Goal: Task Accomplishment & Management: Manage account settings

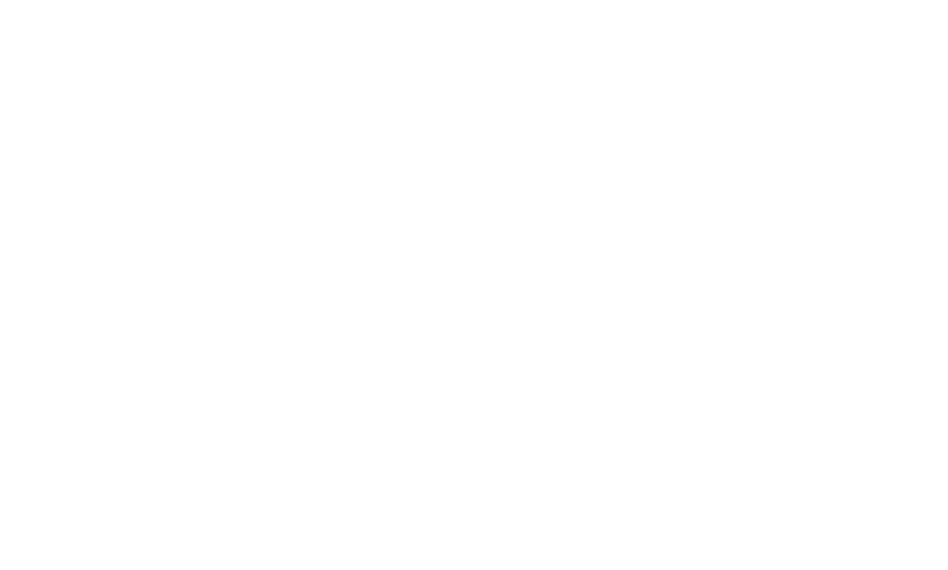
drag, startPoint x: 673, startPoint y: 117, endPoint x: 684, endPoint y: 117, distance: 11.5
click at [673, 37] on html at bounding box center [474, 18] width 948 height 37
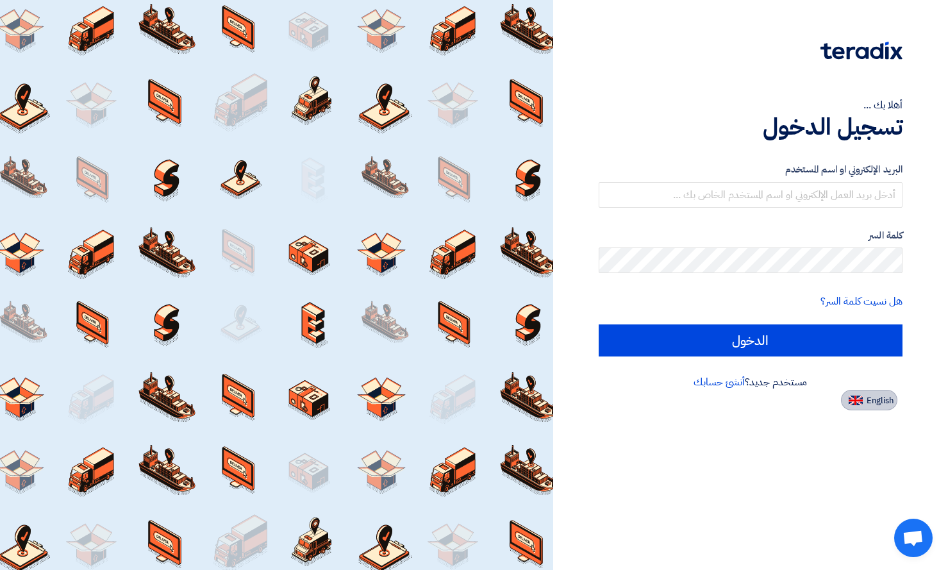
click at [876, 401] on span "English" at bounding box center [879, 400] width 27 height 9
type input "Sign in"
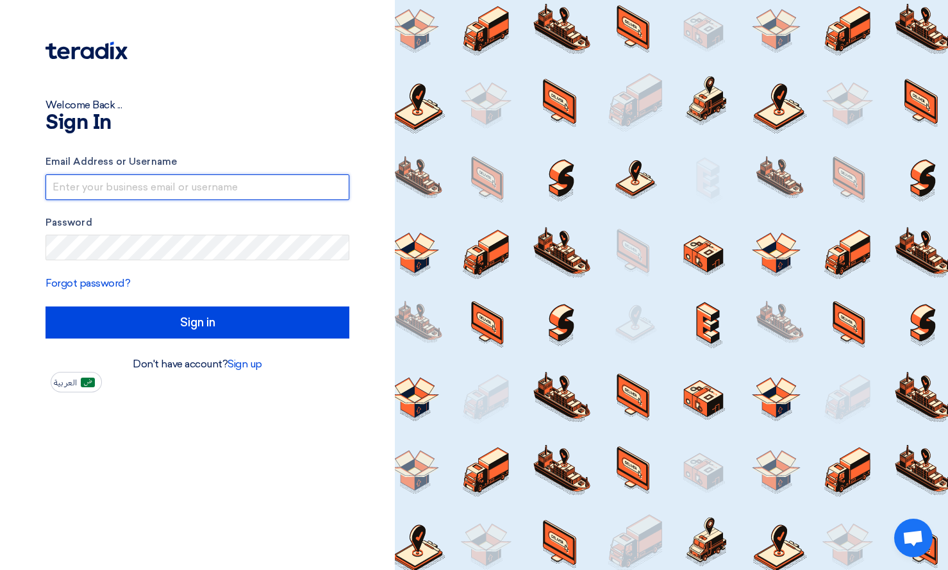
click at [117, 181] on input "text" at bounding box center [197, 187] width 304 height 26
type input "[PERSON_NAME][EMAIL_ADDRESS][DOMAIN_NAME]"
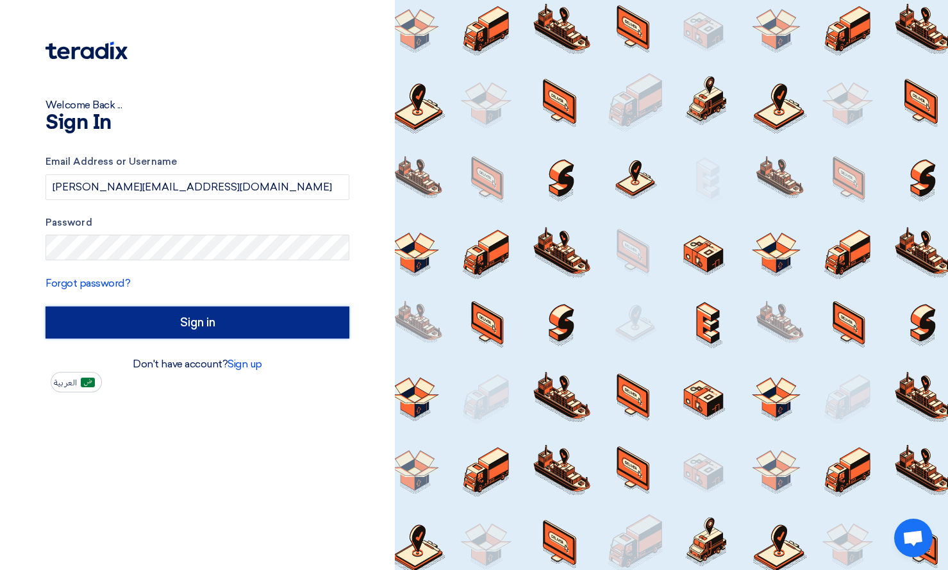
click at [213, 320] on input "Sign in" at bounding box center [197, 322] width 304 height 32
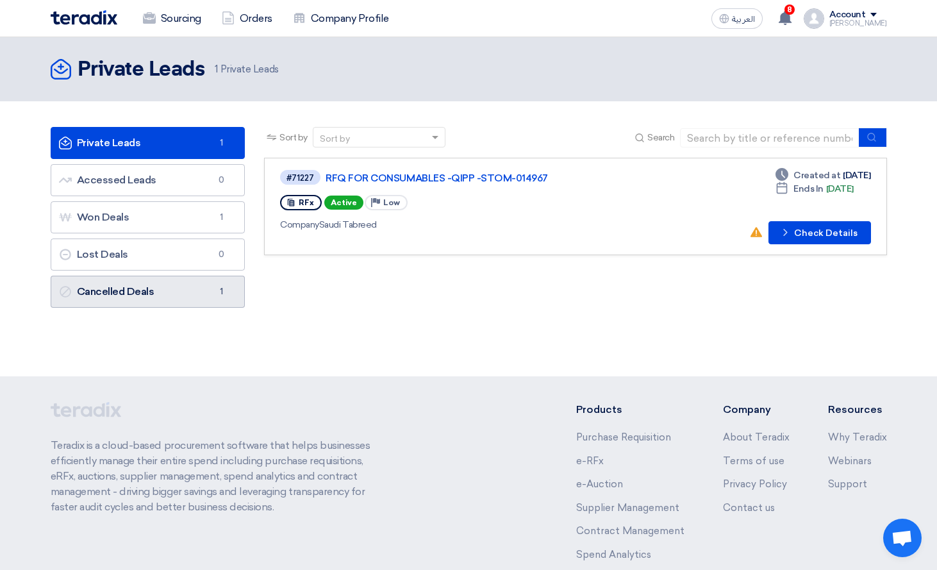
click at [165, 301] on link "Cancelled Deals Cancelled Deals 1" at bounding box center [148, 292] width 195 height 32
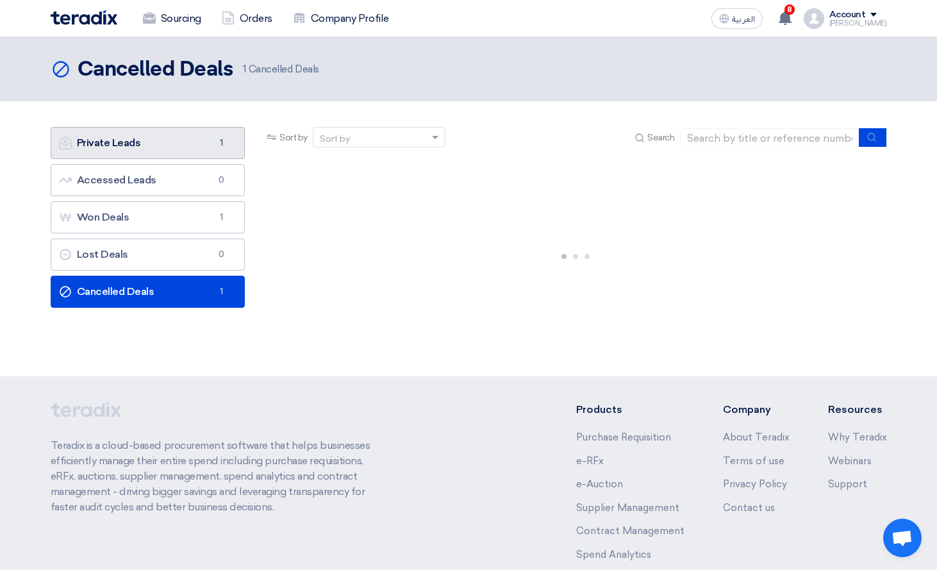
click at [175, 129] on link "Private Leads Private Leads 1" at bounding box center [148, 143] width 195 height 32
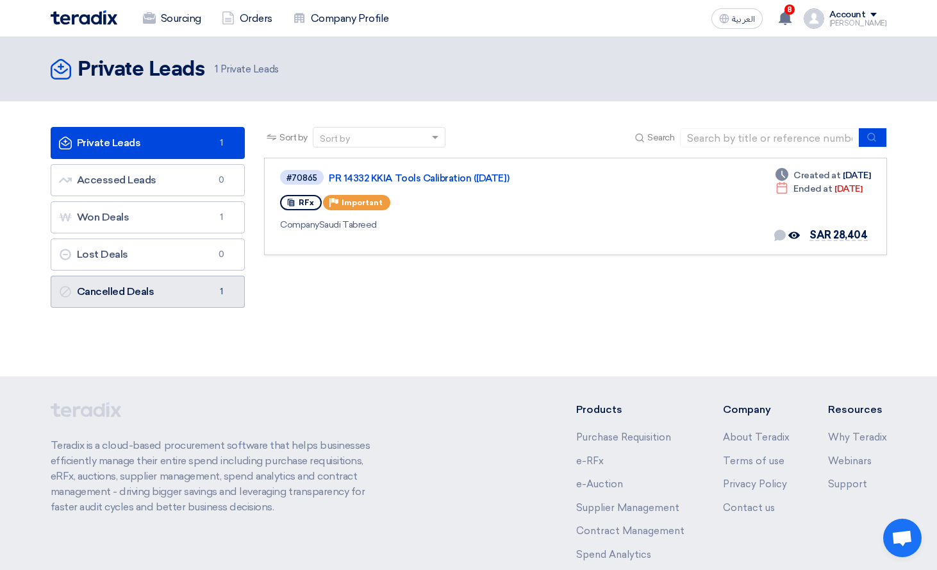
click at [163, 286] on link "Cancelled Deals Cancelled Deals 1" at bounding box center [148, 292] width 195 height 32
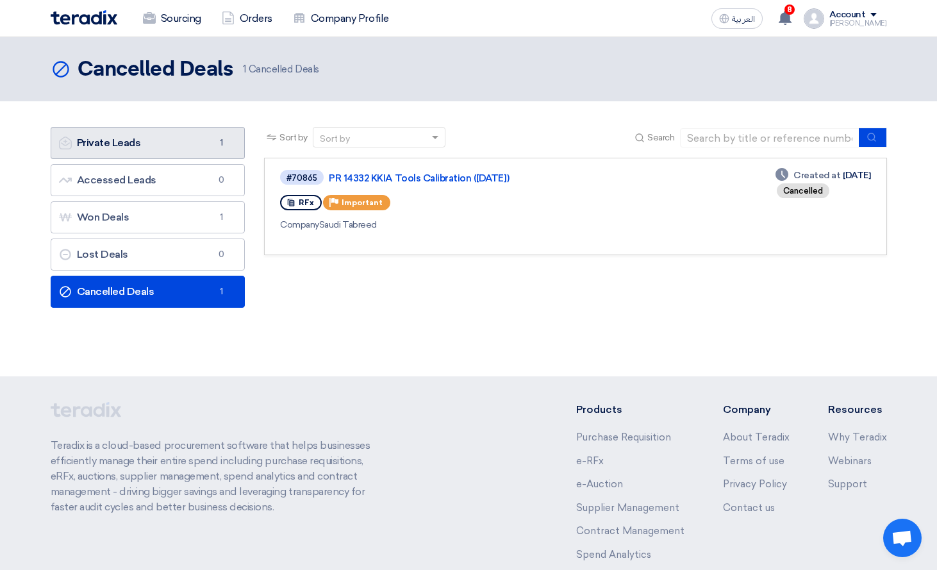
click at [179, 140] on link "Private Leads Private Leads 1" at bounding box center [148, 143] width 195 height 32
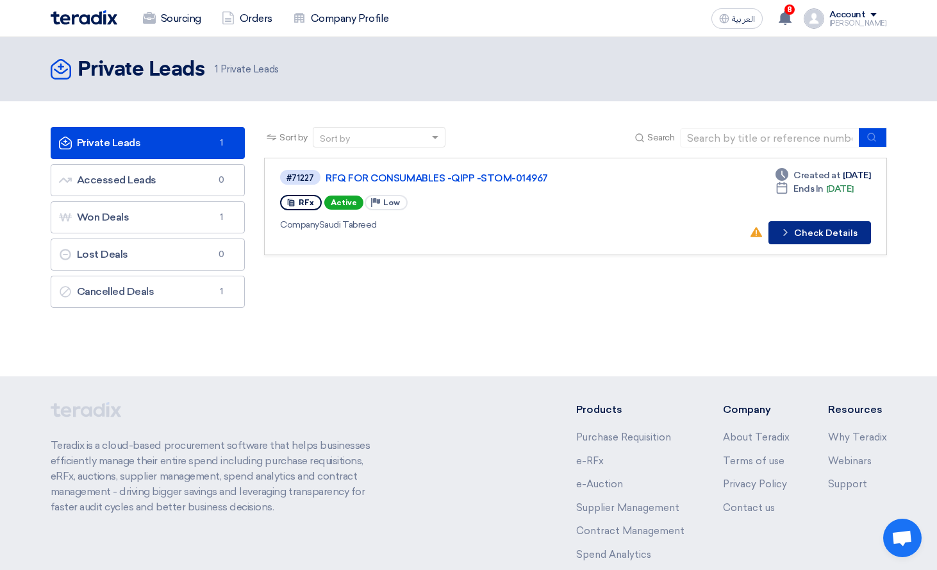
drag, startPoint x: 807, startPoint y: 228, endPoint x: 808, endPoint y: 202, distance: 25.6
click at [808, 202] on div "Deadline Created at [DATE] Deadline Ends In [DATE] No action taken yet! Check d…" at bounding box center [810, 207] width 122 height 76
click at [616, 190] on div "#71227 RFQ FOR CONSUMABLES -QIPP -STOM-014967 RFx Active Priority Low Company S…" at bounding box center [464, 207] width 368 height 76
click at [431, 177] on link "RFQ FOR CONSUMABLES -QIPP -STOM-014967" at bounding box center [485, 178] width 320 height 12
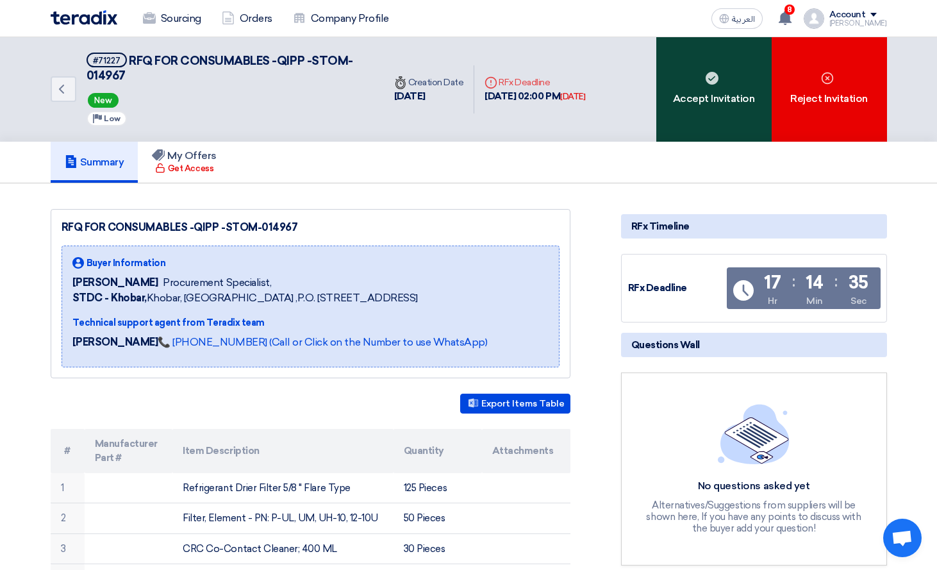
click at [719, 99] on div "Accept Invitation" at bounding box center [713, 89] width 115 height 104
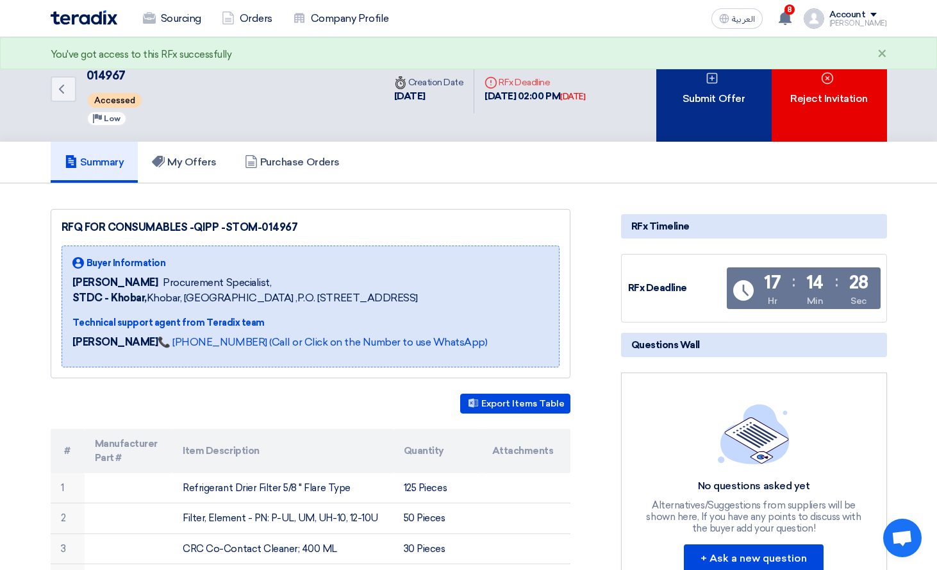
click at [721, 89] on div "Submit Offer" at bounding box center [713, 89] width 115 height 104
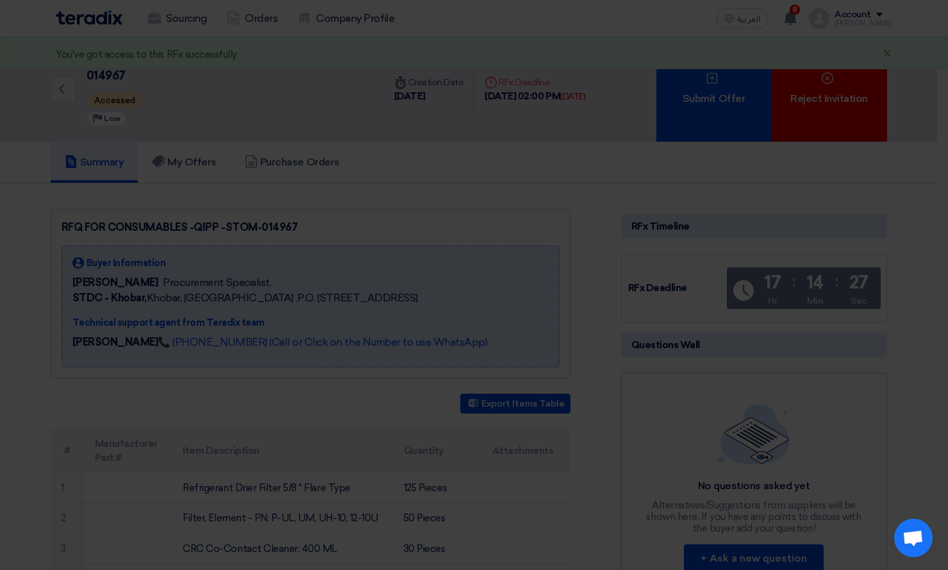
click at [444, 190] on div "Submit a new offer for this request Start a new offer submission from scratch" at bounding box center [474, 124] width 705 height 183
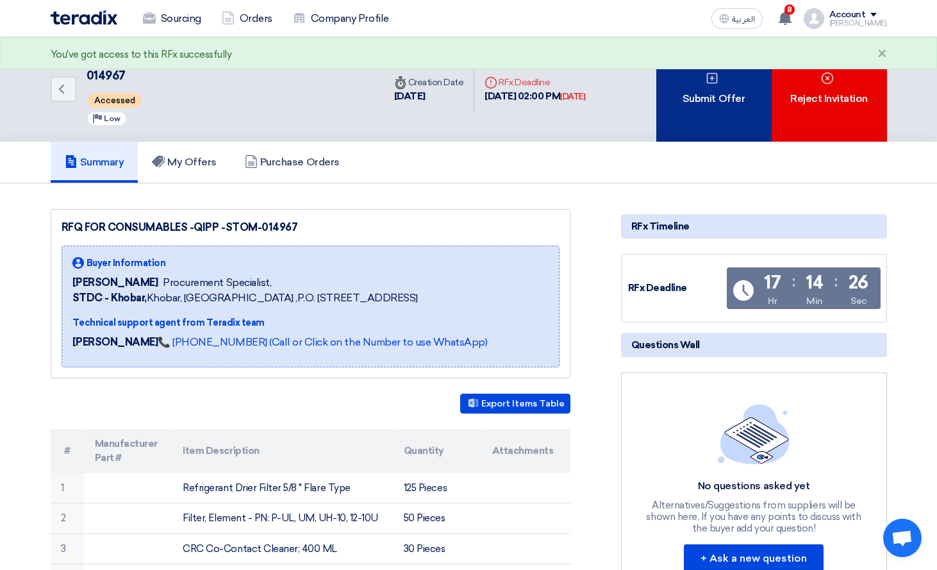
click at [699, 113] on div "Submit Offer" at bounding box center [713, 89] width 115 height 104
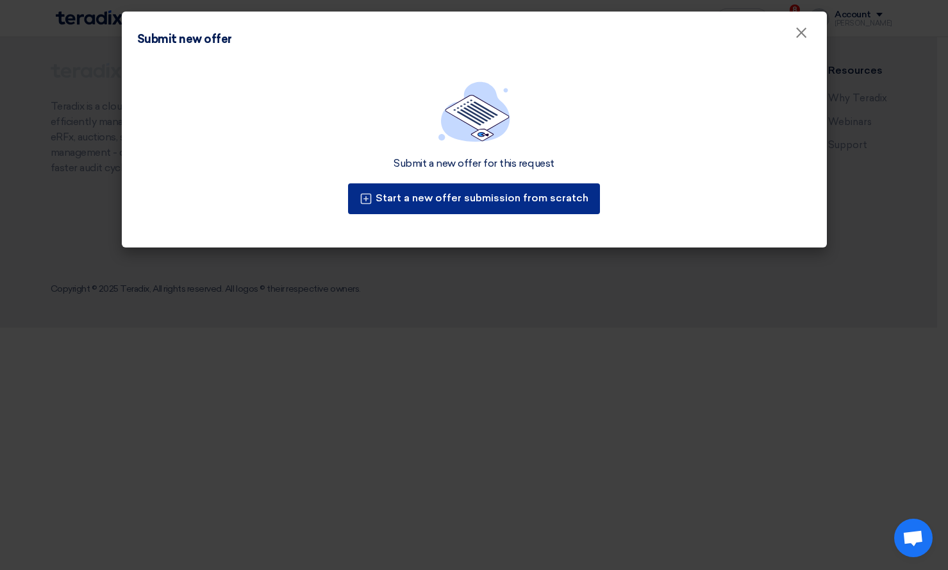
click at [440, 204] on div "Submit a new offer for this request Start a new offer submission from scratch" at bounding box center [474, 156] width 705 height 183
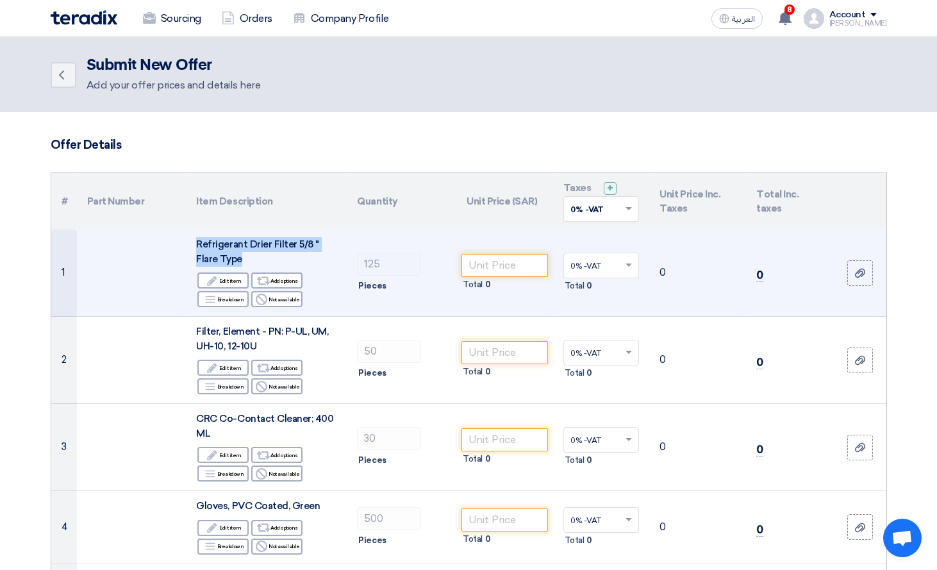
drag, startPoint x: 193, startPoint y: 240, endPoint x: 269, endPoint y: 253, distance: 77.3
click at [219, 258] on td "Refrigerant Drier Filter 5/8 " Flare Type Edit Edit item Alternative Add option…" at bounding box center [266, 272] width 161 height 87
copy span "Refrigerant Drier Filter 5/8 " Flare Type"
click at [356, 272] on td "125 Pieces" at bounding box center [402, 272] width 110 height 87
click at [518, 276] on input "number" at bounding box center [504, 265] width 87 height 23
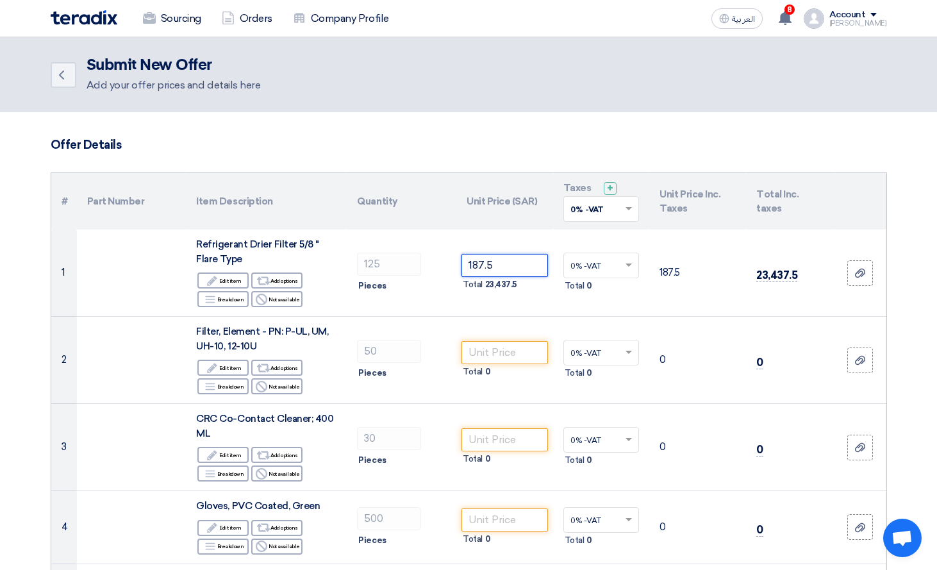
type input "187.5"
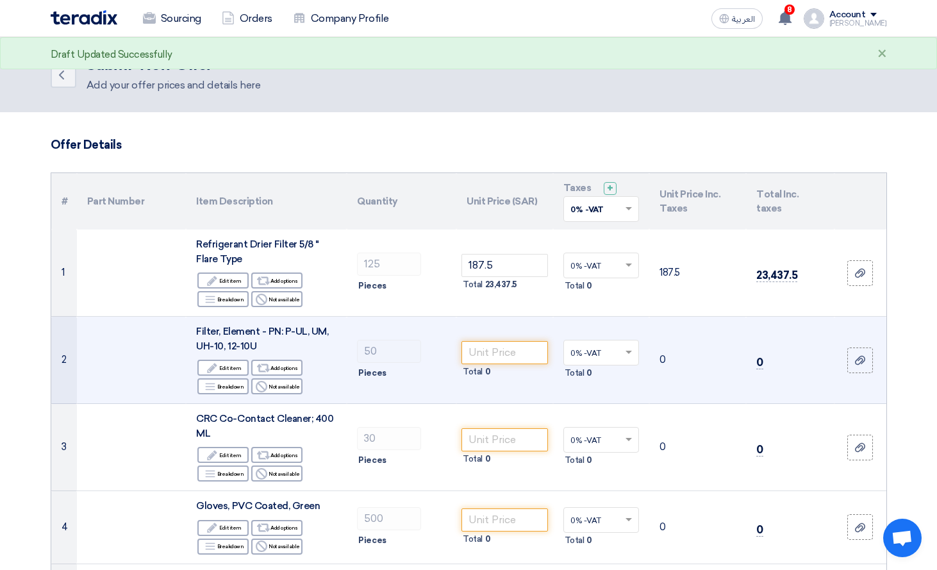
click at [432, 327] on td "50 Pieces" at bounding box center [402, 360] width 110 height 87
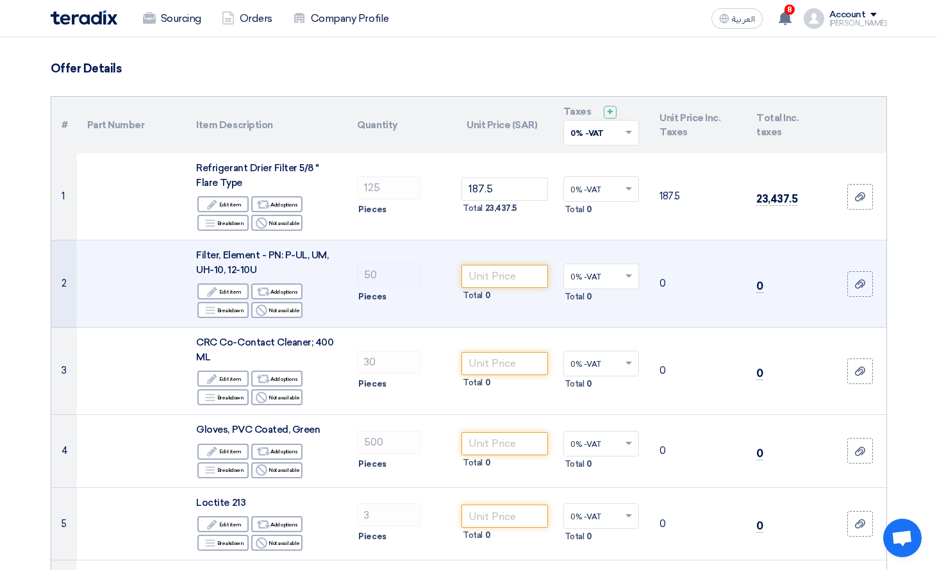
scroll to position [128, 0]
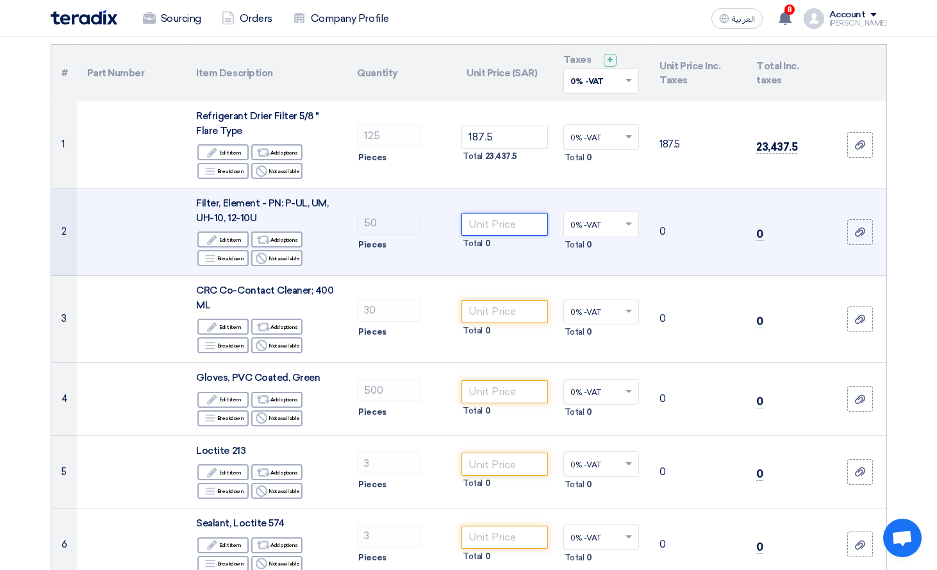
click at [500, 224] on input "number" at bounding box center [504, 224] width 87 height 23
click at [509, 221] on input "number" at bounding box center [504, 224] width 87 height 23
type input "555"
click at [511, 268] on td "555 Total 27,750" at bounding box center [504, 231] width 97 height 87
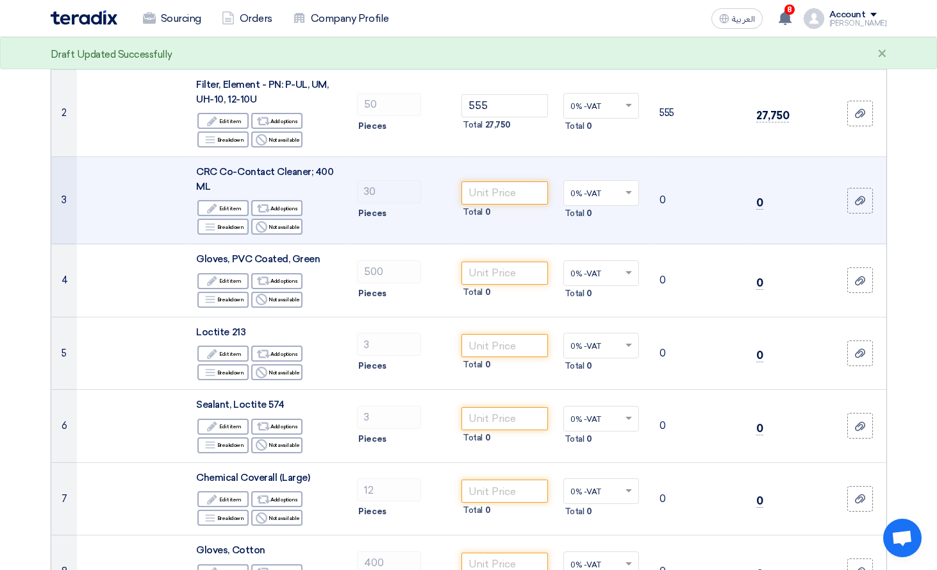
scroll to position [256, 0]
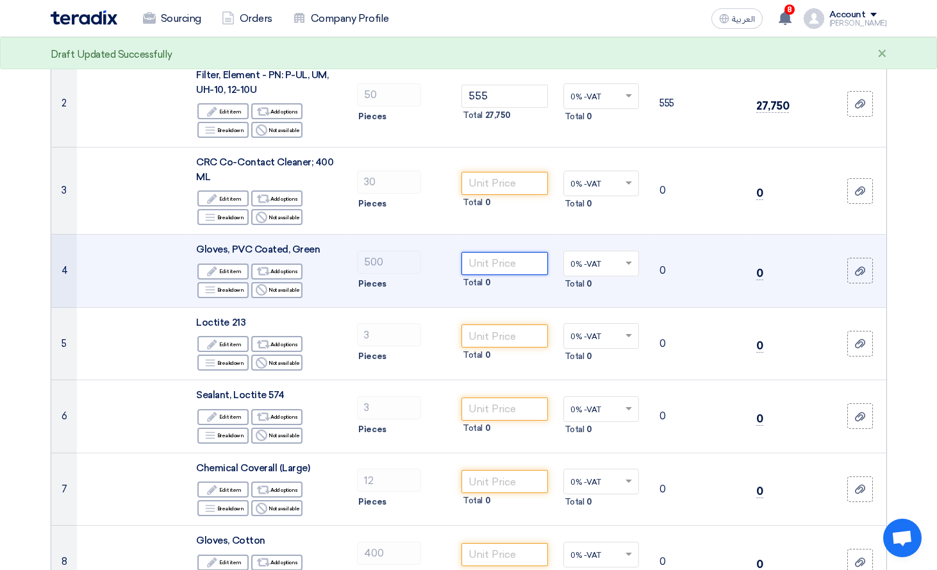
click at [497, 263] on input "number" at bounding box center [504, 263] width 87 height 23
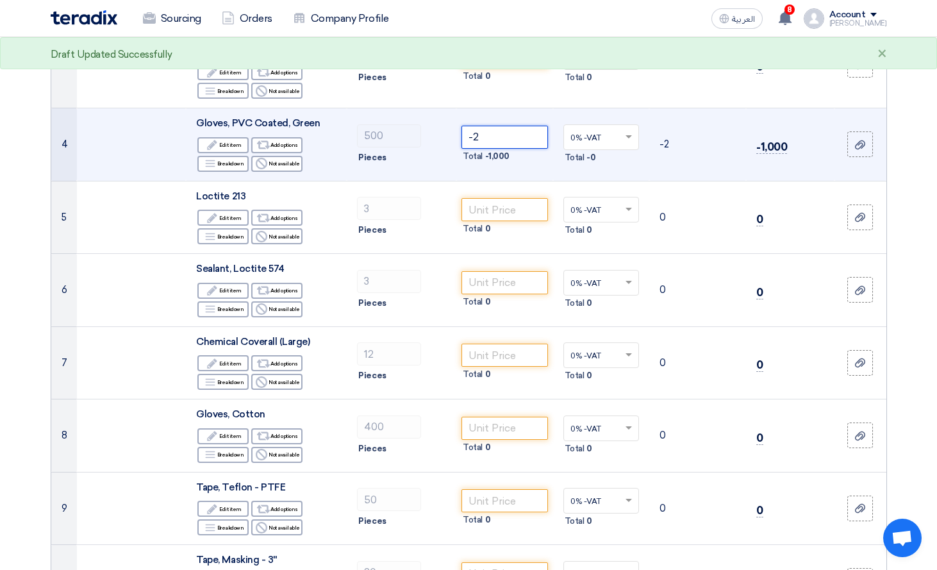
scroll to position [384, 0]
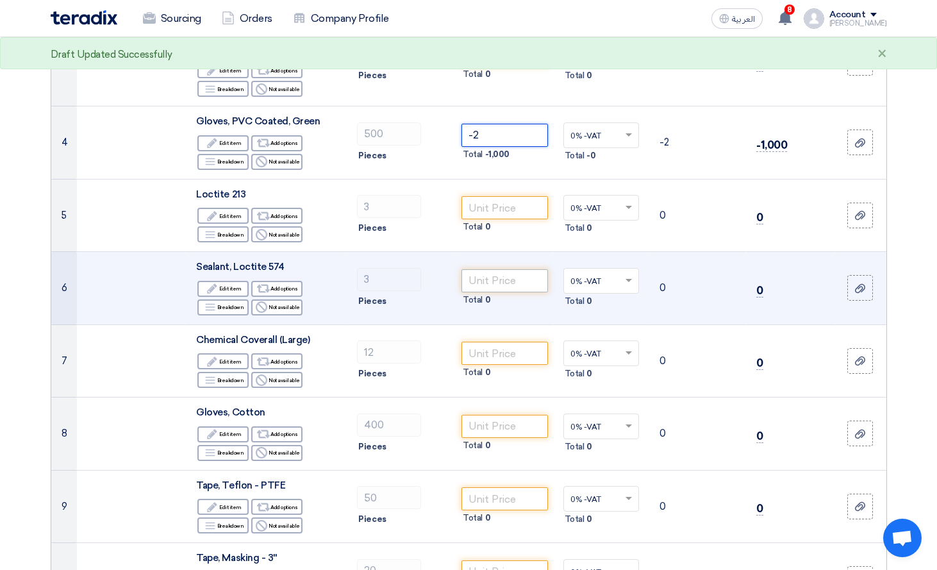
type input "-2"
click at [480, 281] on input "number" at bounding box center [504, 280] width 87 height 23
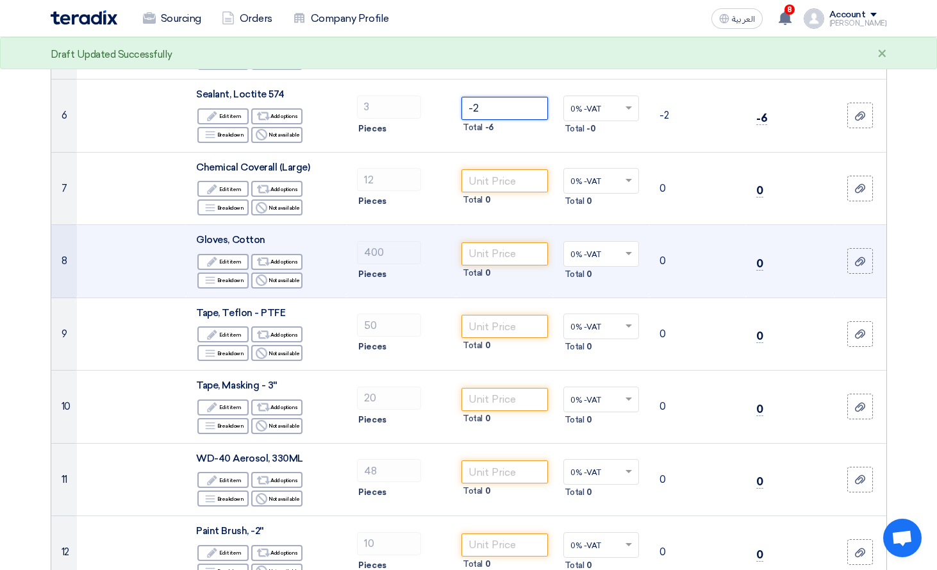
scroll to position [577, 0]
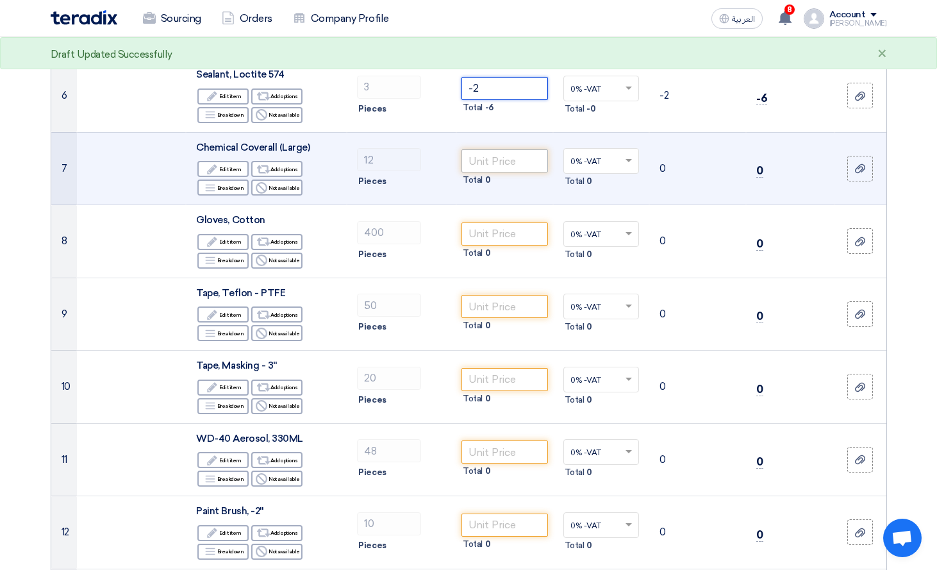
type input "-2"
click at [493, 158] on input "number" at bounding box center [504, 160] width 87 height 23
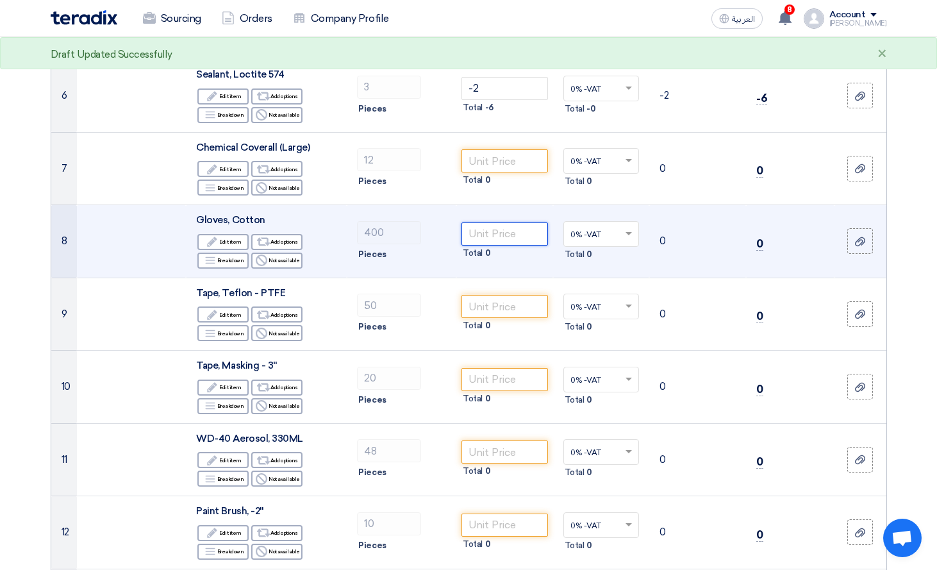
click at [499, 243] on input "number" at bounding box center [504, 233] width 87 height 23
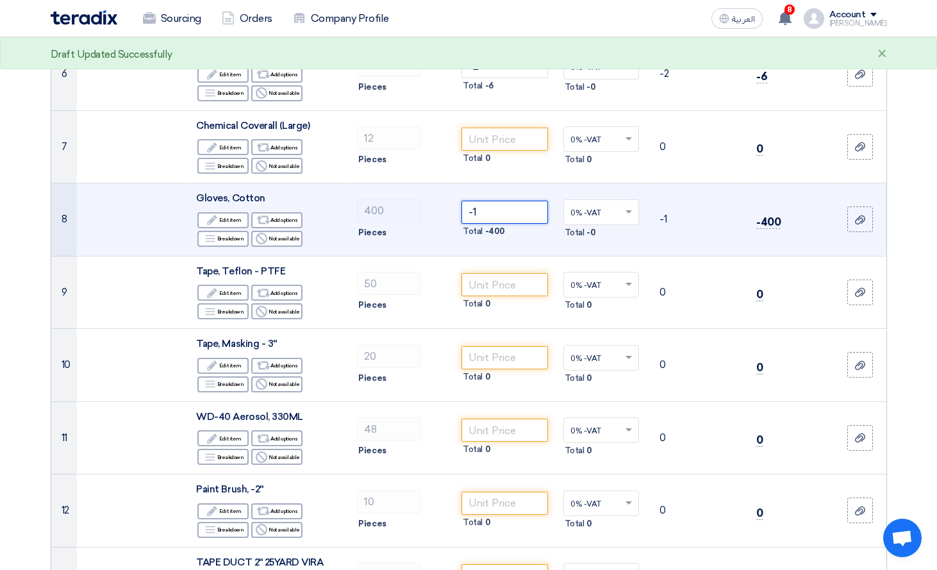
scroll to position [641, 0]
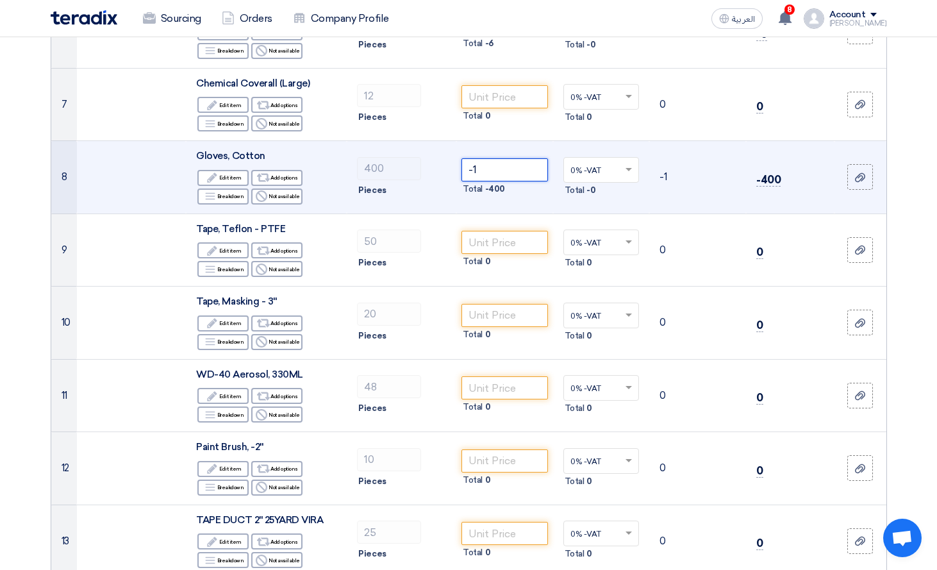
drag, startPoint x: 495, startPoint y: 167, endPoint x: 439, endPoint y: 169, distance: 56.4
click at [439, 169] on tr "8 Gloves, Cotton Edit Edit item Alternative Add options Breakdown Reject" at bounding box center [468, 177] width 835 height 73
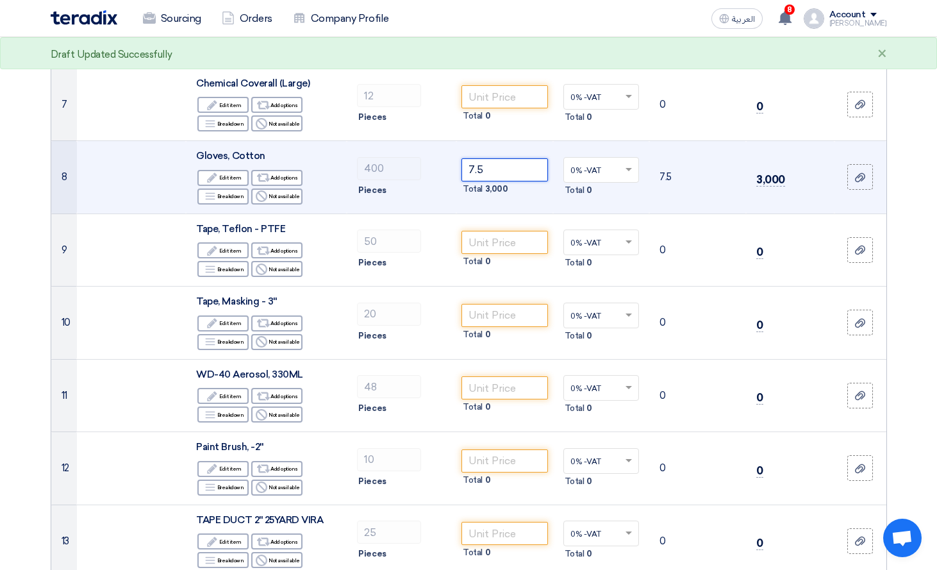
type input "7.5"
click at [744, 210] on td "7.5" at bounding box center [697, 177] width 97 height 73
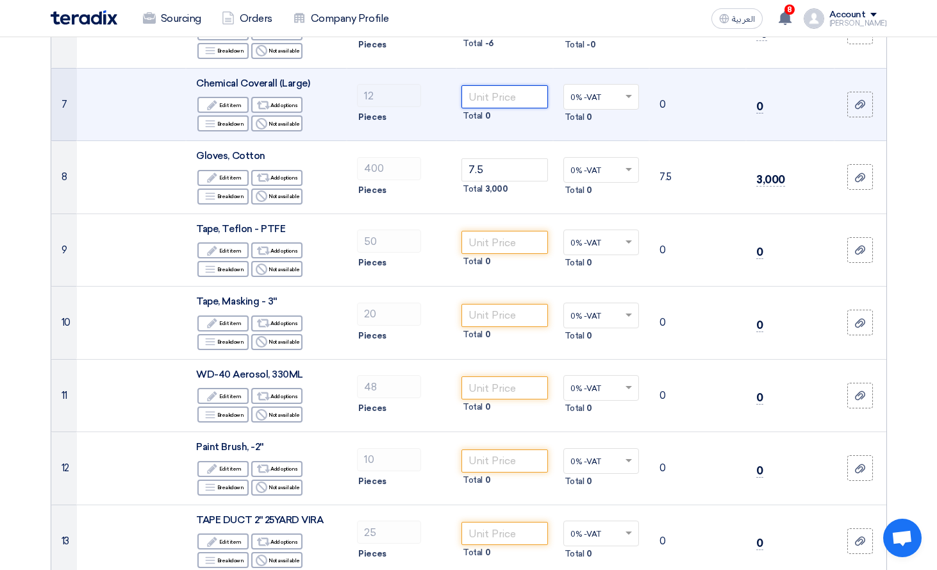
click at [519, 87] on input "number" at bounding box center [504, 96] width 87 height 23
type input "150"
click at [426, 116] on div "Pieces" at bounding box center [401, 117] width 89 height 15
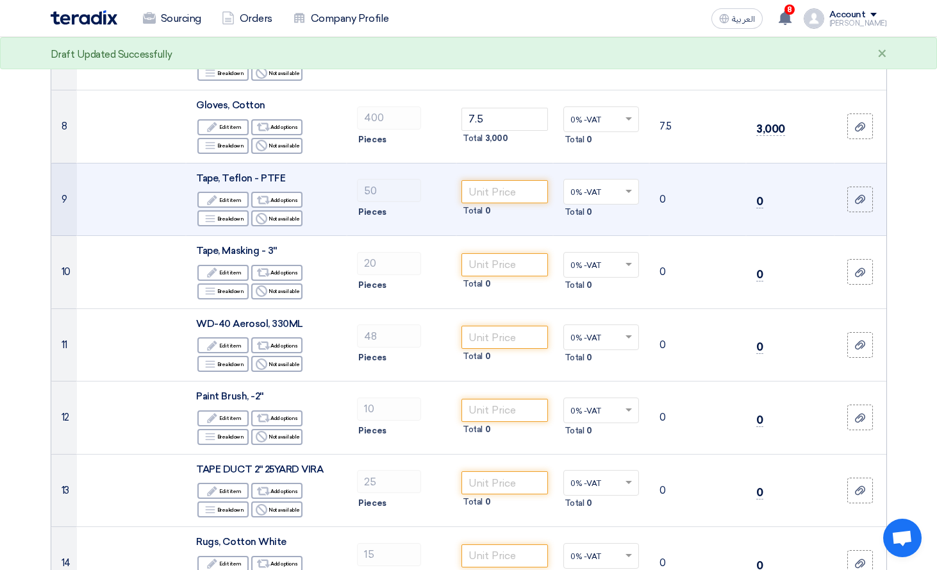
scroll to position [705, 0]
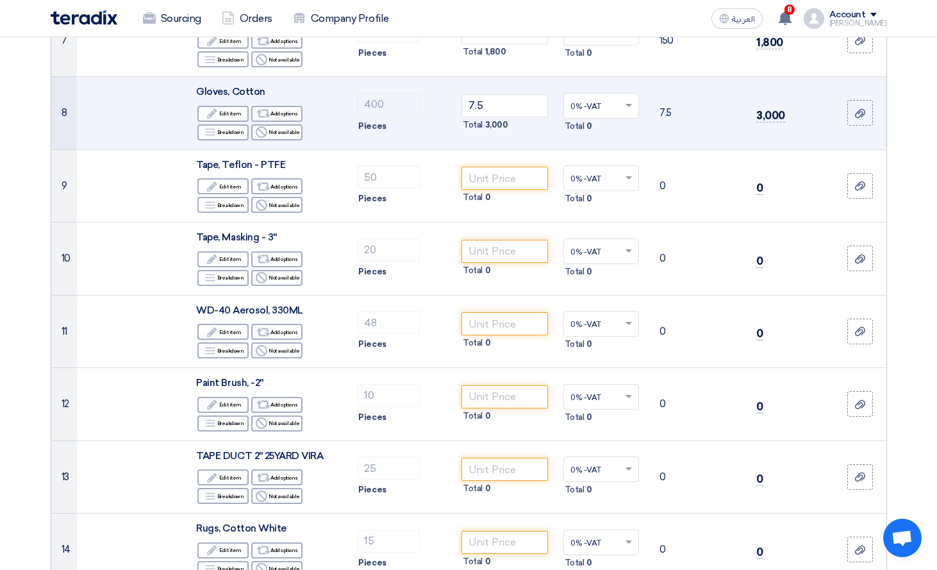
click at [131, 88] on td at bounding box center [132, 113] width 110 height 73
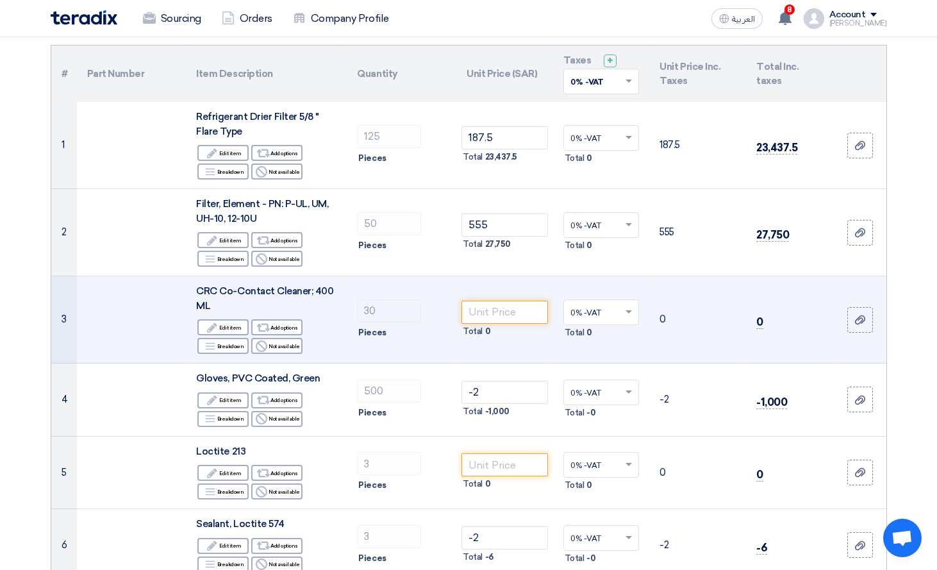
scroll to position [128, 0]
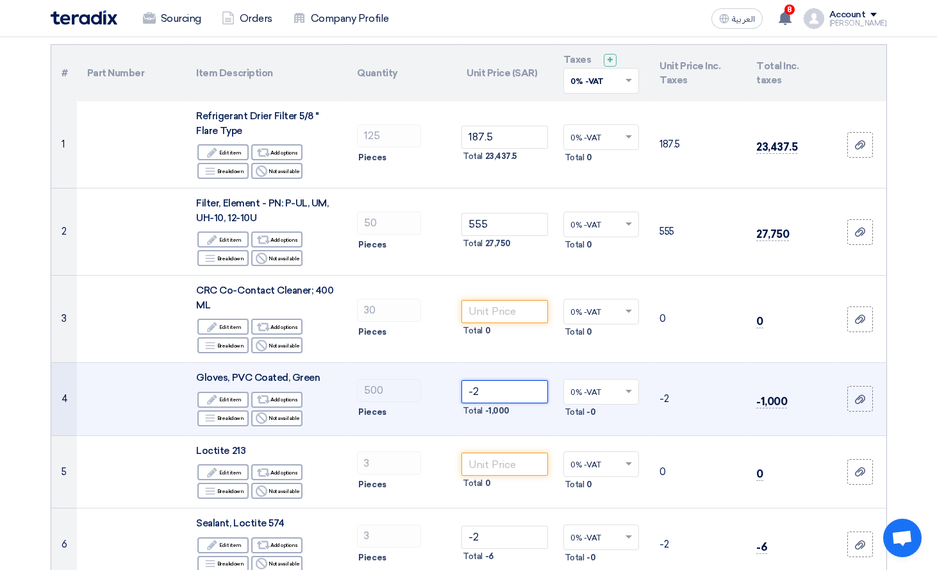
click at [507, 392] on input "-2" at bounding box center [504, 391] width 87 height 23
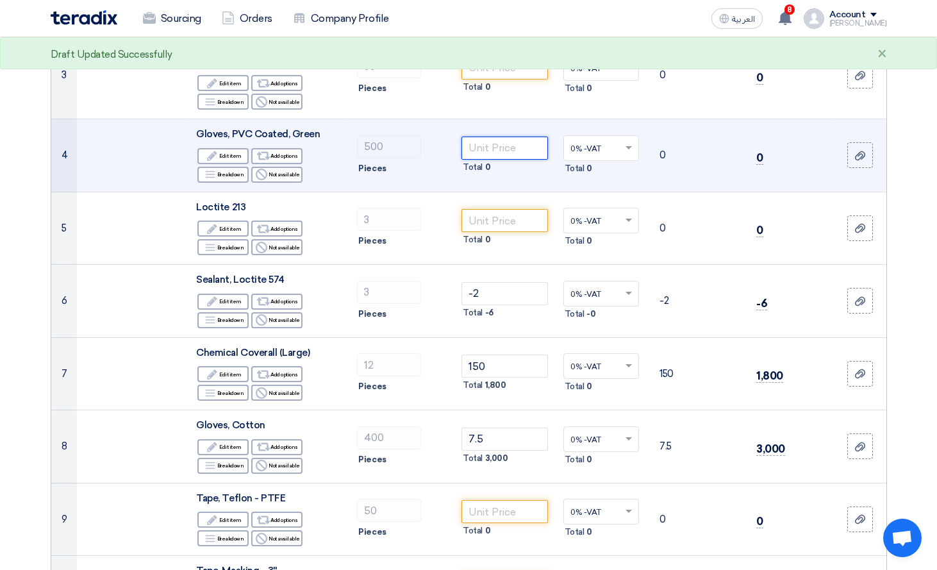
scroll to position [384, 0]
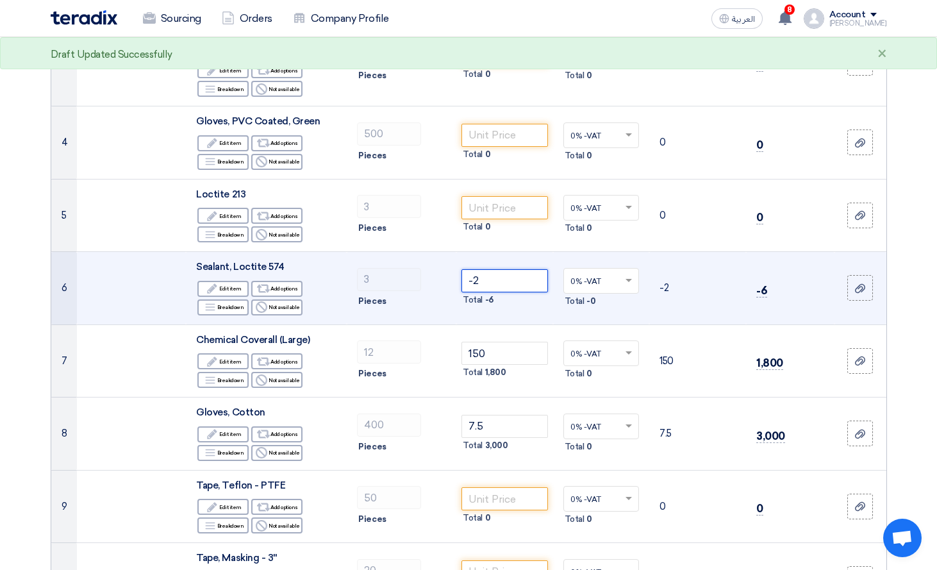
drag, startPoint x: 500, startPoint y: 277, endPoint x: 447, endPoint y: 280, distance: 53.9
click at [447, 280] on tr "6 Sealant, Loctite 574 Edit Edit item Alternative Add options Breakdown 3" at bounding box center [468, 288] width 835 height 73
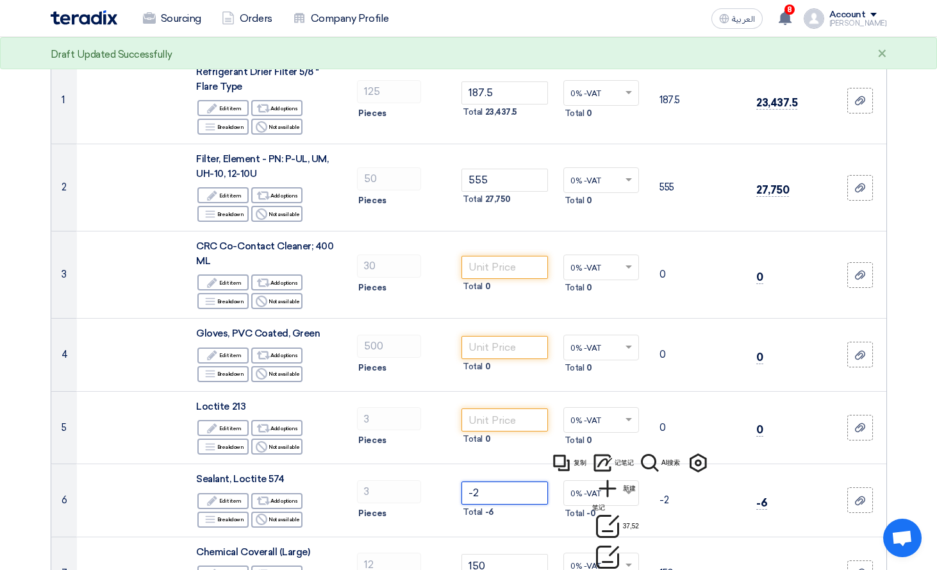
scroll to position [0, 0]
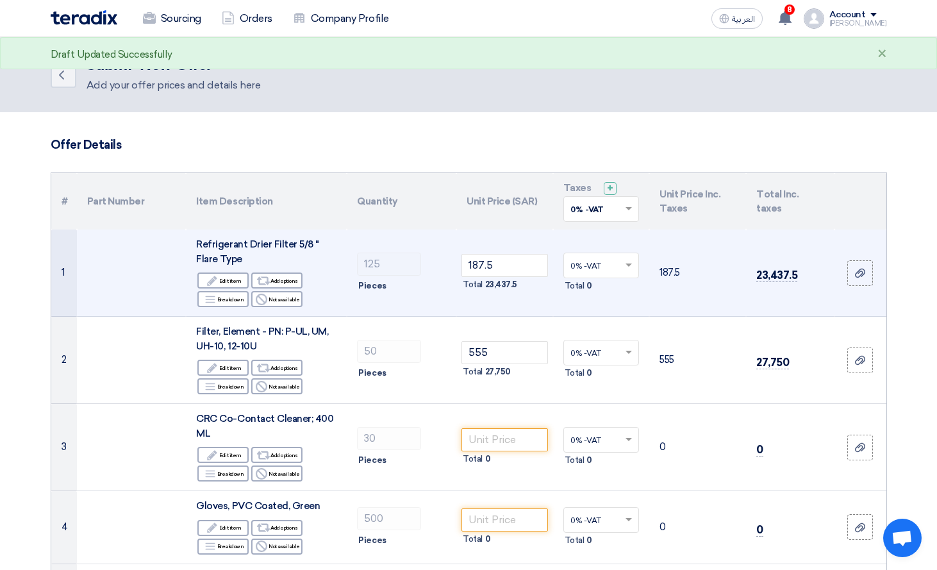
click at [454, 300] on td "125 Pieces" at bounding box center [402, 272] width 110 height 87
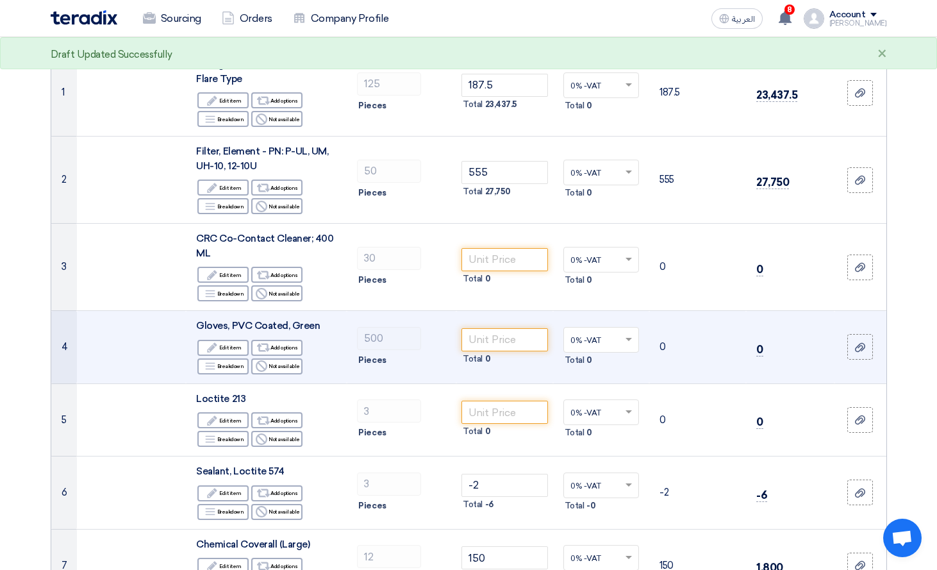
scroll to position [192, 0]
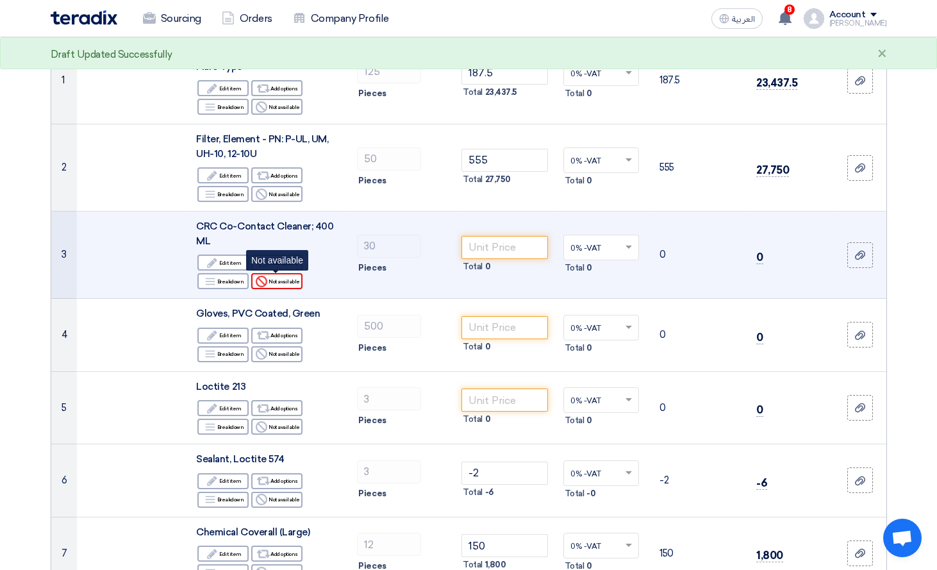
click at [286, 286] on div "Reject Not available" at bounding box center [276, 281] width 51 height 16
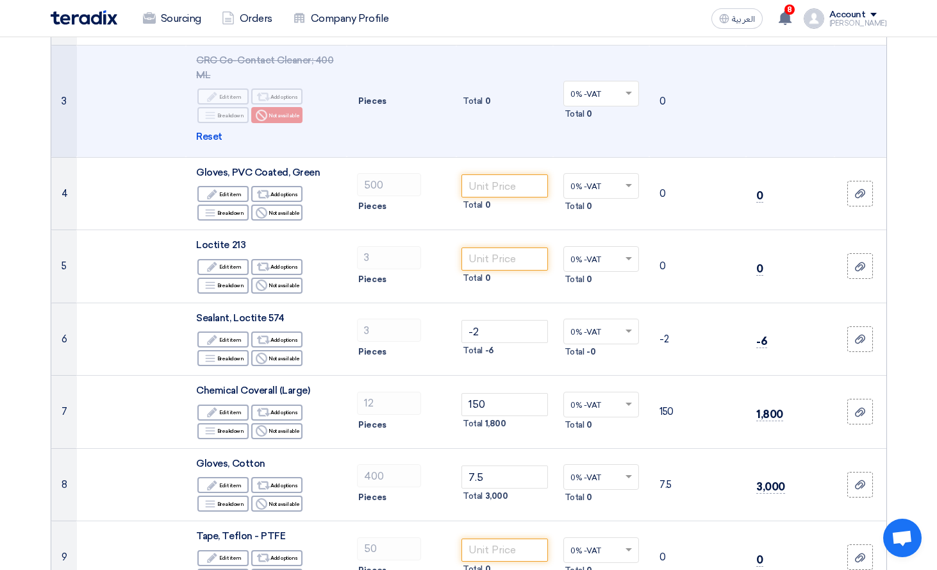
scroll to position [384, 0]
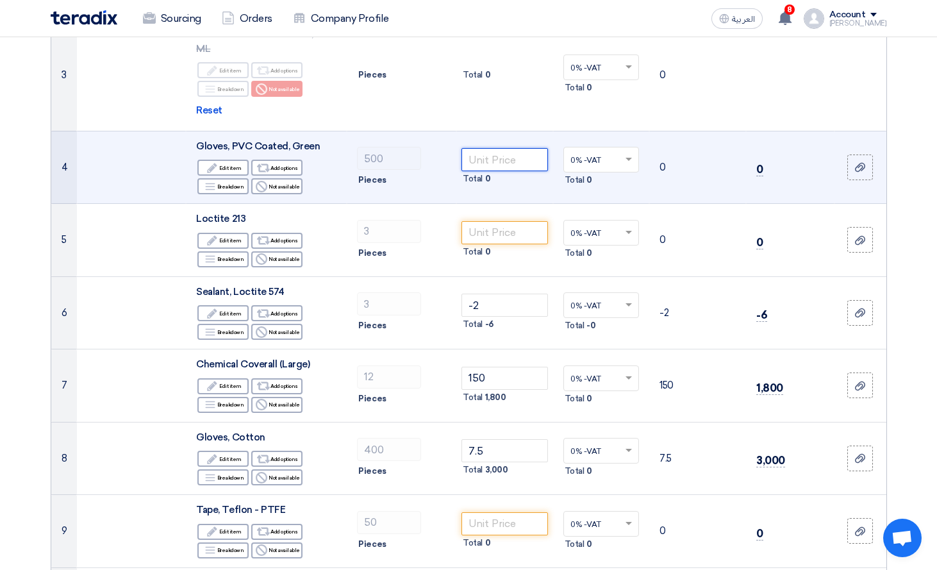
click at [508, 161] on input "number" at bounding box center [504, 159] width 87 height 23
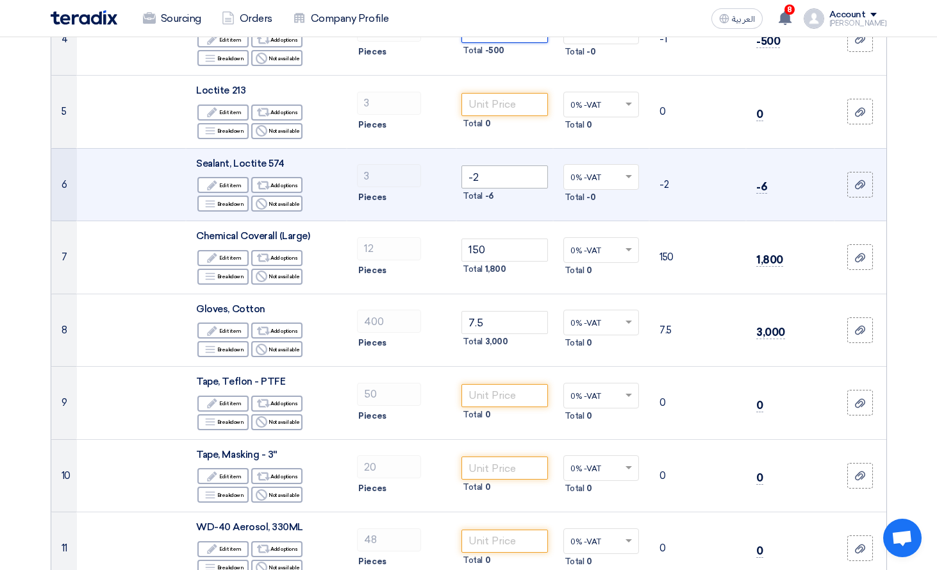
scroll to position [449, 0]
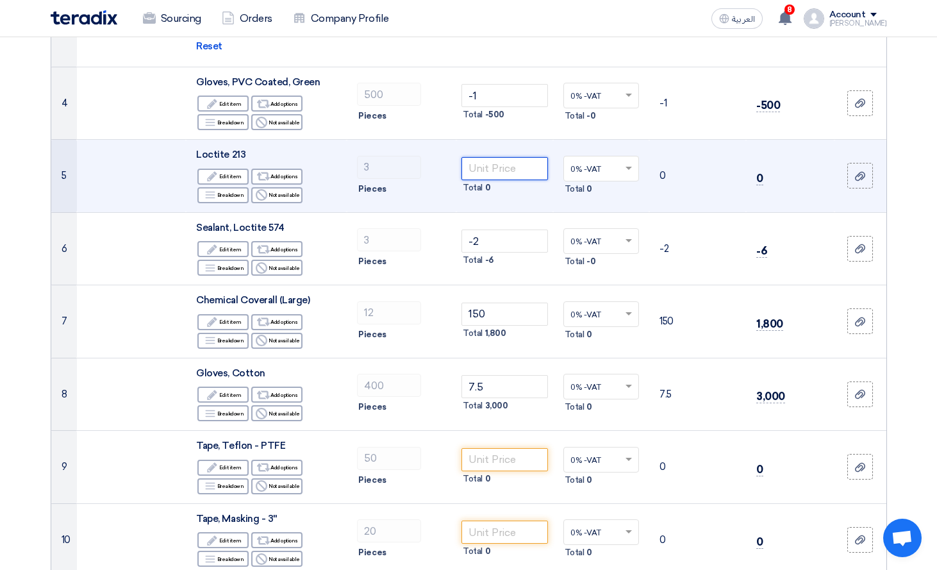
click at [495, 162] on input "number" at bounding box center [504, 168] width 87 height 23
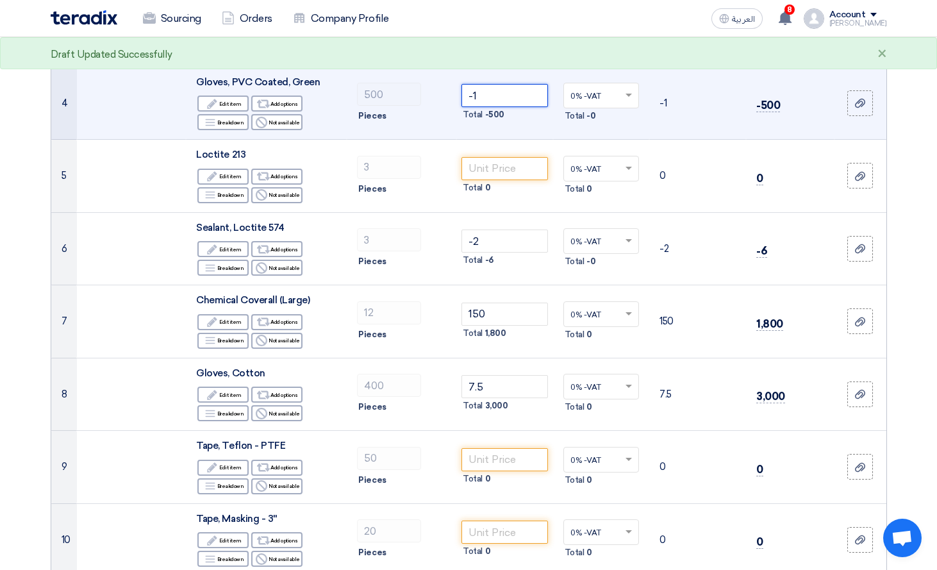
click at [525, 97] on input "-1" at bounding box center [504, 95] width 87 height 23
drag, startPoint x: 525, startPoint y: 97, endPoint x: 441, endPoint y: 95, distance: 84.6
click at [442, 92] on tr "4 Gloves, PVC Coated, Green Edit Edit item Alternative Add options Breakdown Re…" at bounding box center [468, 103] width 835 height 73
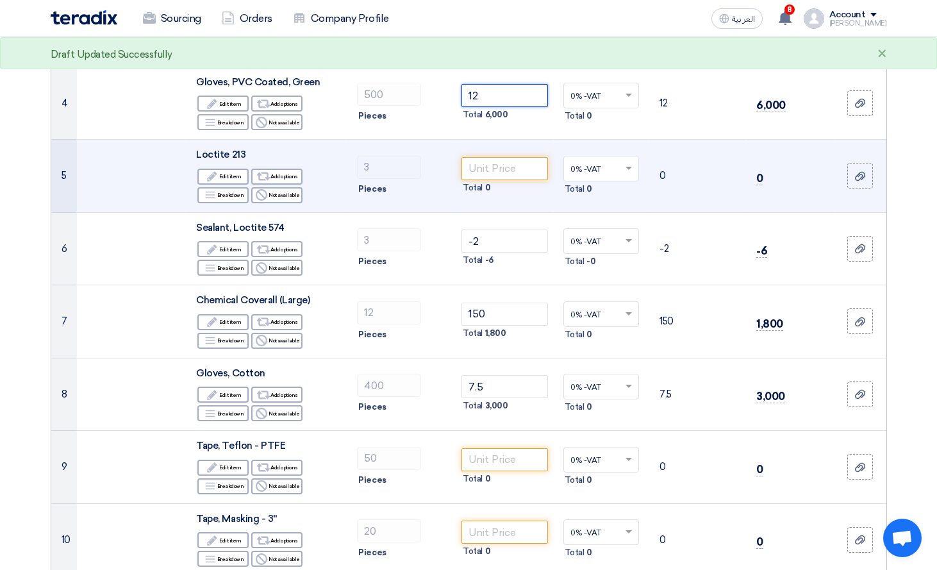
type input "12"
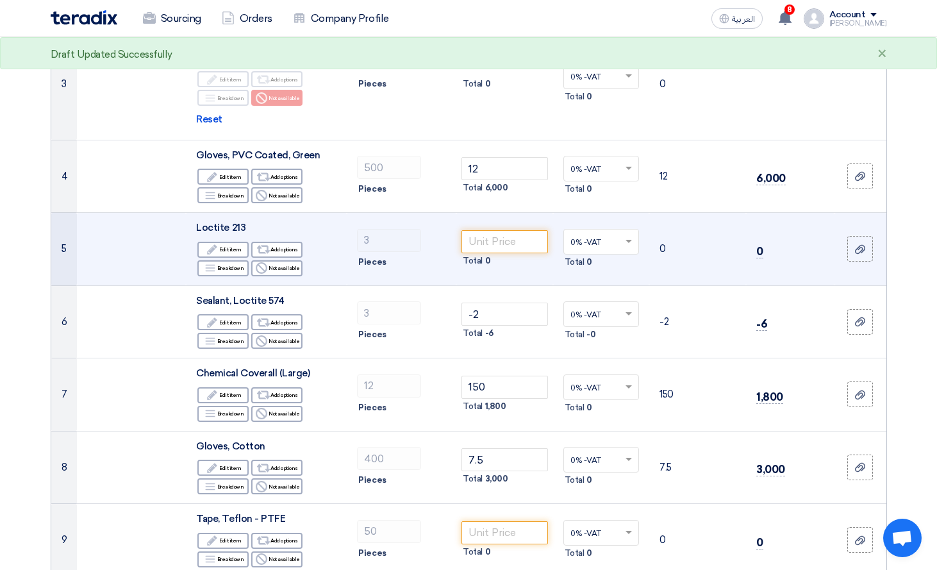
scroll to position [320, 0]
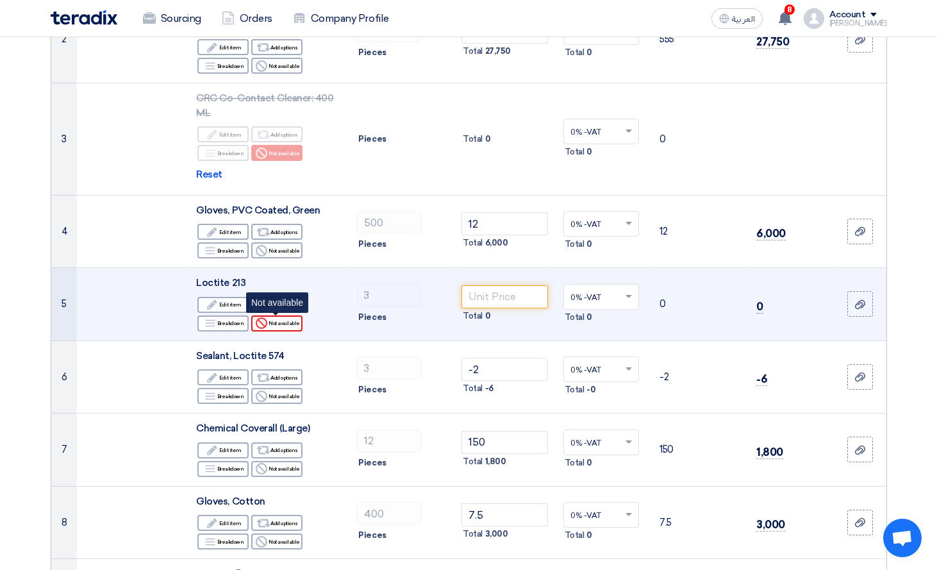
click at [281, 327] on div "Reject Not available" at bounding box center [276, 323] width 51 height 16
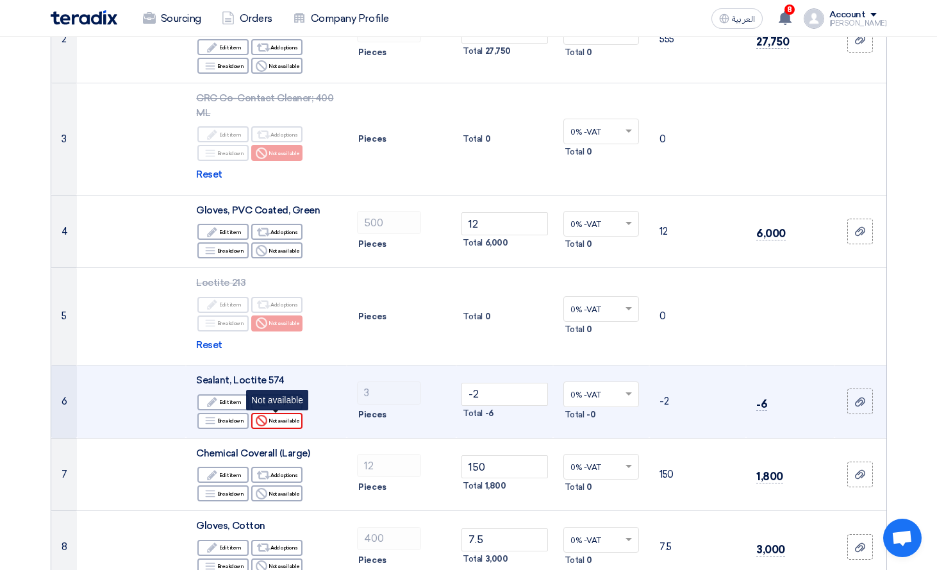
click at [285, 426] on div "Reject Not available" at bounding box center [276, 421] width 51 height 16
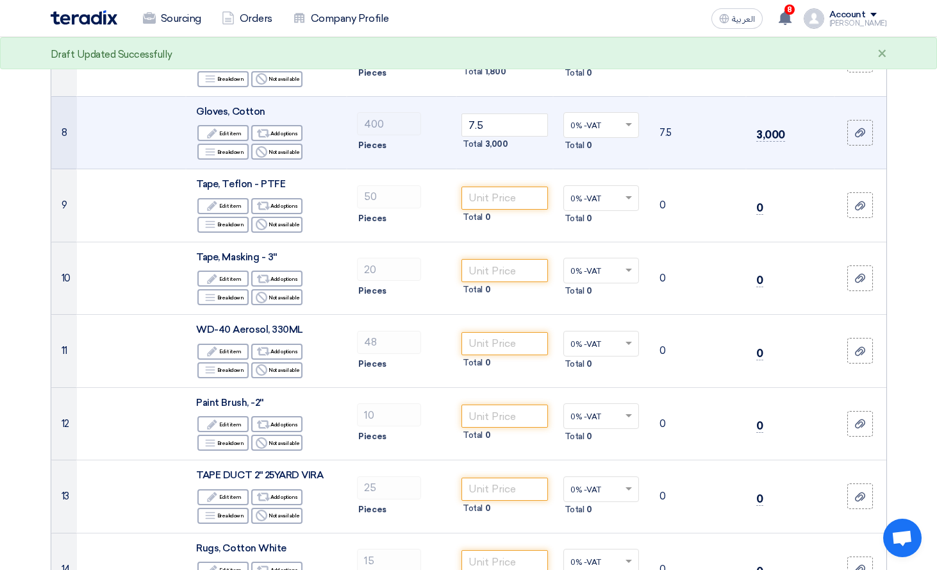
scroll to position [769, 0]
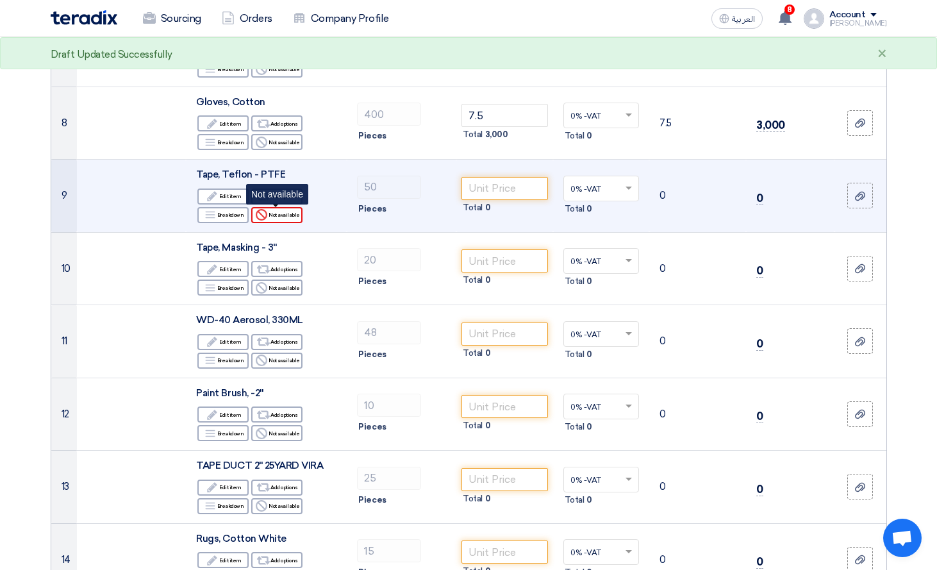
click at [272, 218] on div "Reject Not available" at bounding box center [276, 215] width 51 height 16
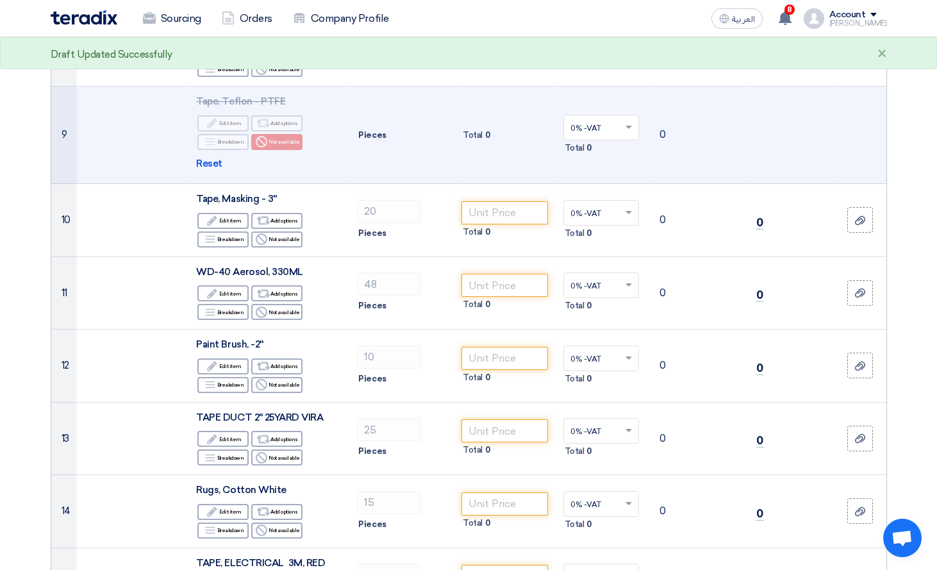
scroll to position [897, 0]
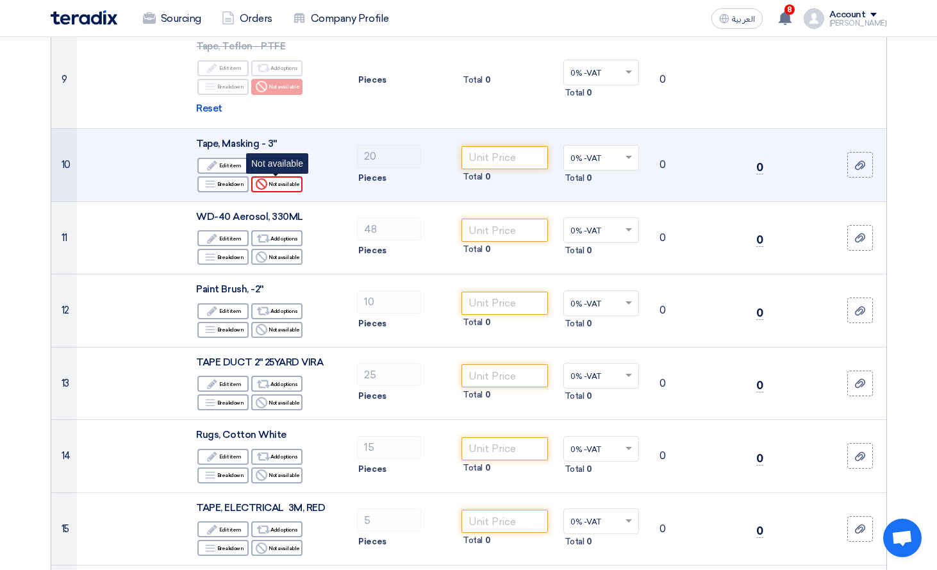
click at [287, 183] on div "Reject Not available" at bounding box center [276, 184] width 51 height 16
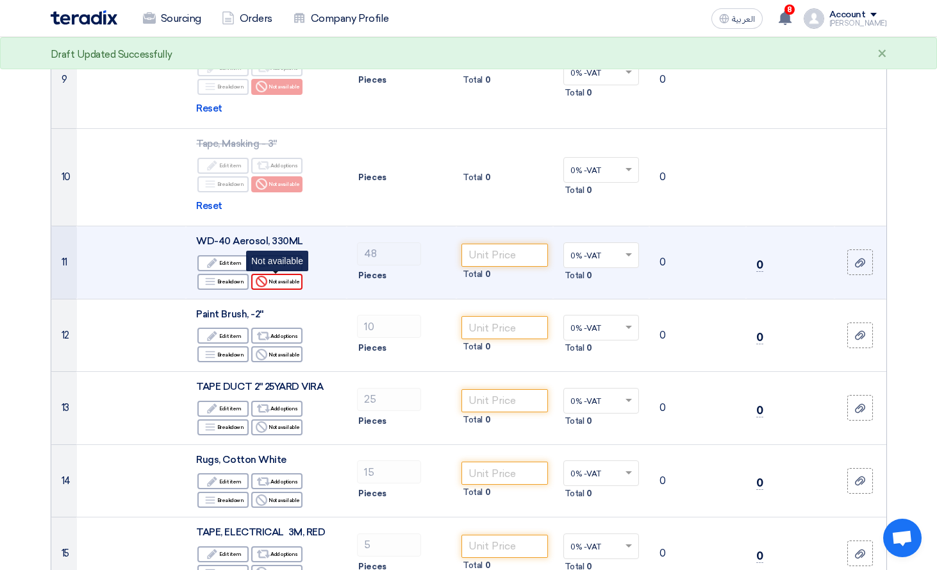
click at [276, 281] on div "Reject Not available" at bounding box center [276, 282] width 51 height 16
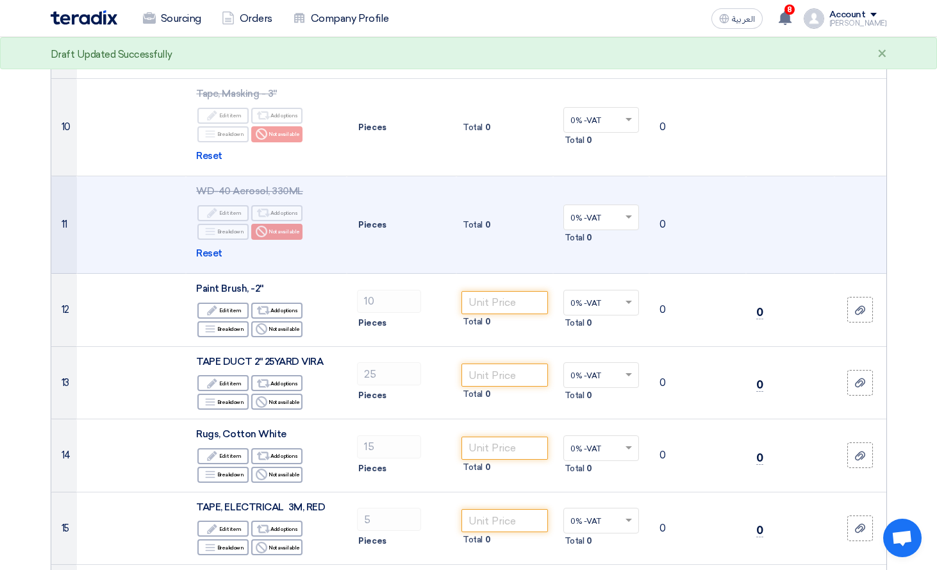
scroll to position [1089, 0]
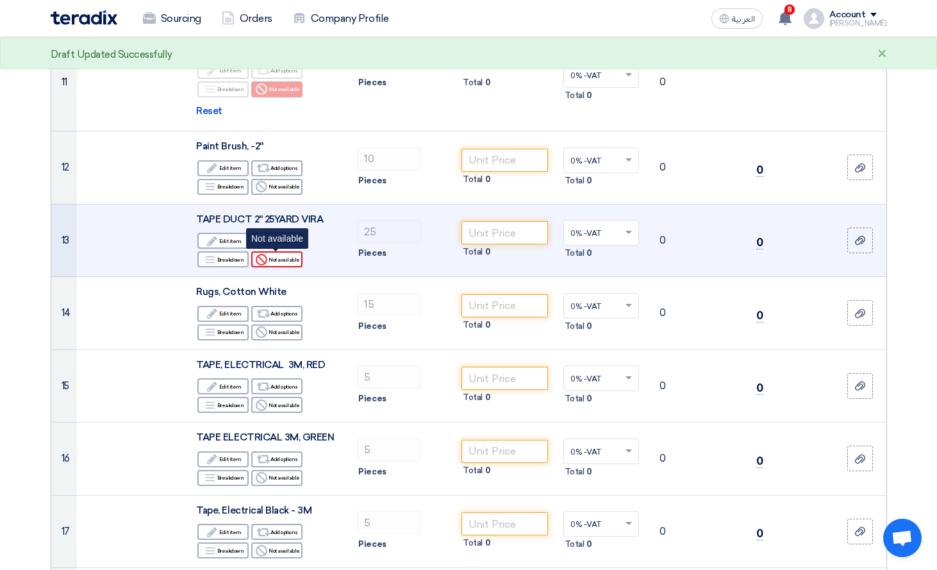
click at [275, 260] on div "Reject Not available" at bounding box center [276, 259] width 51 height 16
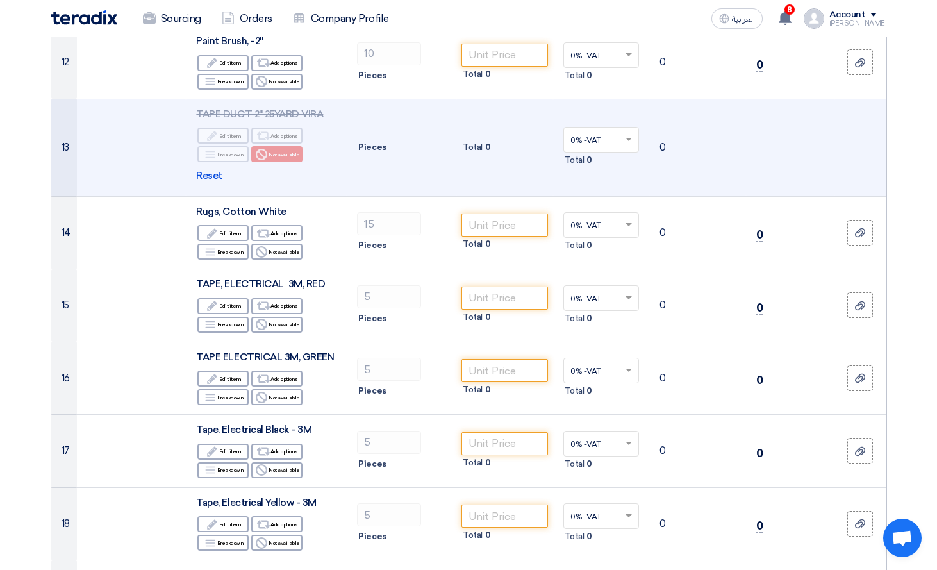
scroll to position [1217, 0]
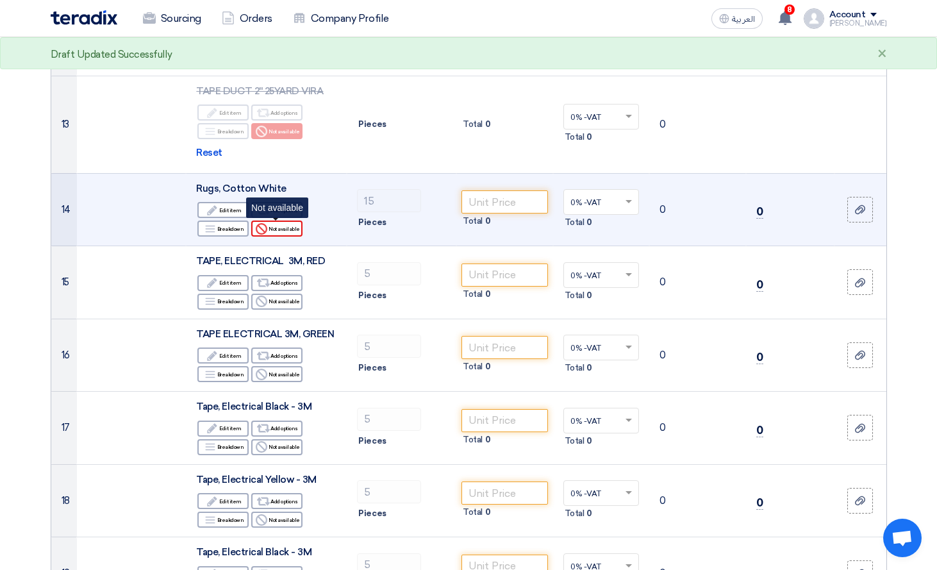
click at [260, 235] on div "Reject Not available" at bounding box center [276, 228] width 51 height 16
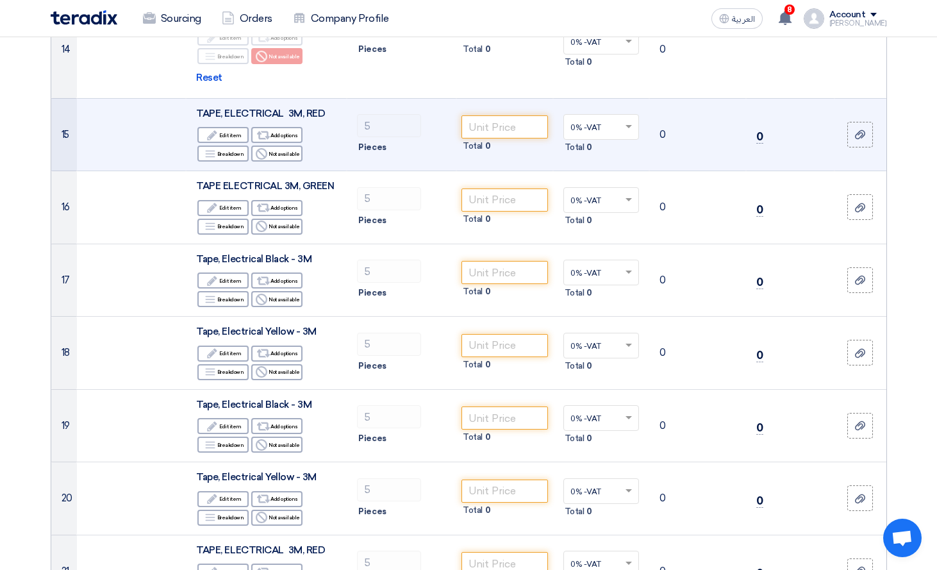
scroll to position [1410, 0]
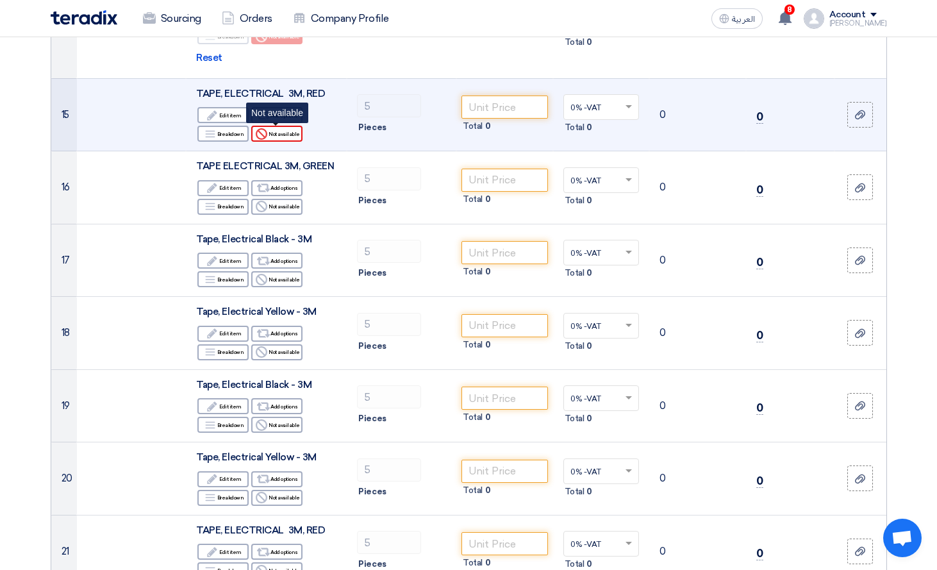
click at [263, 133] on use at bounding box center [262, 134] width 12 height 12
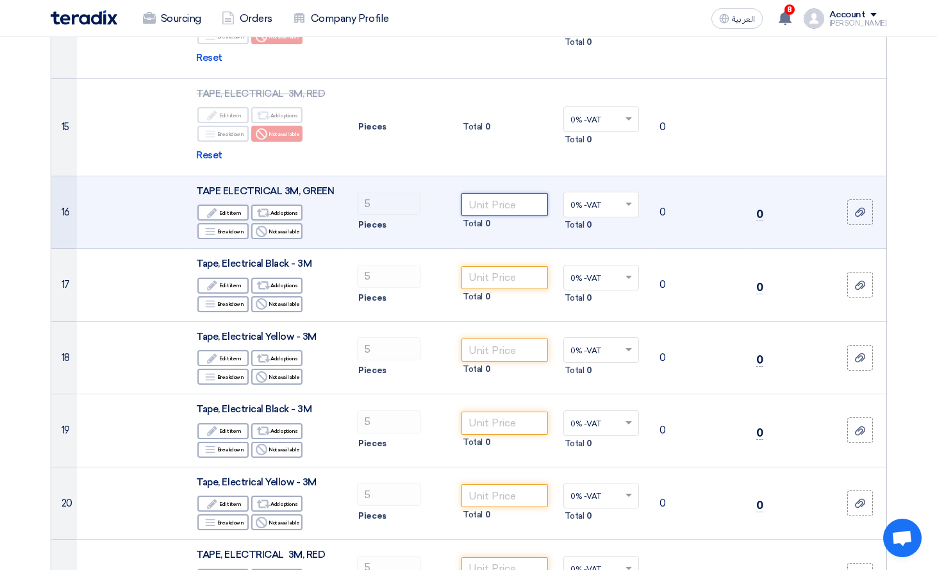
click at [475, 206] on input "number" at bounding box center [504, 204] width 87 height 23
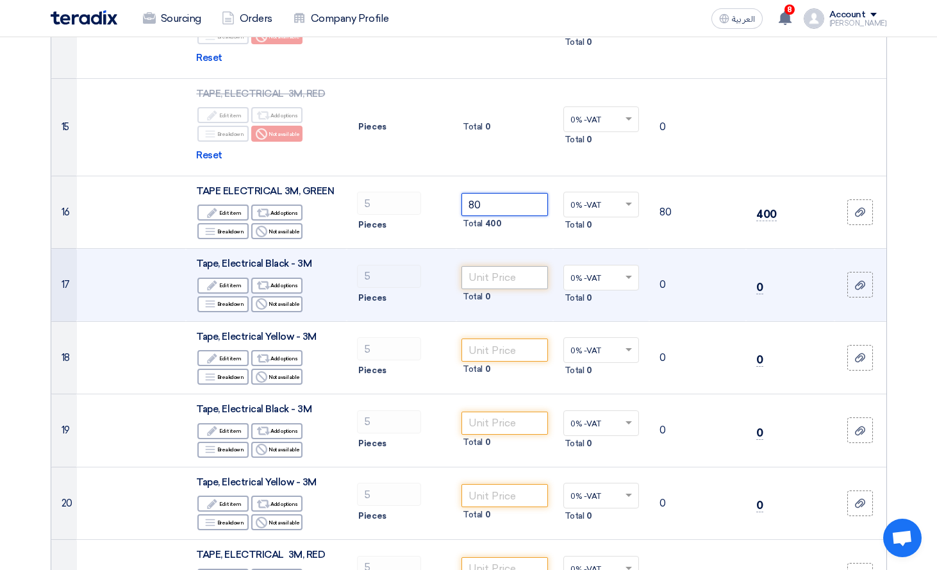
type input "80"
click at [482, 287] on input "number" at bounding box center [504, 277] width 87 height 23
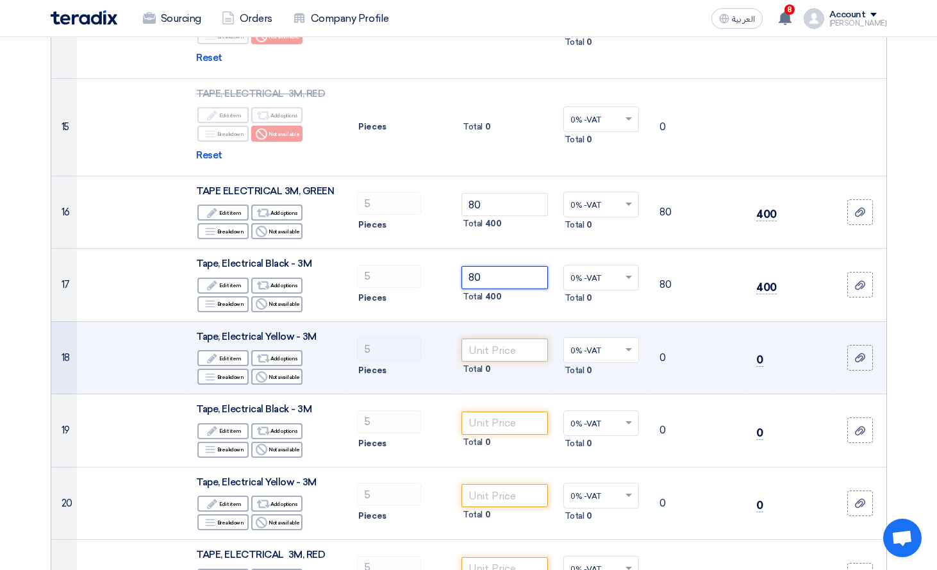
type input "80"
click at [477, 354] on input "number" at bounding box center [504, 349] width 87 height 23
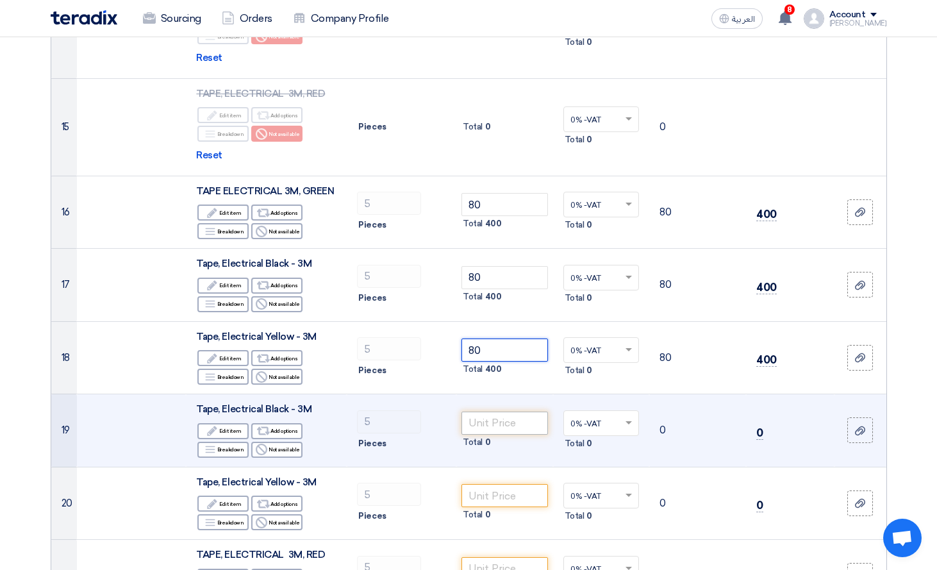
type input "80"
click at [508, 427] on input "number" at bounding box center [504, 422] width 87 height 23
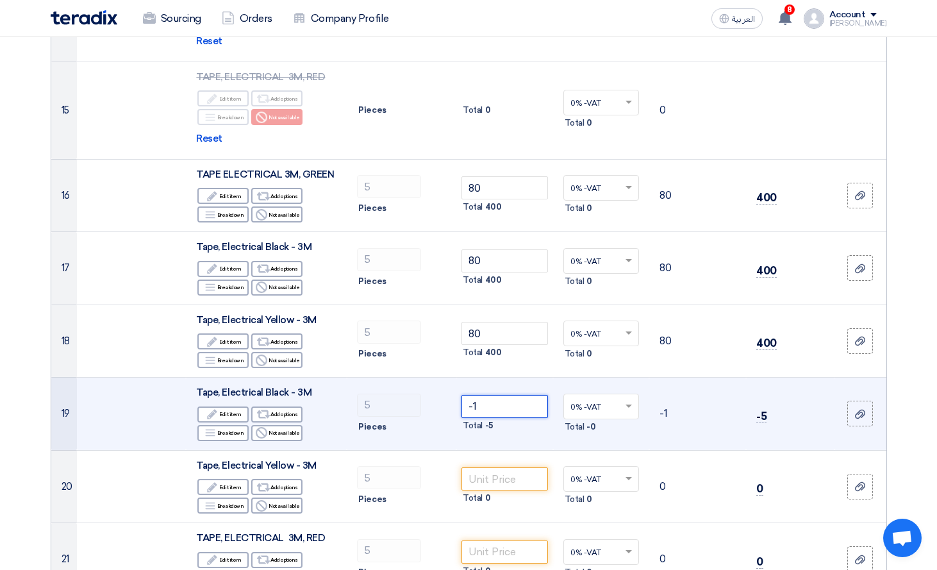
type input "-2"
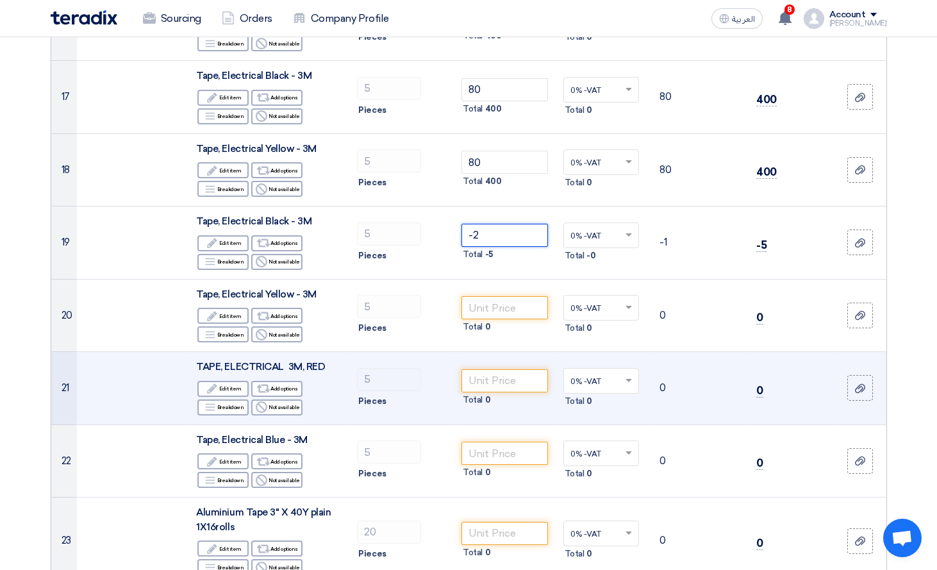
scroll to position [1602, 0]
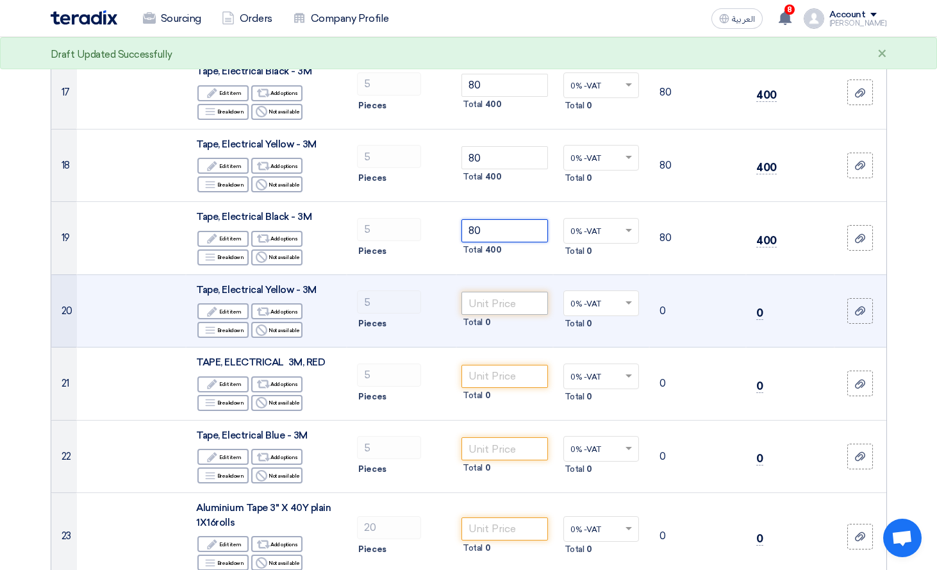
type input "80"
click at [488, 303] on input "number" at bounding box center [504, 303] width 87 height 23
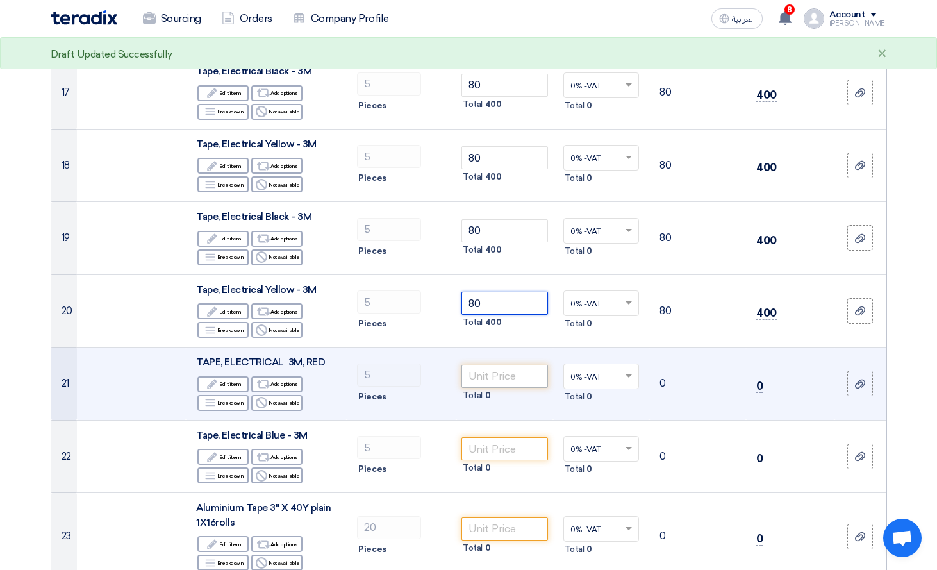
type input "80"
click at [506, 386] on input "number" at bounding box center [504, 376] width 87 height 23
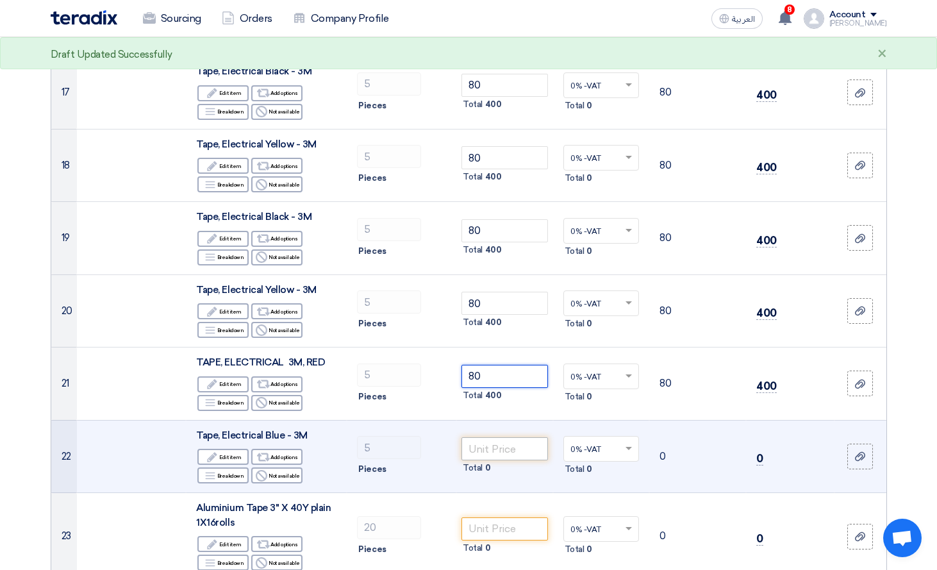
type input "80"
click at [528, 443] on input "number" at bounding box center [504, 448] width 87 height 23
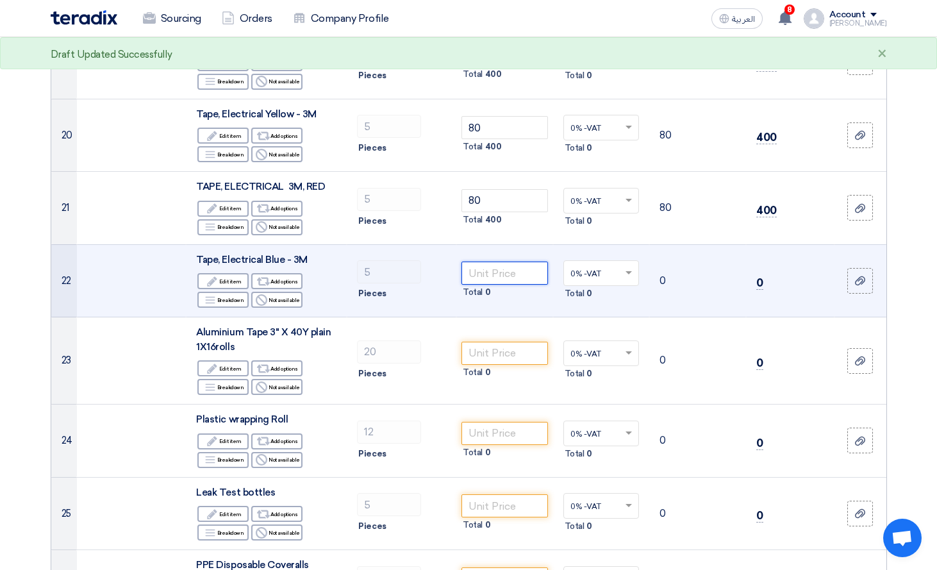
scroll to position [1794, 0]
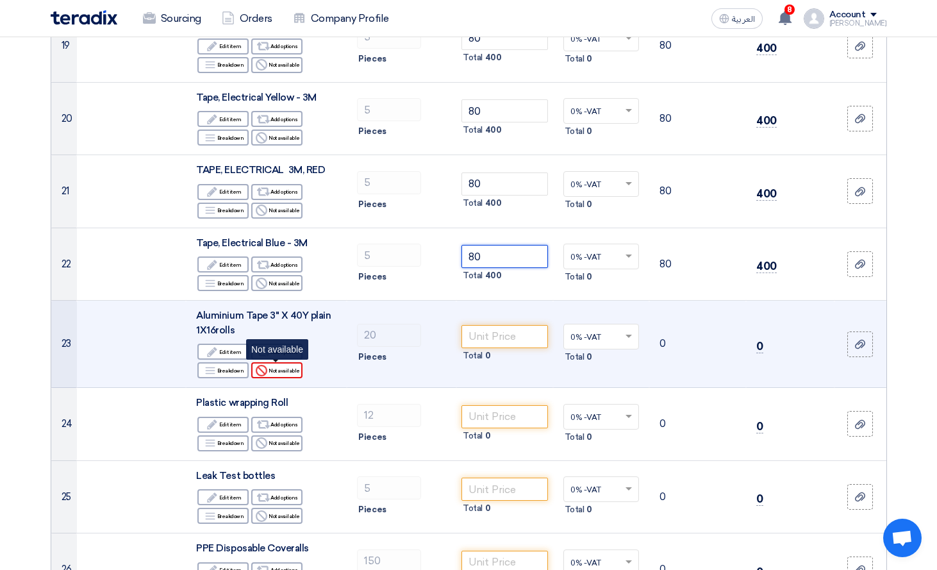
type input "80"
click at [280, 372] on div "Reject Not available" at bounding box center [276, 370] width 51 height 16
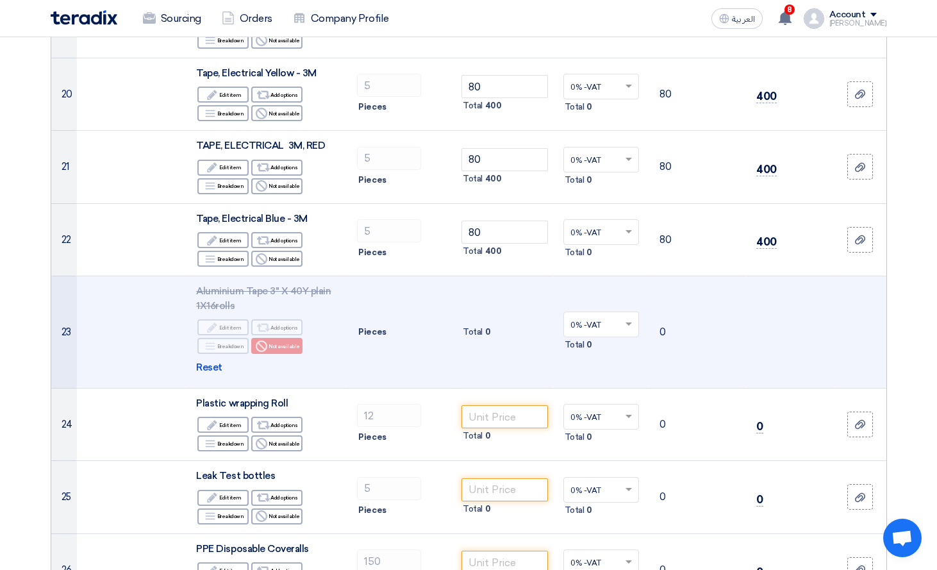
scroll to position [2050, 0]
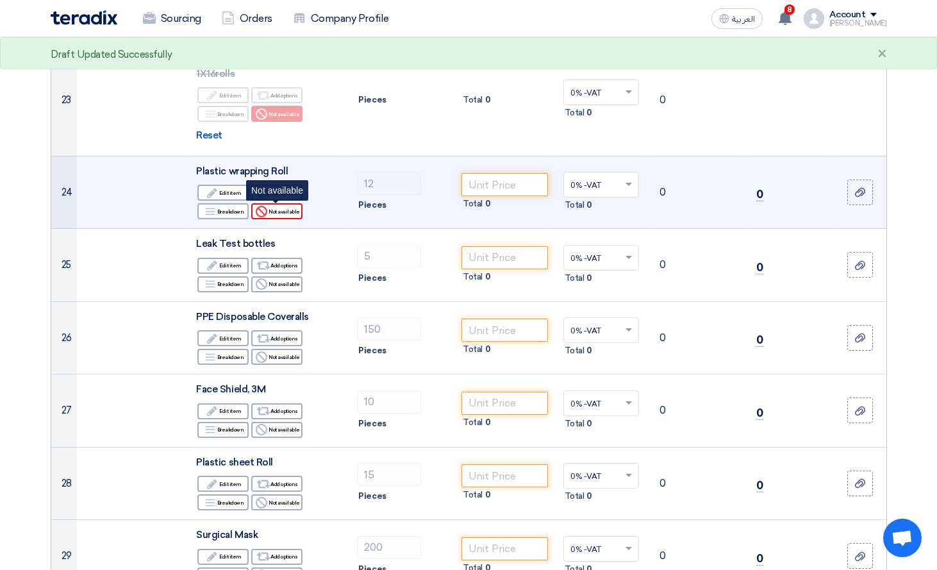
click at [277, 218] on div "Reject Not available" at bounding box center [276, 211] width 51 height 16
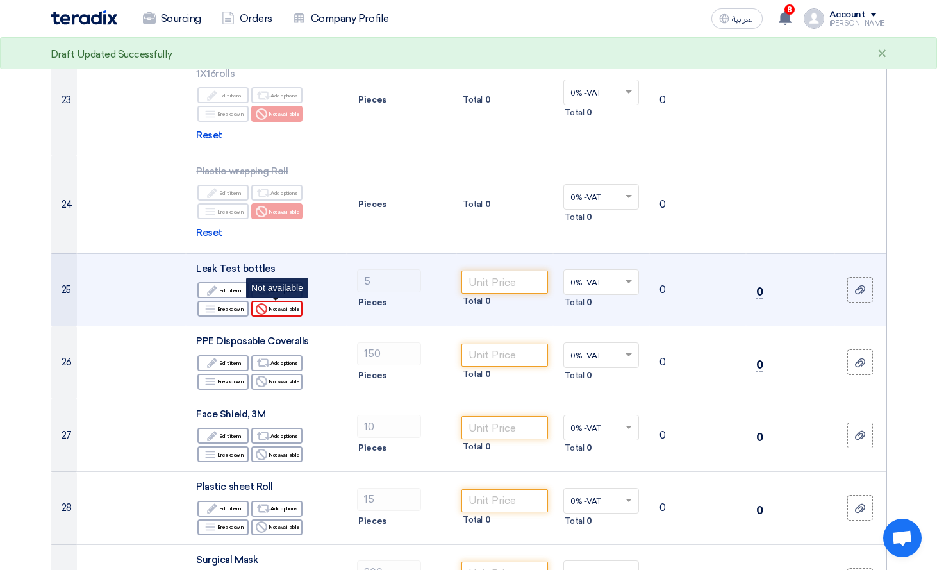
click at [256, 309] on icon "Reject" at bounding box center [262, 309] width 12 height 12
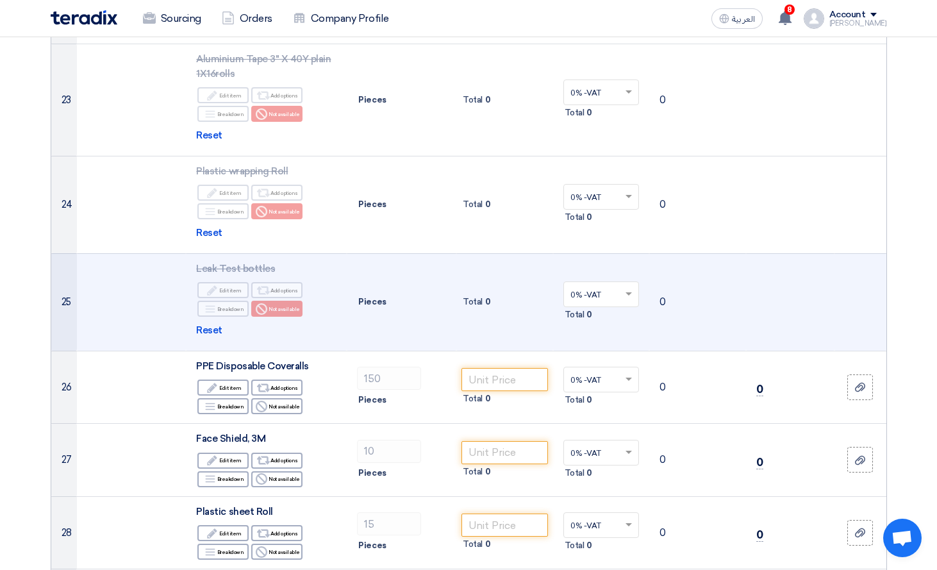
click at [81, 283] on td at bounding box center [132, 301] width 110 height 97
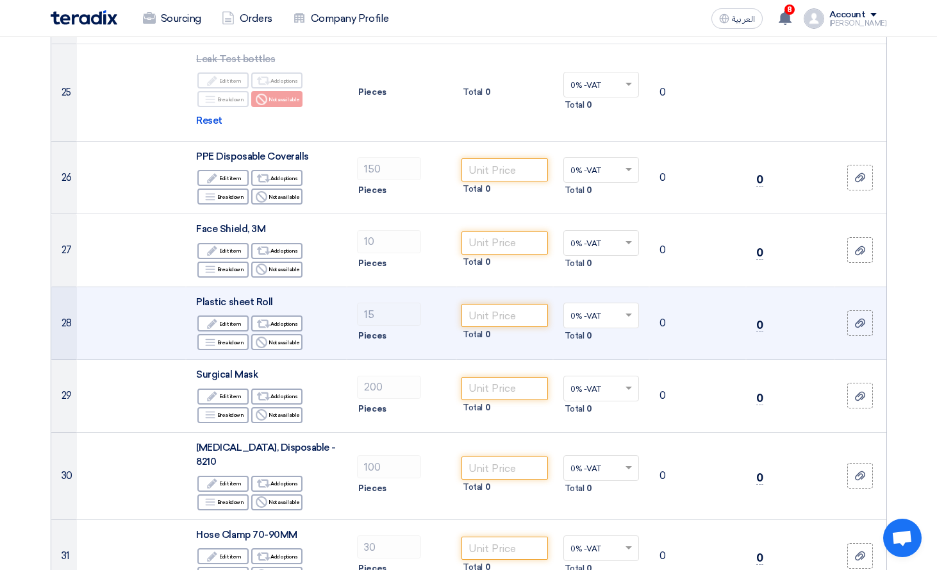
scroll to position [2243, 0]
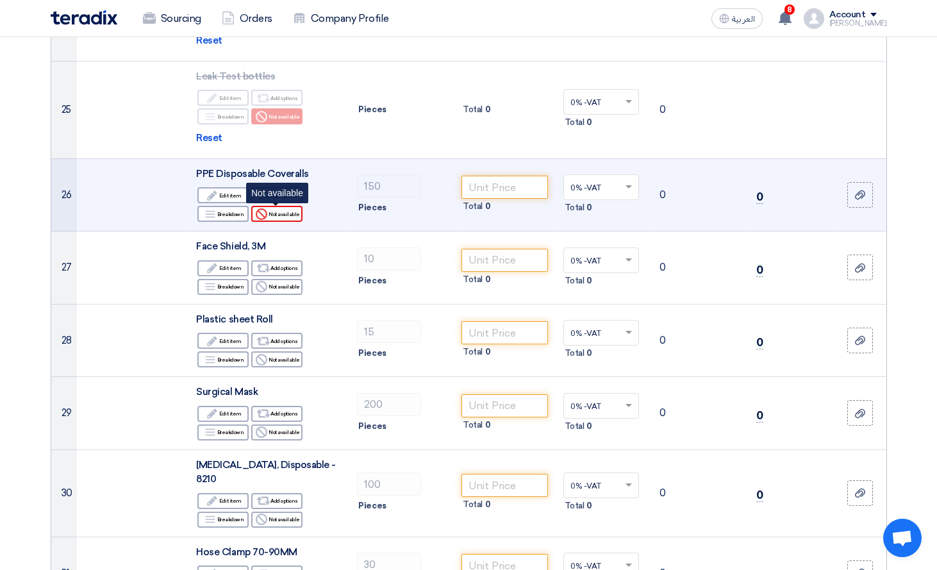
click at [284, 210] on div "Reject Not available" at bounding box center [276, 214] width 51 height 16
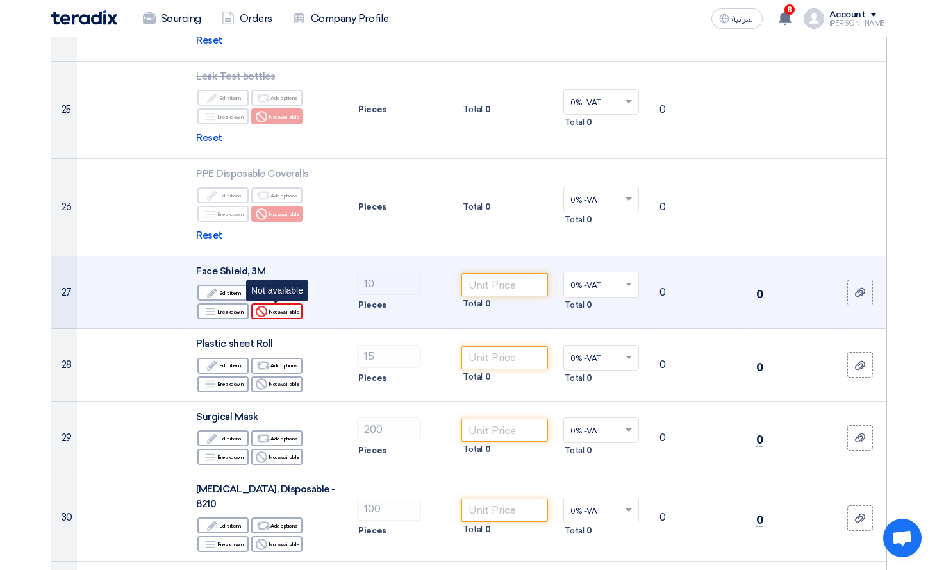
click at [277, 315] on div "Reject Not available" at bounding box center [276, 311] width 51 height 16
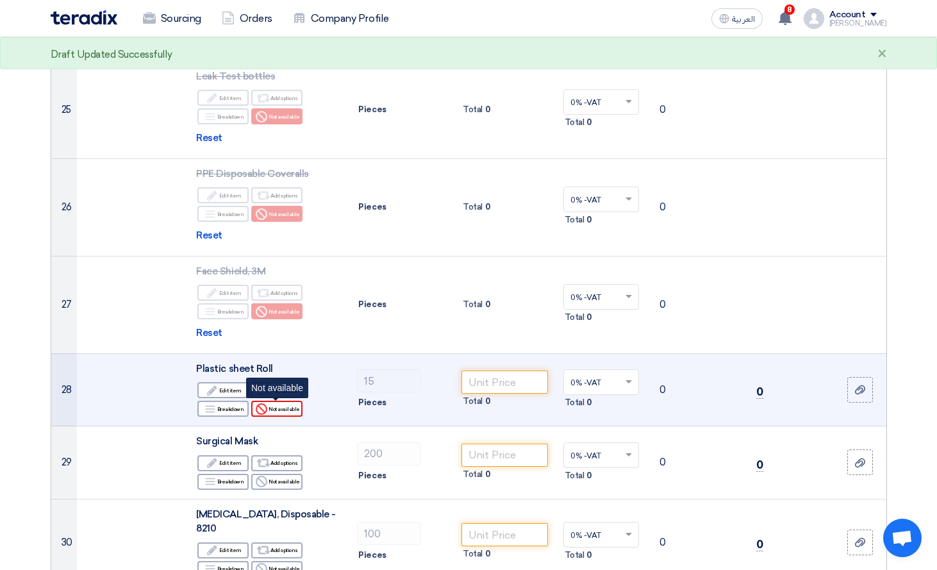
click at [279, 410] on div "Reject Not available" at bounding box center [276, 408] width 51 height 16
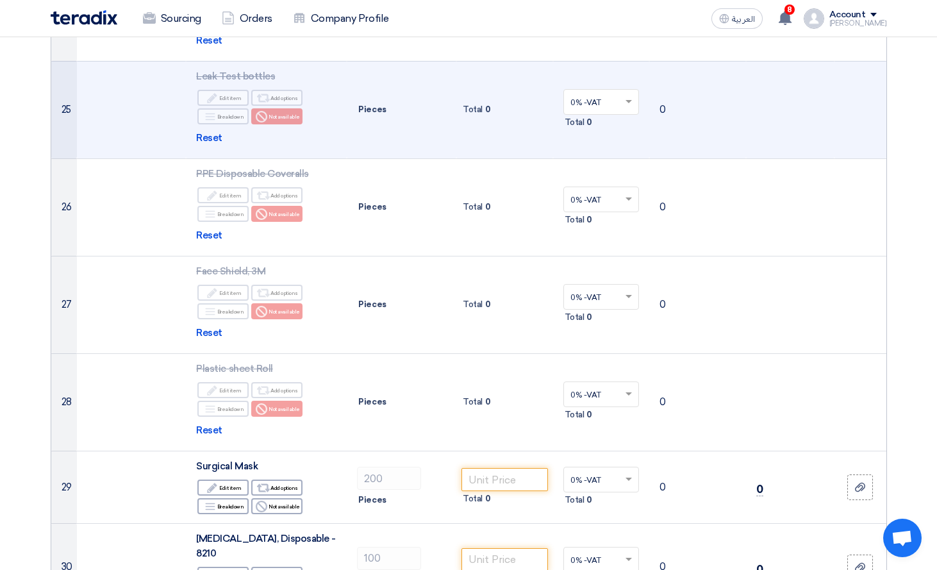
click at [98, 119] on td at bounding box center [132, 109] width 110 height 97
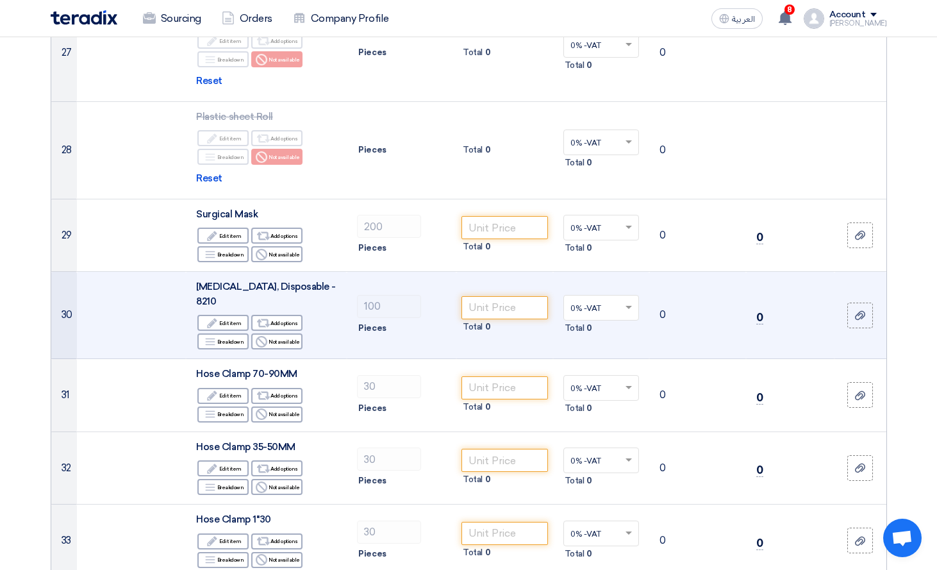
scroll to position [2499, 0]
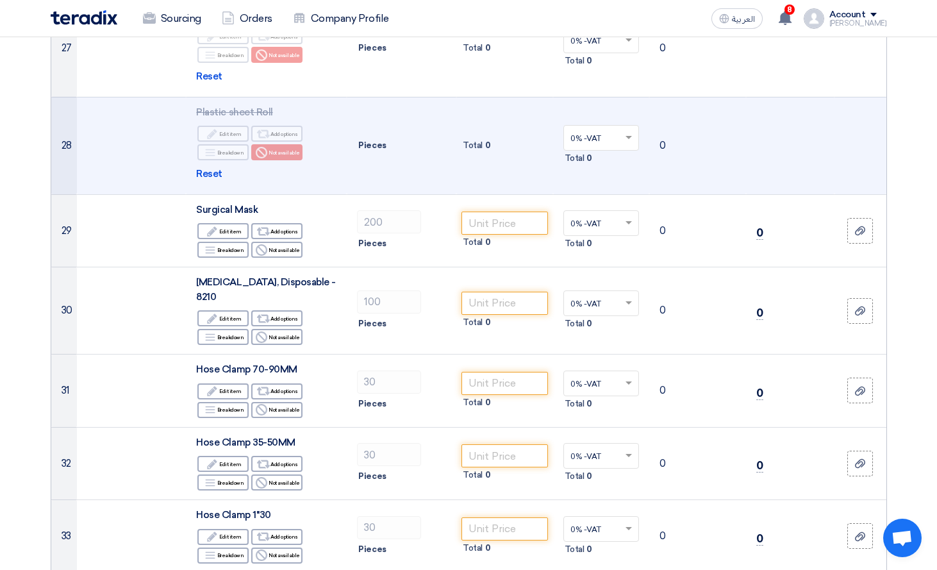
click at [97, 150] on td at bounding box center [132, 145] width 110 height 97
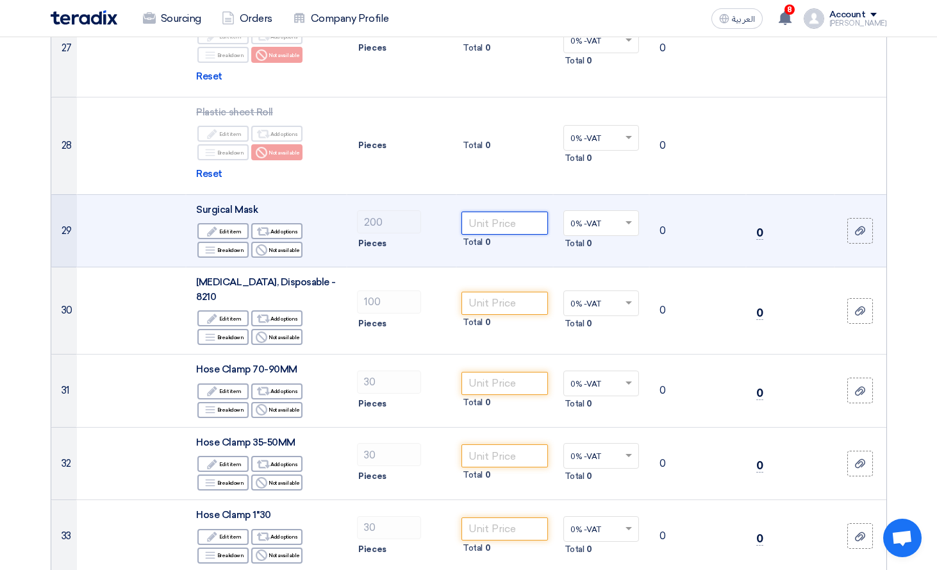
click at [504, 217] on input "number" at bounding box center [504, 222] width 87 height 23
click at [99, 220] on td at bounding box center [132, 230] width 110 height 73
click at [283, 231] on div "Alternative Add options" at bounding box center [276, 231] width 51 height 16
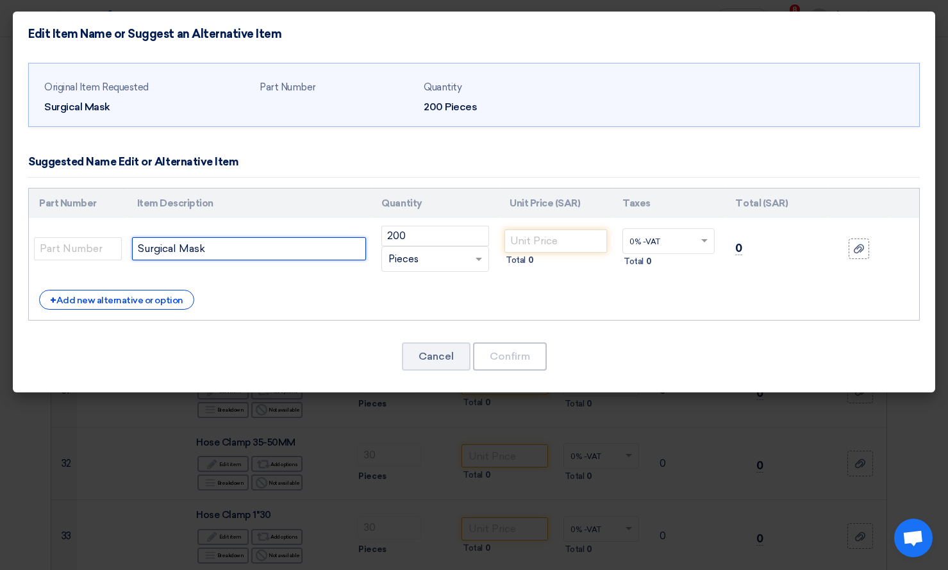
click at [263, 243] on input "Surgical Mask" at bounding box center [249, 248] width 235 height 23
click at [58, 182] on div "Original Item Requested Surgical Mask Part Number Quantity 200 Pieces" at bounding box center [474, 224] width 922 height 336
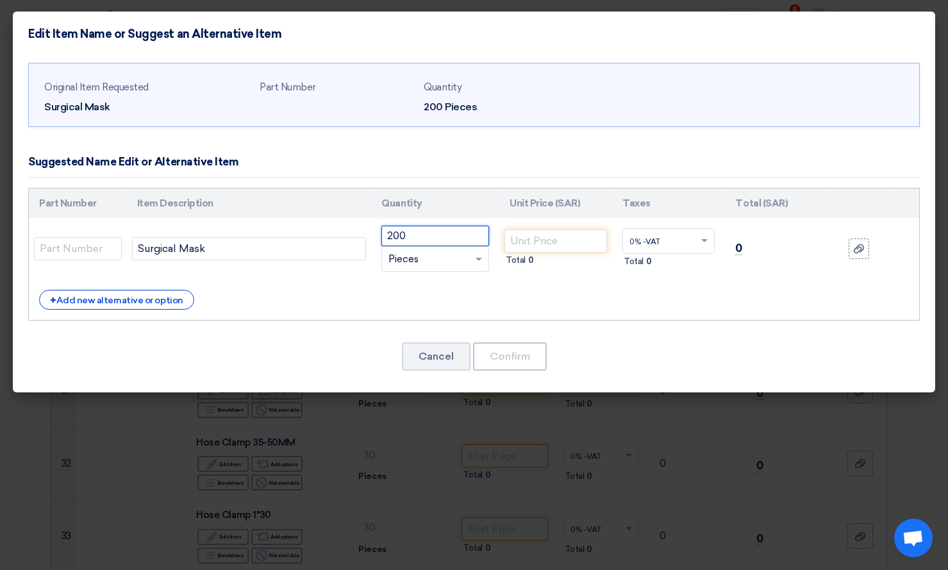
click at [435, 234] on input "200" at bounding box center [435, 236] width 108 height 21
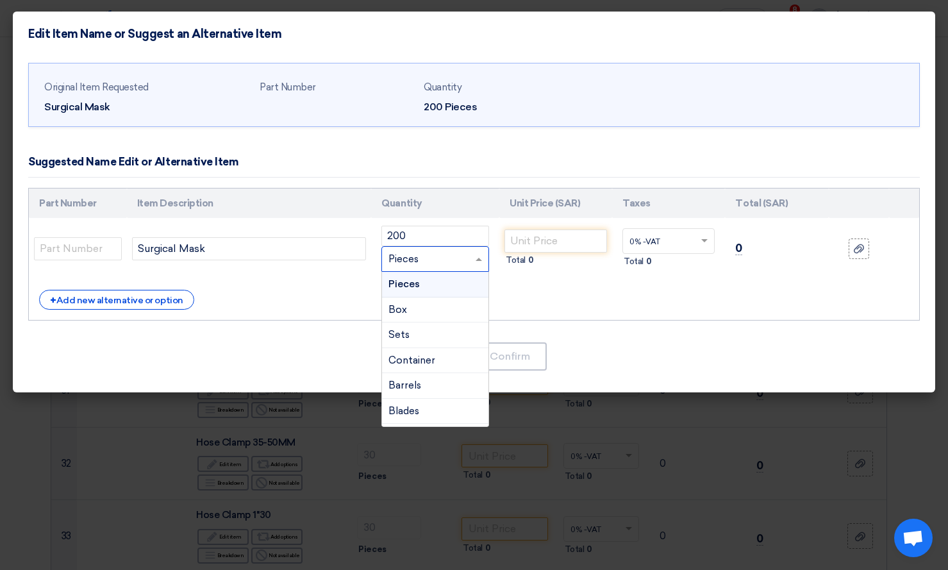
click at [444, 260] on div "RFQ_STEP1.ITEMS.2.TYPE_PLACEHOLDER × Pieces" at bounding box center [427, 259] width 90 height 15
click at [437, 310] on div "Box" at bounding box center [435, 310] width 106 height 26
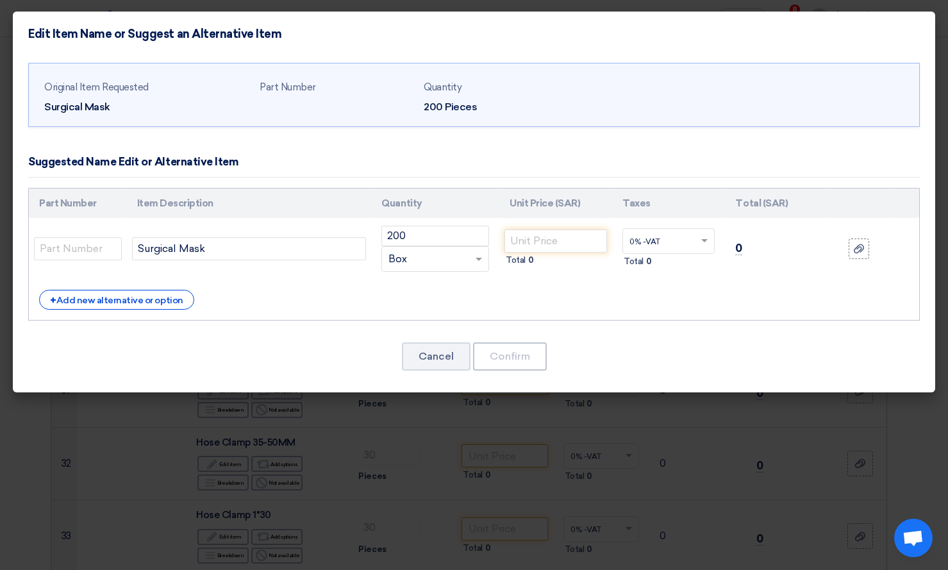
click at [437, 293] on div "+ Add new alternative or option" at bounding box center [473, 300] width 869 height 20
click at [333, 253] on input "Surgical Mask" at bounding box center [249, 248] width 235 height 23
click at [255, 248] on input "Surgical Mask 50PC、BOX" at bounding box center [249, 248] width 235 height 23
click at [247, 245] on input "Surgical Mask 50PC、BOX" at bounding box center [249, 248] width 235 height 23
click at [522, 296] on div "+ Add new alternative or option" at bounding box center [473, 300] width 869 height 20
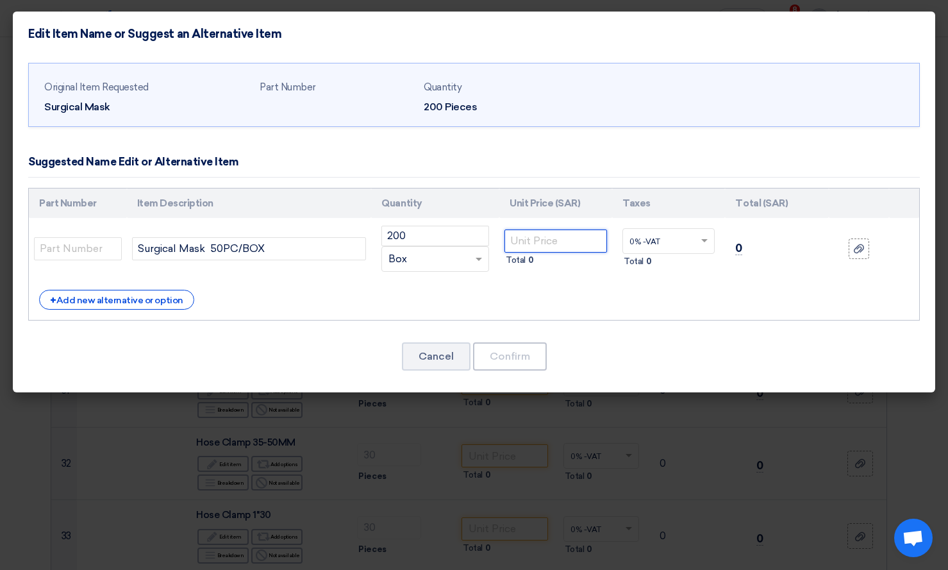
click at [549, 236] on input "number" at bounding box center [555, 240] width 103 height 23
click at [84, 179] on div "Original Item Requested Surgical Mask Part Number Quantity 200 Pieces" at bounding box center [474, 224] width 922 height 336
click at [459, 256] on div "RFQ_STEP1.ITEMS.2.TYPE_PLACEHOLDER × Box" at bounding box center [427, 259] width 90 height 15
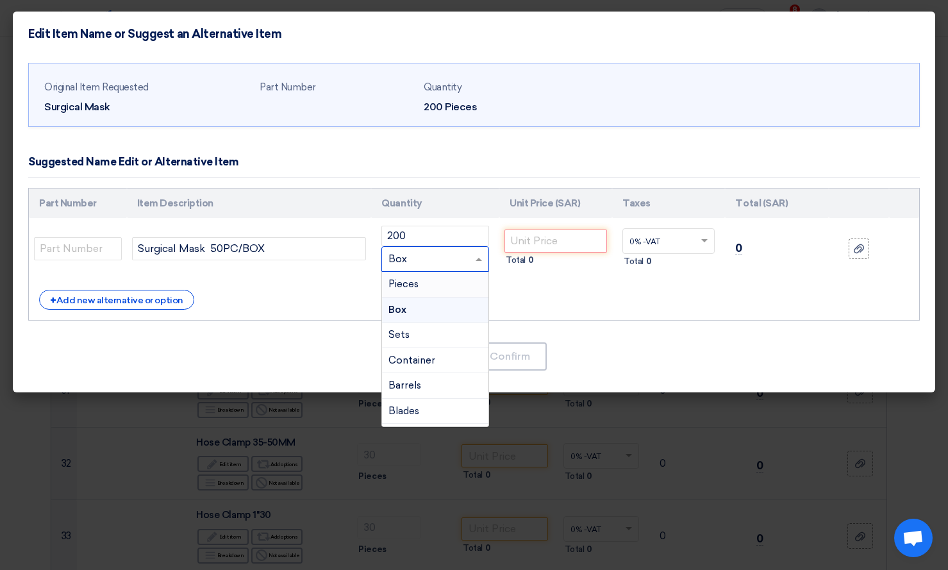
click at [465, 291] on div "Pieces" at bounding box center [435, 285] width 106 height 26
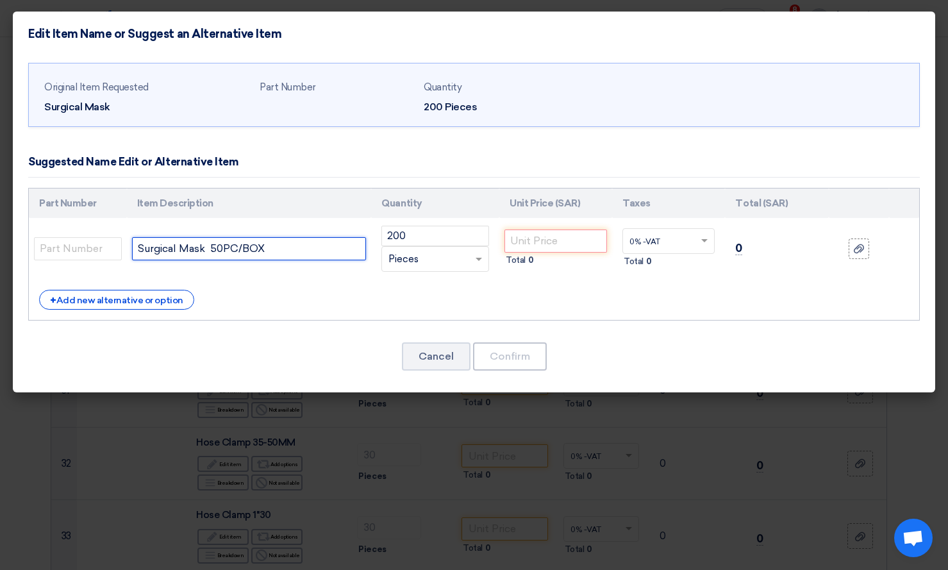
click at [311, 247] on input "Surgical Mask 50PC/BOX" at bounding box center [249, 248] width 235 height 23
type input "Surgical Mask 50PC/BO"
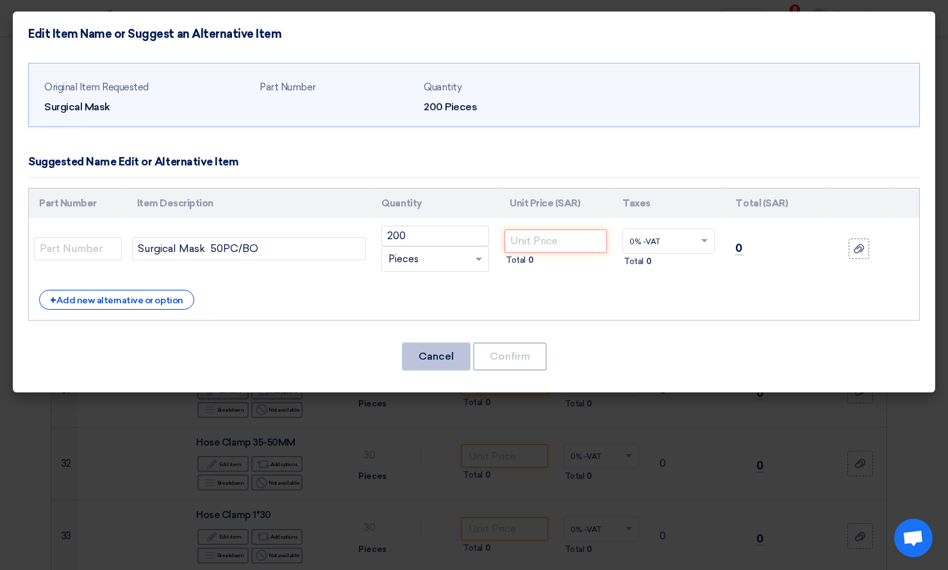
click at [438, 359] on button "Cancel" at bounding box center [436, 356] width 69 height 28
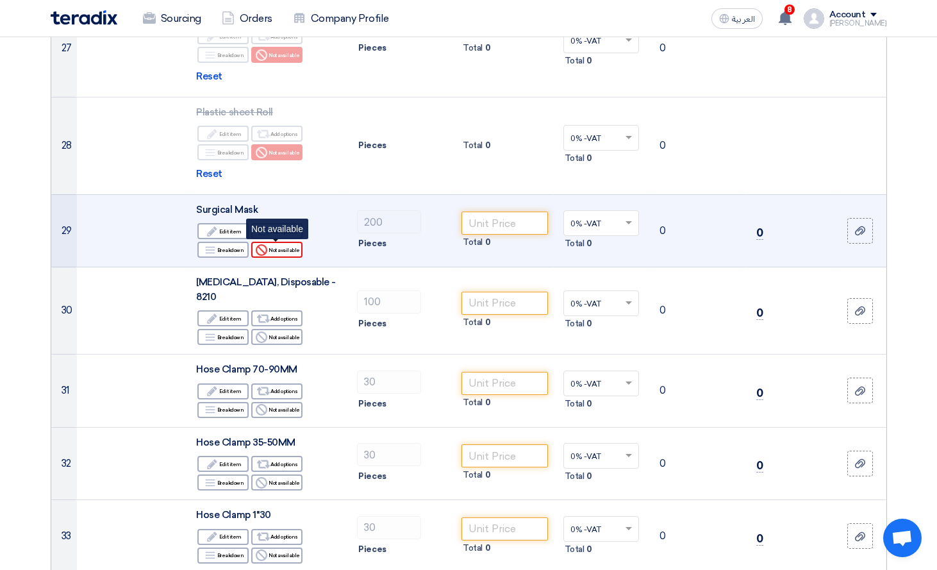
click at [280, 250] on div "Reject Not available" at bounding box center [276, 250] width 51 height 16
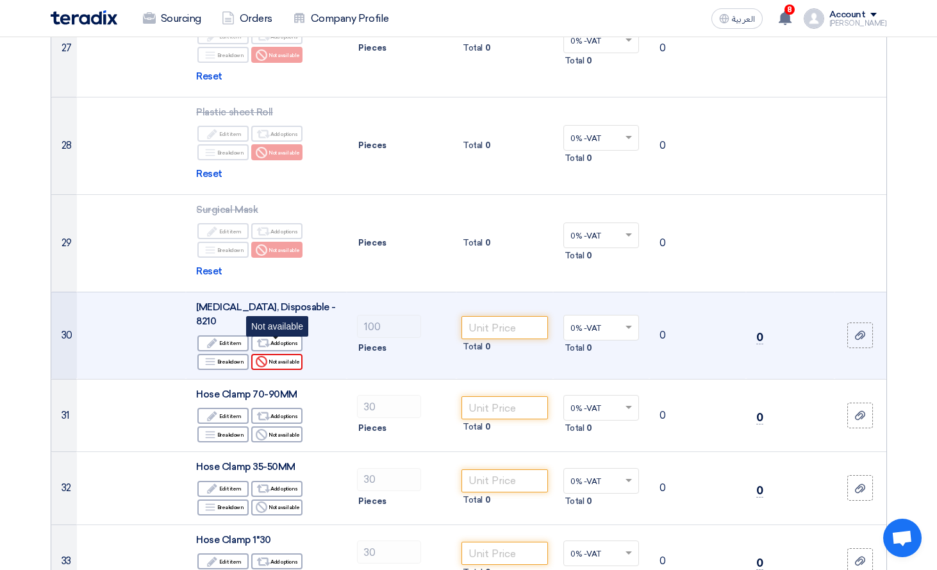
click at [267, 354] on div "Reject Not available" at bounding box center [276, 362] width 51 height 16
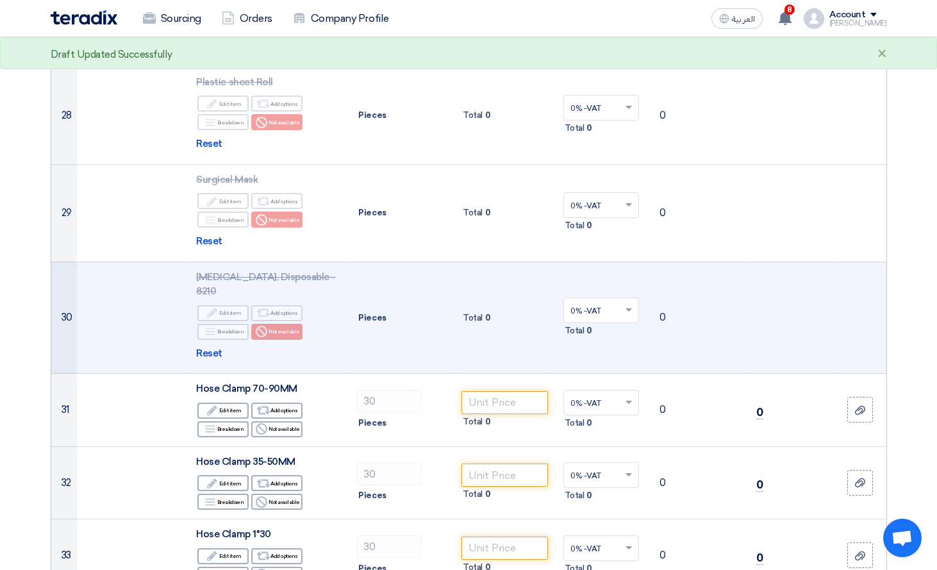
scroll to position [2755, 0]
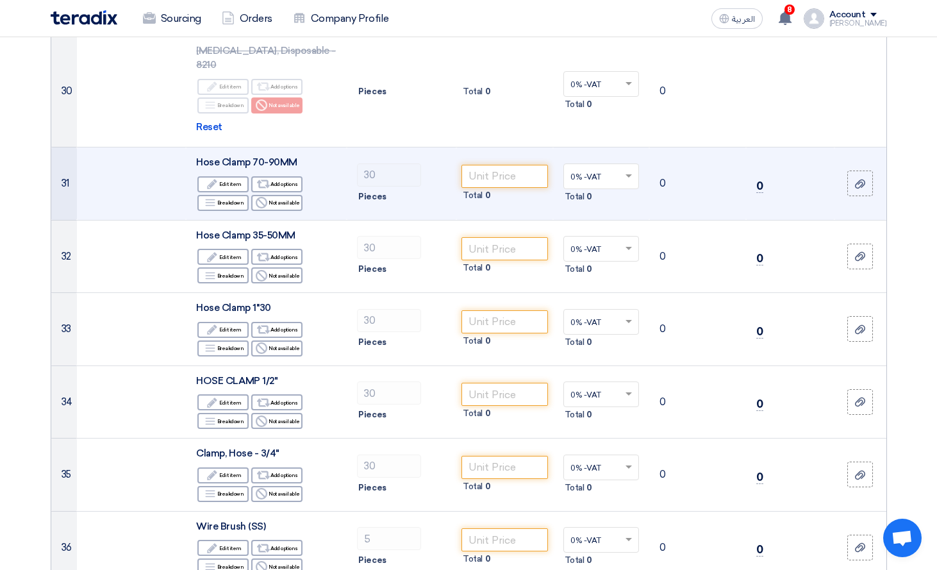
click at [51, 147] on td "31" at bounding box center [64, 183] width 26 height 73
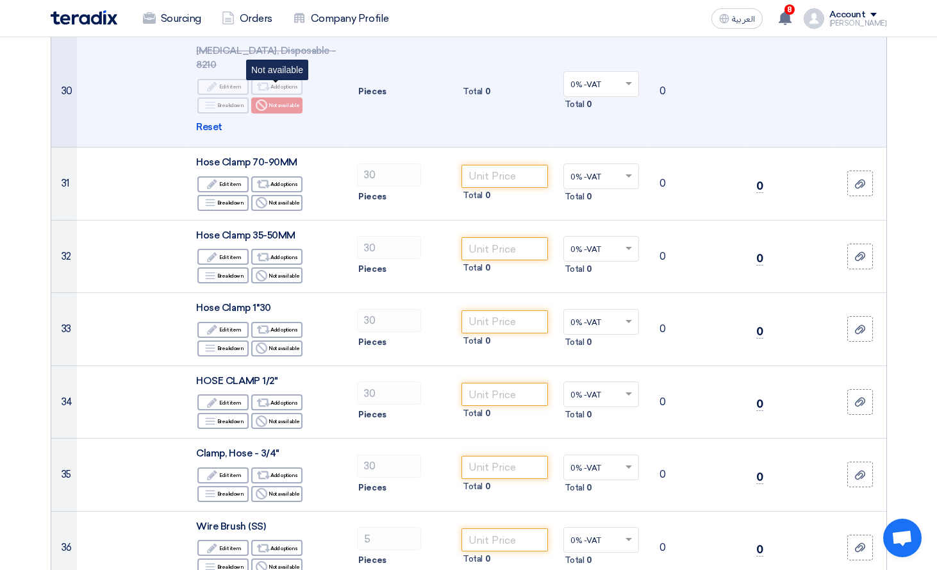
click at [275, 97] on div "Reject Not available" at bounding box center [276, 105] width 51 height 16
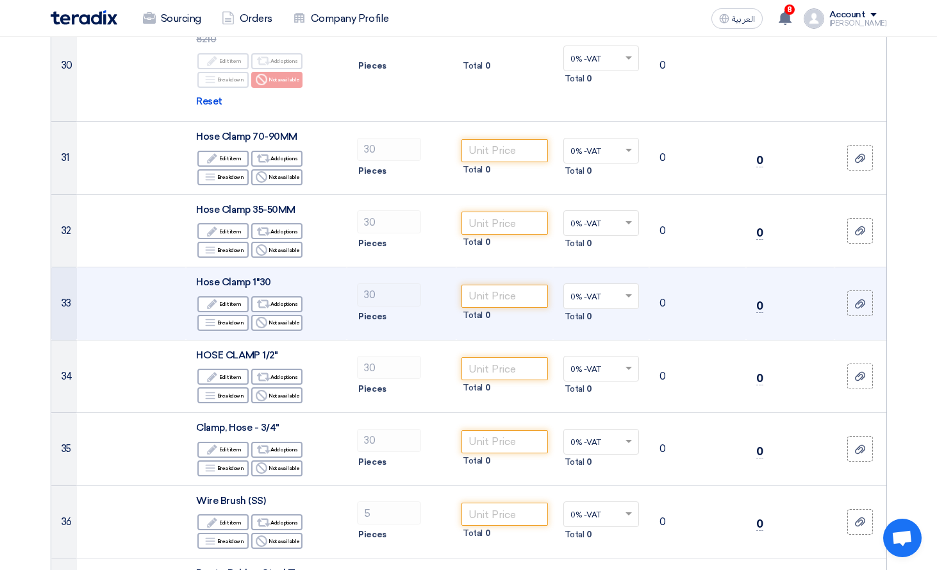
scroll to position [2819, 0]
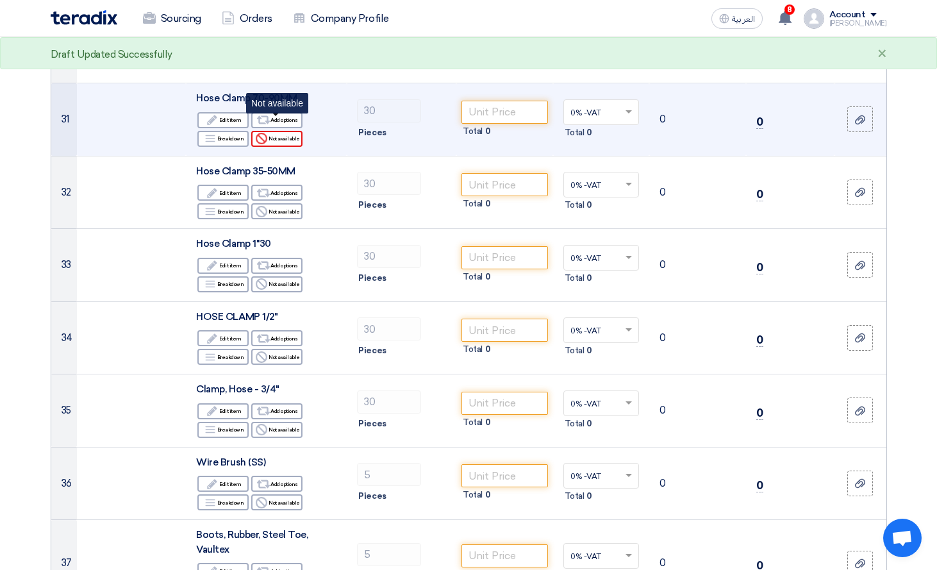
click at [272, 131] on div "Reject Not available" at bounding box center [276, 139] width 51 height 16
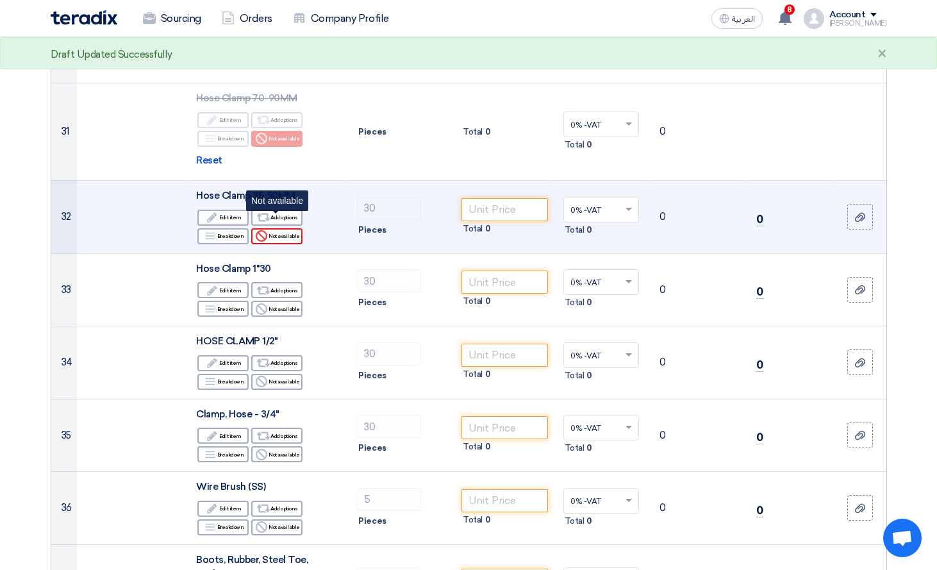
click at [274, 230] on div "Reject Not available" at bounding box center [276, 236] width 51 height 16
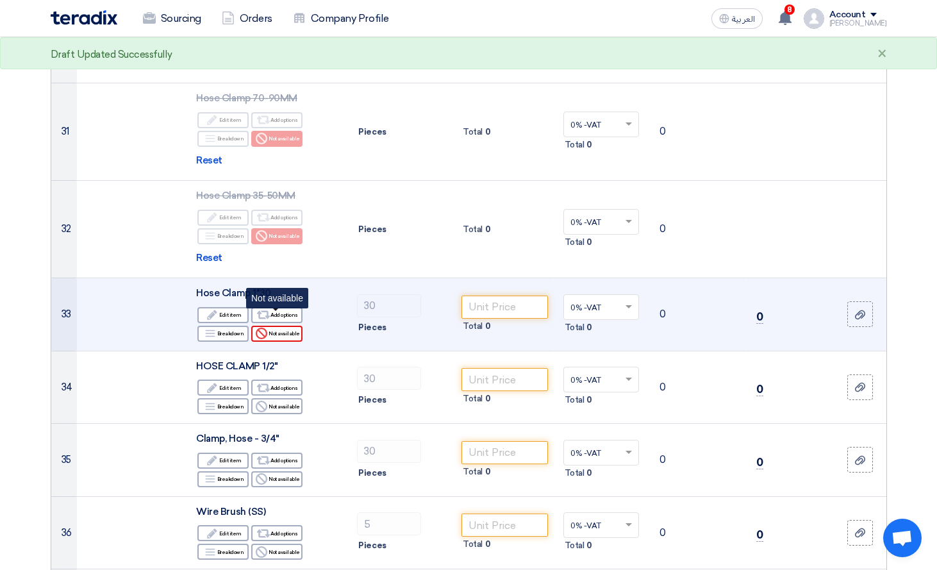
click at [274, 325] on div "Reject Not available" at bounding box center [276, 333] width 51 height 16
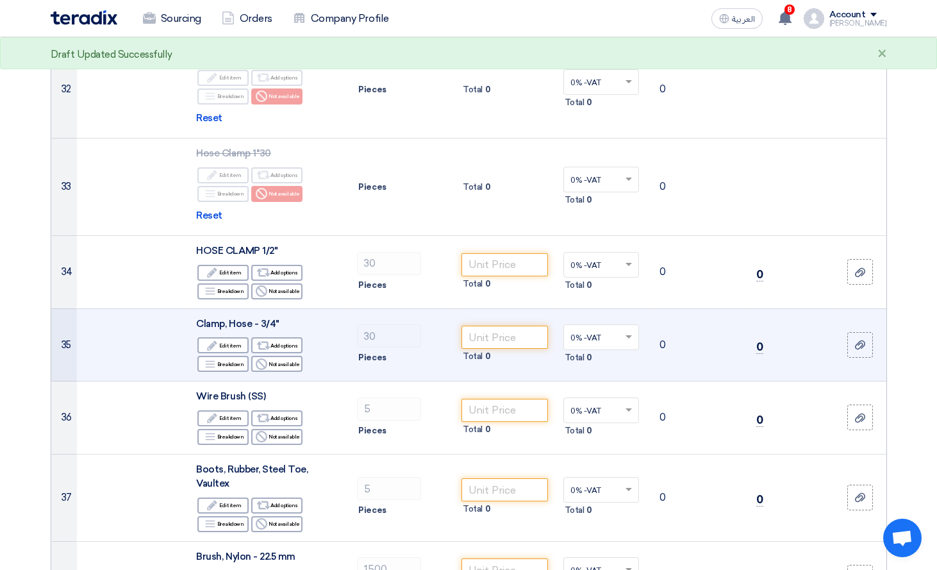
scroll to position [3012, 0]
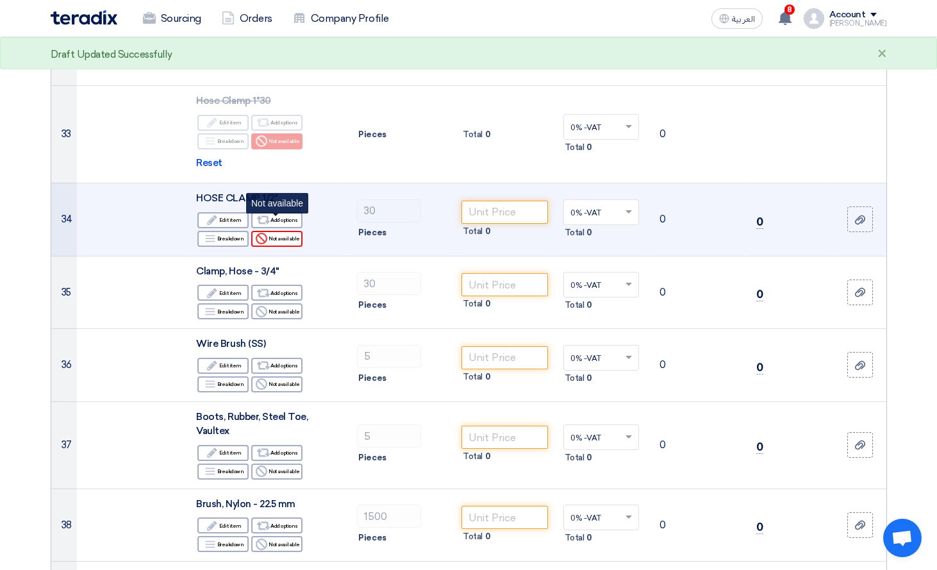
click at [284, 231] on div "Reject Not available" at bounding box center [276, 239] width 51 height 16
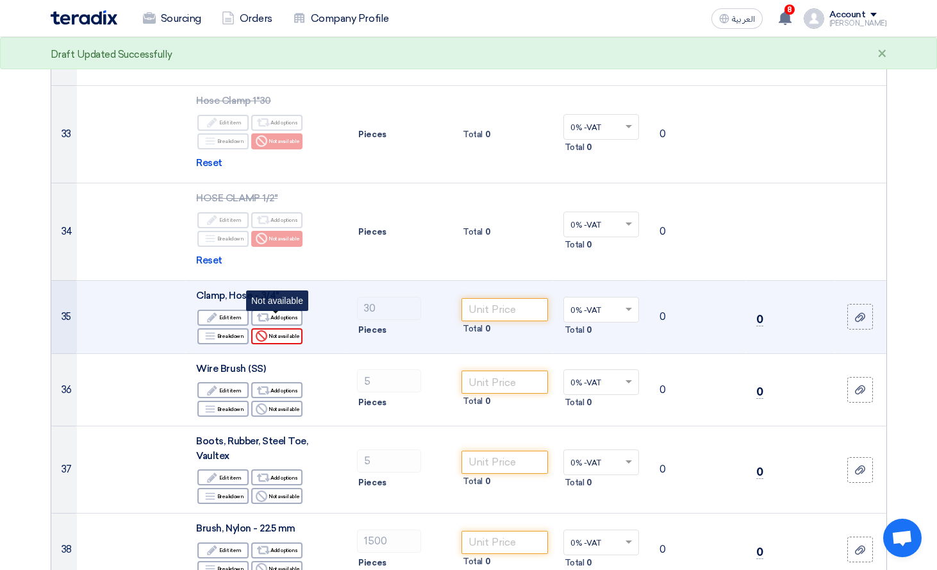
click at [284, 328] on div "Reject Not available" at bounding box center [276, 336] width 51 height 16
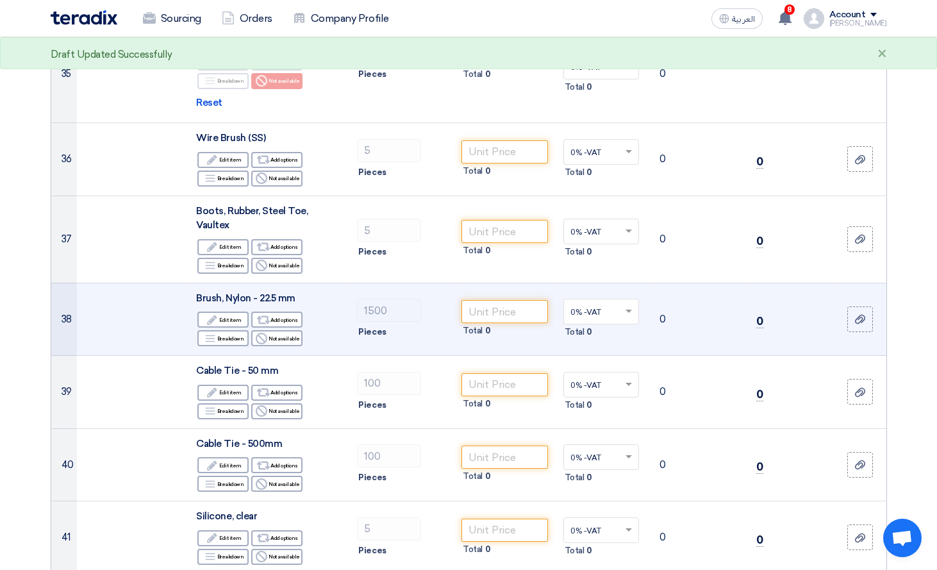
scroll to position [3268, 0]
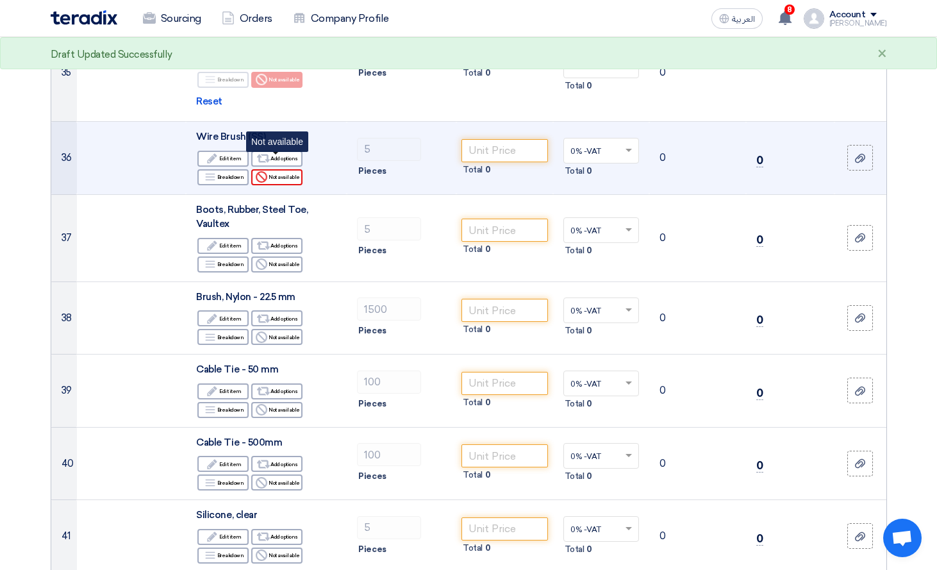
click at [276, 169] on div "Reject Not available" at bounding box center [276, 177] width 51 height 16
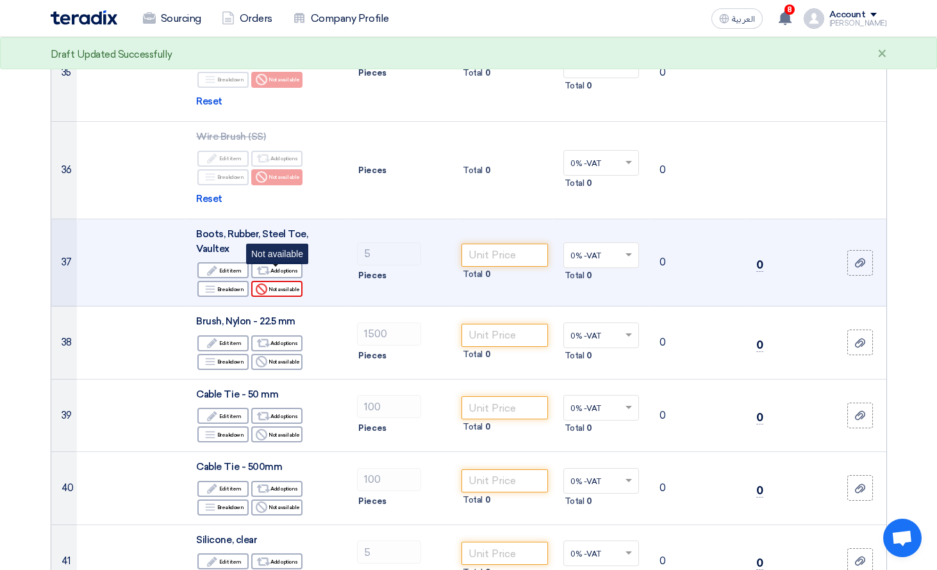
click at [278, 281] on div "Reject Not available" at bounding box center [276, 289] width 51 height 16
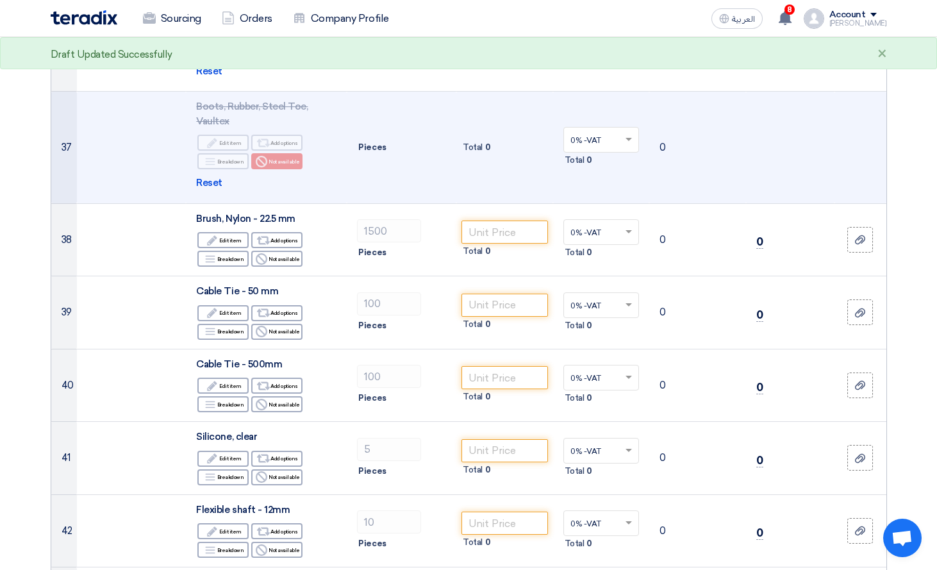
scroll to position [3396, 0]
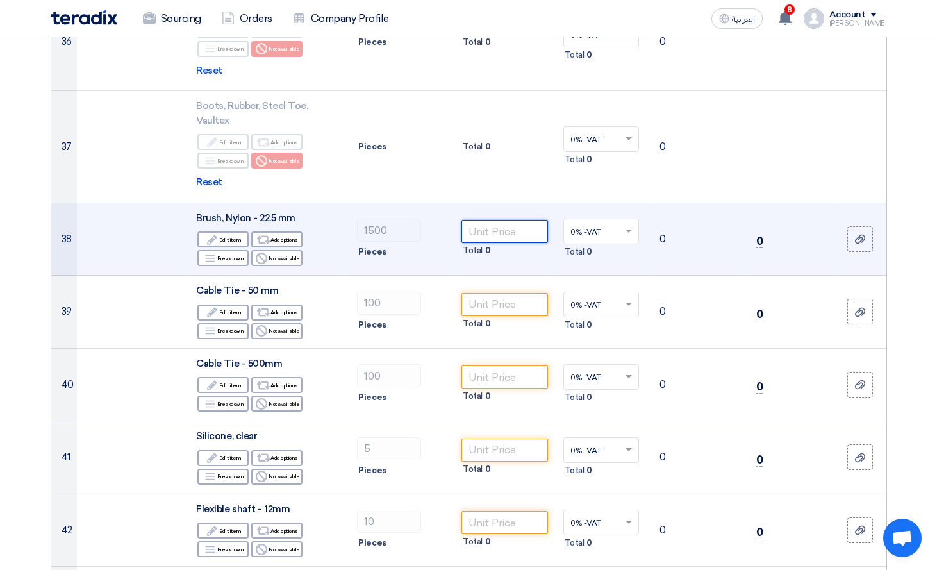
click at [504, 221] on input "number" at bounding box center [504, 231] width 87 height 23
click at [505, 220] on input "number" at bounding box center [504, 231] width 87 height 23
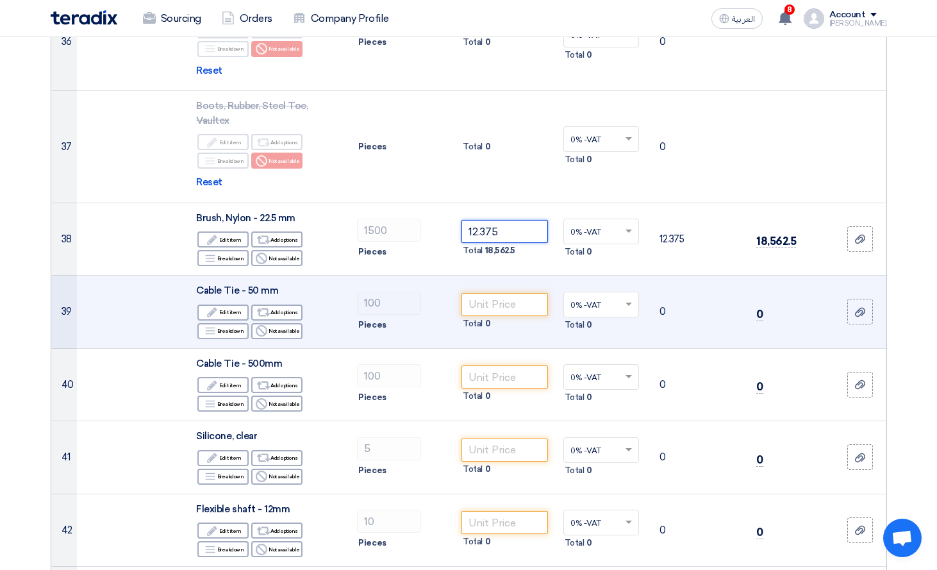
type input "12.375"
click at [504, 276] on td "Total 0" at bounding box center [504, 312] width 97 height 73
click at [477, 293] on input "number" at bounding box center [504, 304] width 87 height 23
click at [276, 323] on div "Reject Not available" at bounding box center [276, 331] width 51 height 16
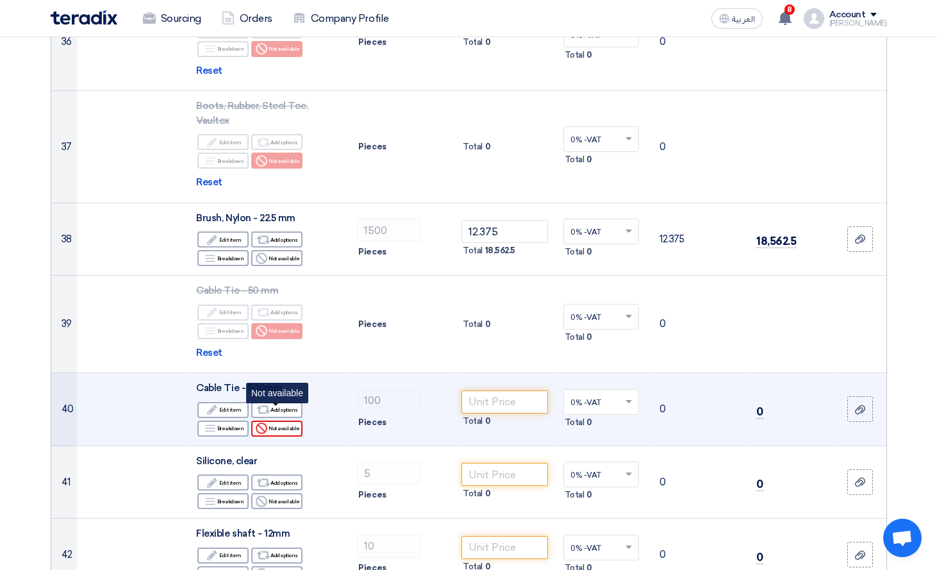
click at [274, 420] on div "Reject Not available" at bounding box center [276, 428] width 51 height 16
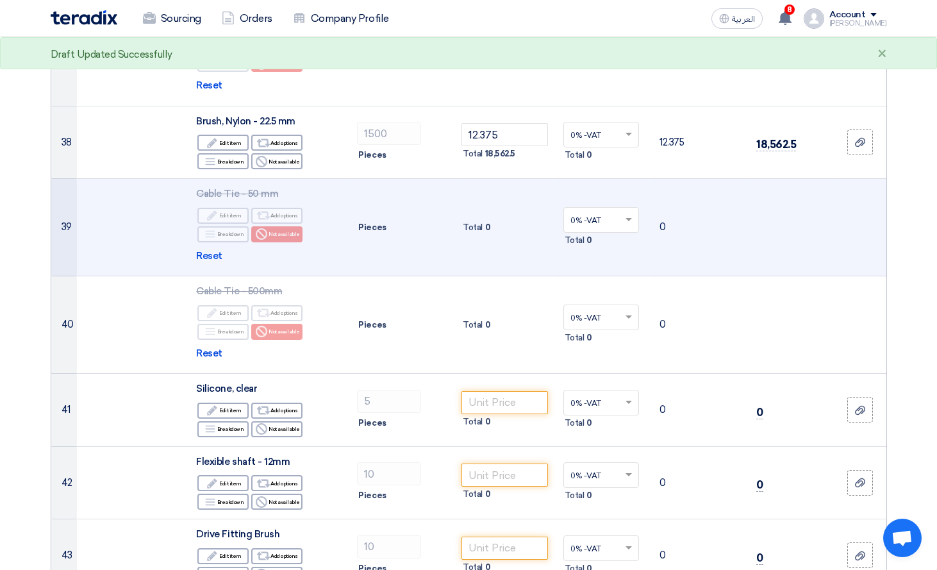
scroll to position [3524, 0]
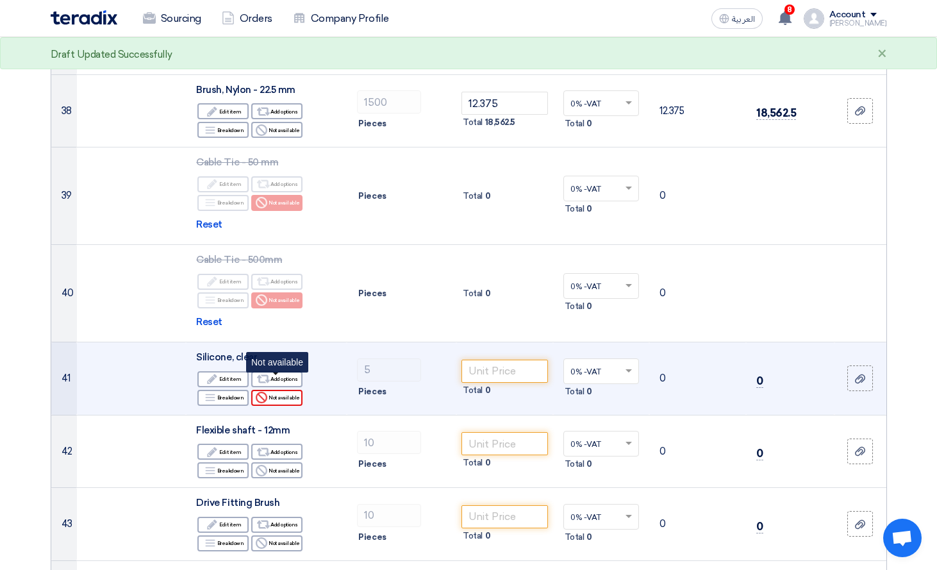
click at [270, 390] on div "Reject Not available" at bounding box center [276, 398] width 51 height 16
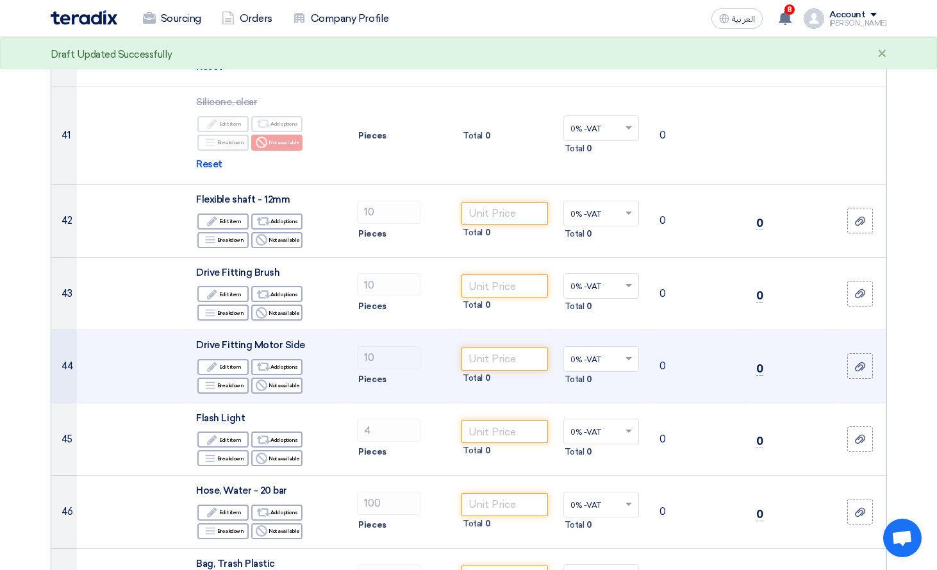
scroll to position [3780, 0]
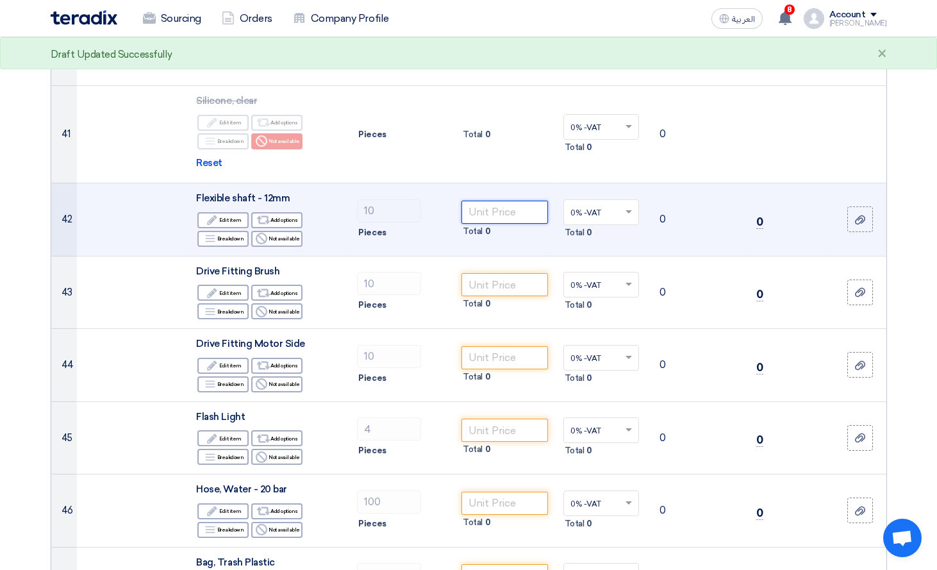
click at [517, 201] on input "number" at bounding box center [504, 212] width 87 height 23
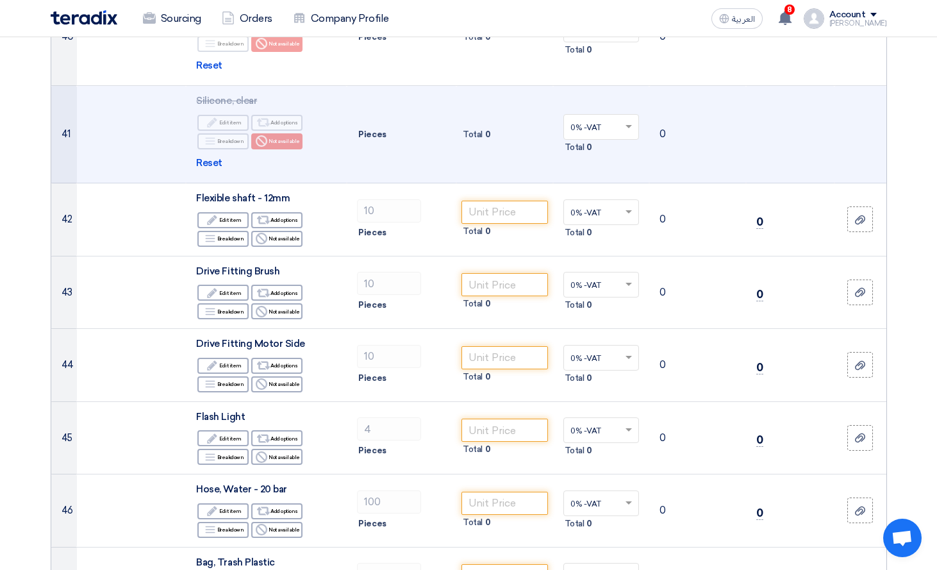
click at [693, 121] on td "0" at bounding box center [697, 134] width 97 height 97
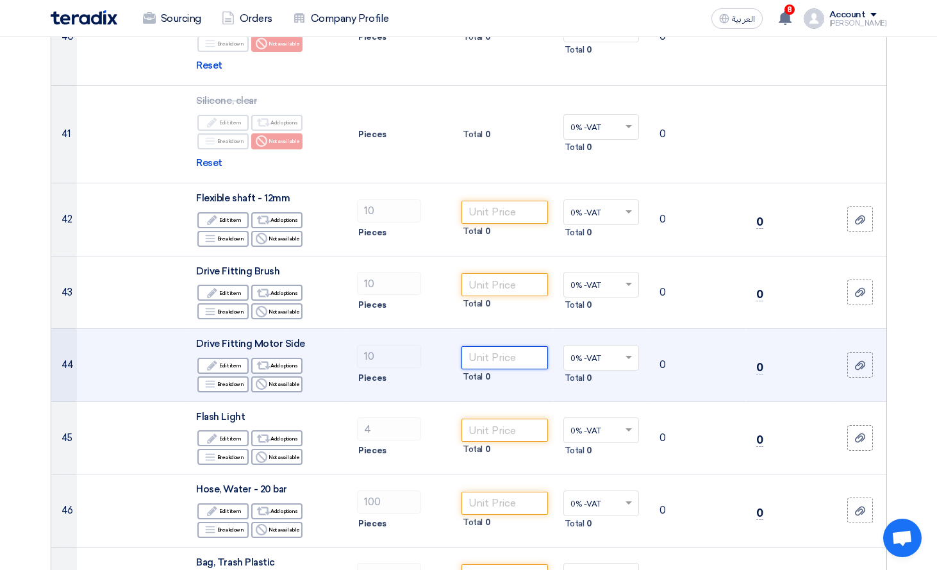
click at [504, 346] on input "number" at bounding box center [504, 357] width 87 height 23
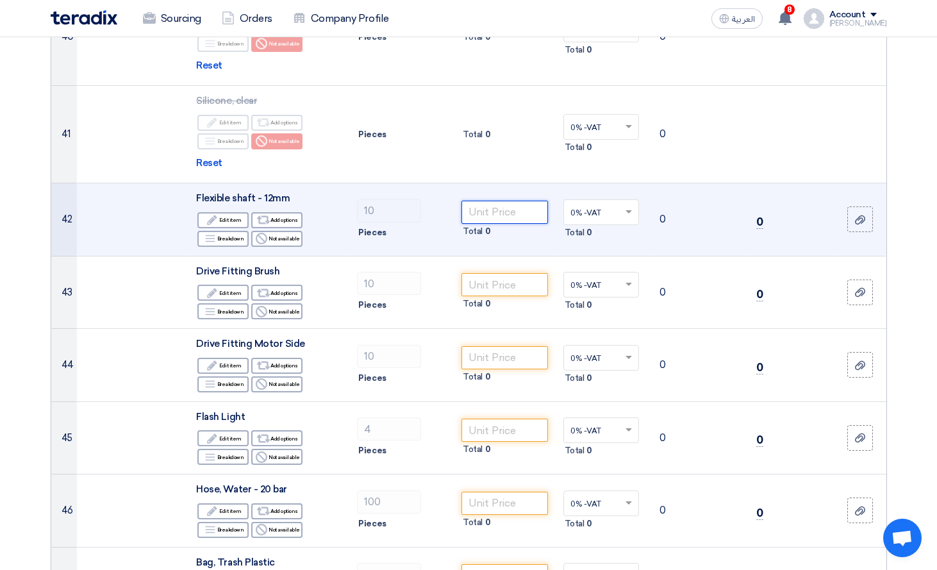
click at [494, 201] on input "number" at bounding box center [504, 212] width 87 height 23
type input "1443.75"
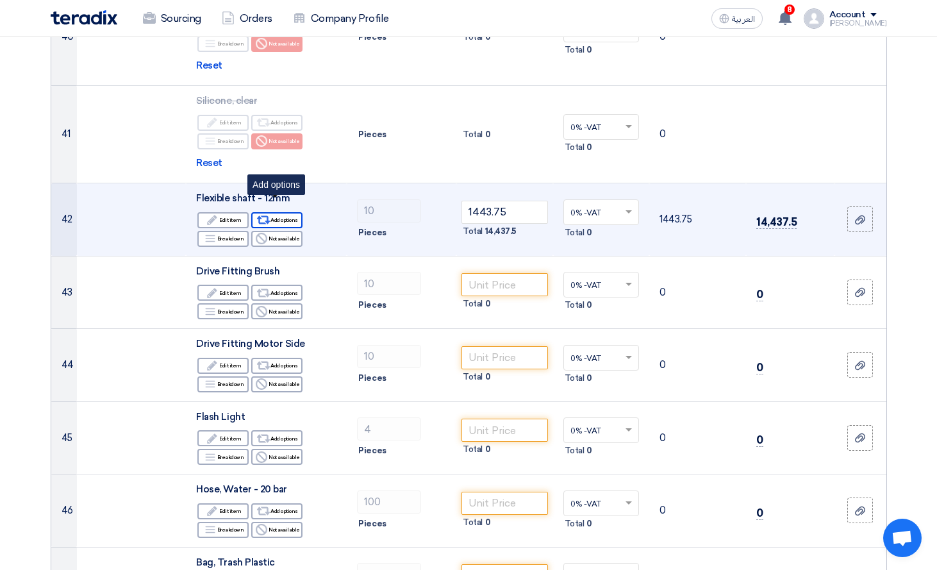
click at [284, 212] on div "Alternative Add options" at bounding box center [276, 220] width 51 height 16
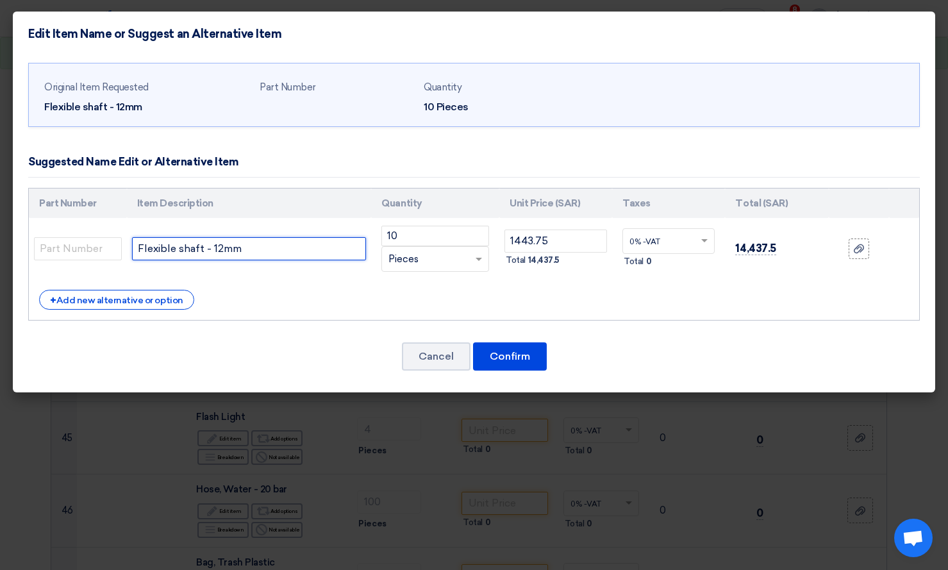
click at [304, 245] on input "Flexible shaft - 12mm" at bounding box center [249, 248] width 235 height 23
type input "Flexible shaft - 12mm*12m"
click at [356, 293] on div "+ Add new alternative or option" at bounding box center [473, 300] width 869 height 20
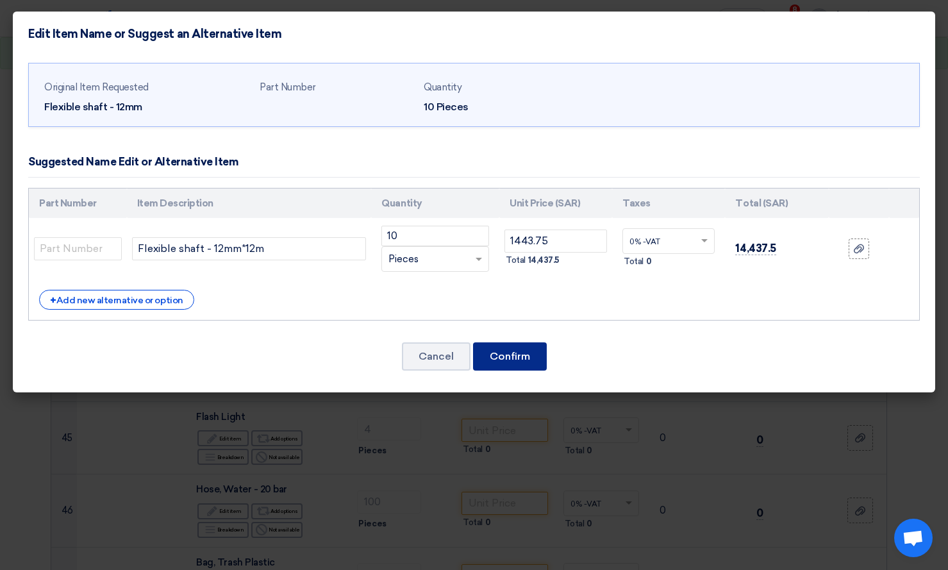
click at [521, 363] on button "Confirm" at bounding box center [510, 356] width 74 height 28
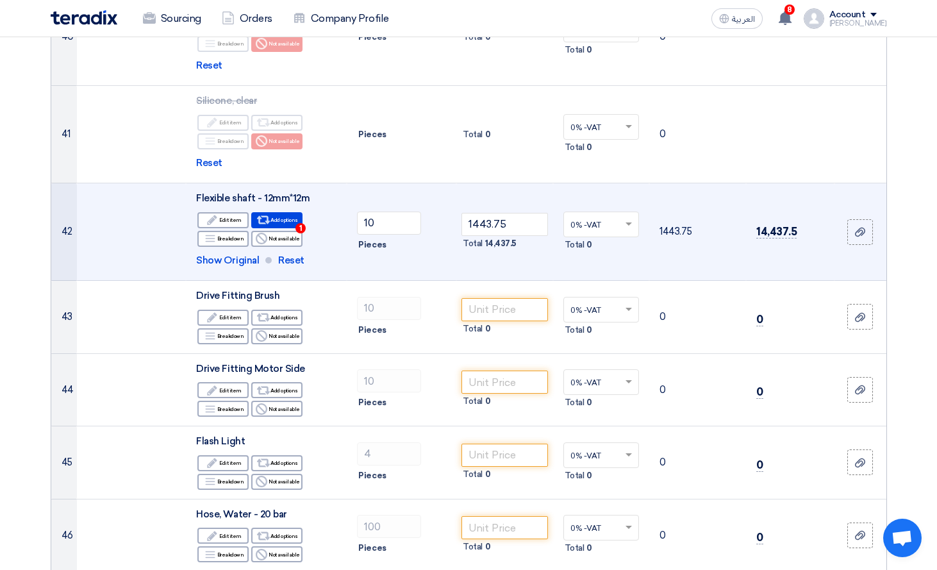
click at [390, 251] on td "10 Pieces" at bounding box center [402, 231] width 110 height 97
click at [442, 263] on td "10 Pieces" at bounding box center [402, 231] width 110 height 97
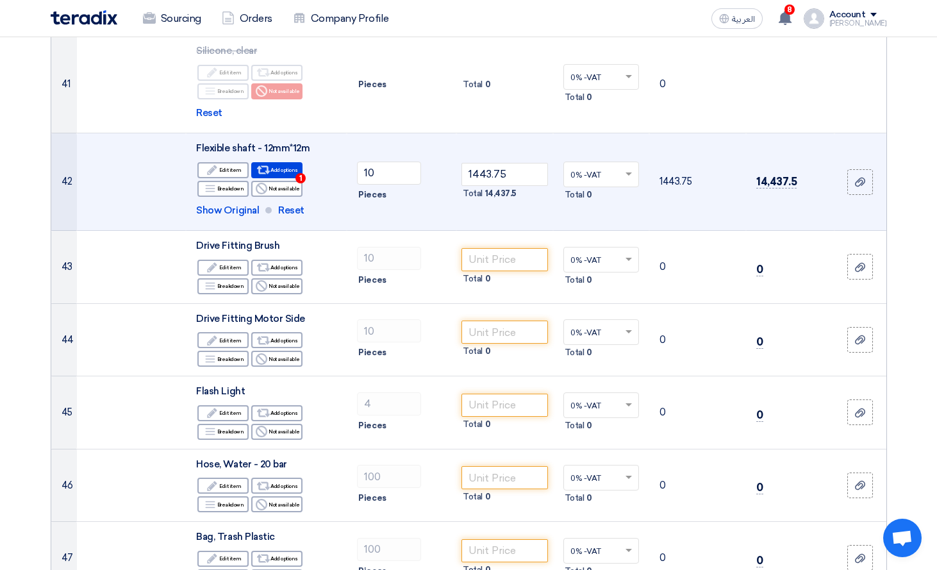
scroll to position [3844, 0]
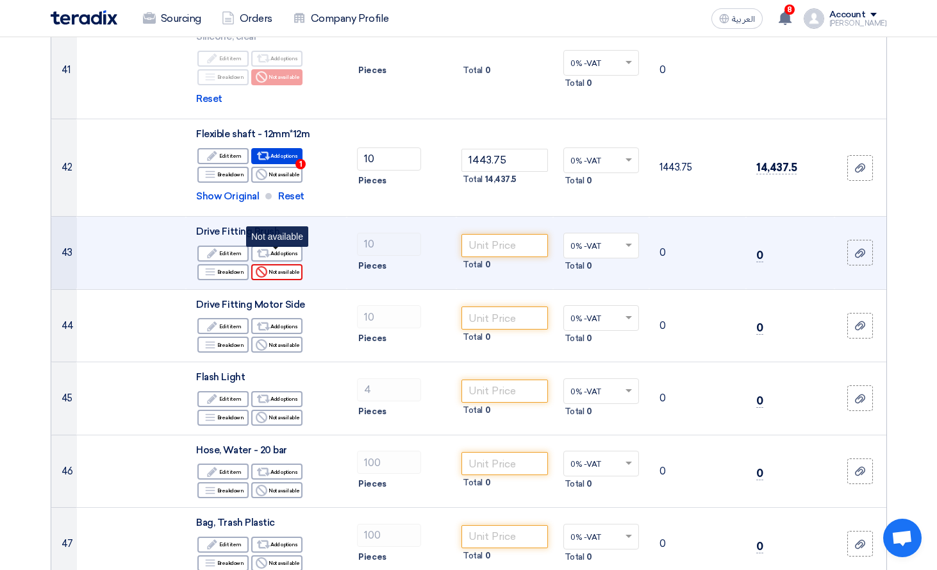
click at [287, 264] on div "Reject Not available" at bounding box center [276, 272] width 51 height 16
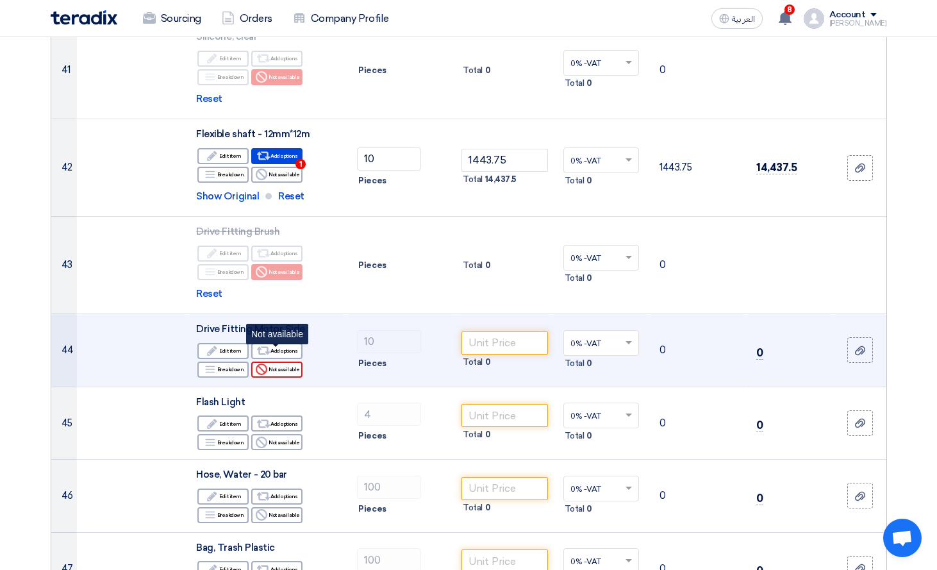
click at [276, 361] on div "Reject Not available" at bounding box center [276, 369] width 51 height 16
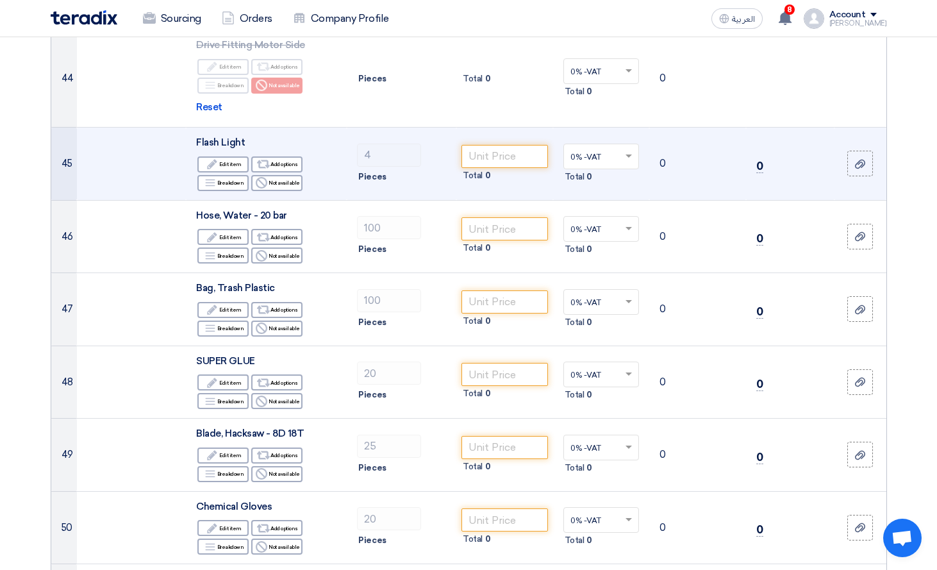
scroll to position [4165, 0]
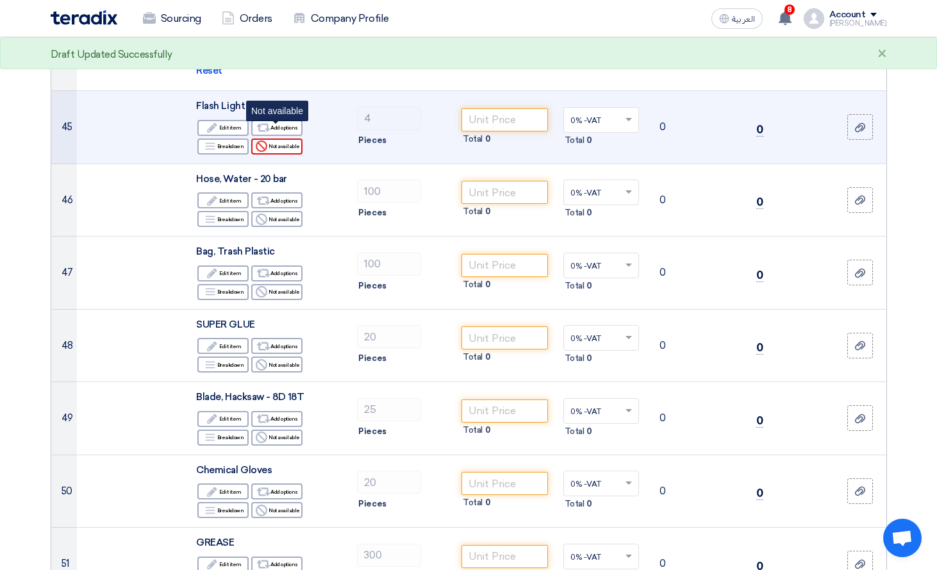
click at [279, 138] on div "Reject Not available" at bounding box center [276, 146] width 51 height 16
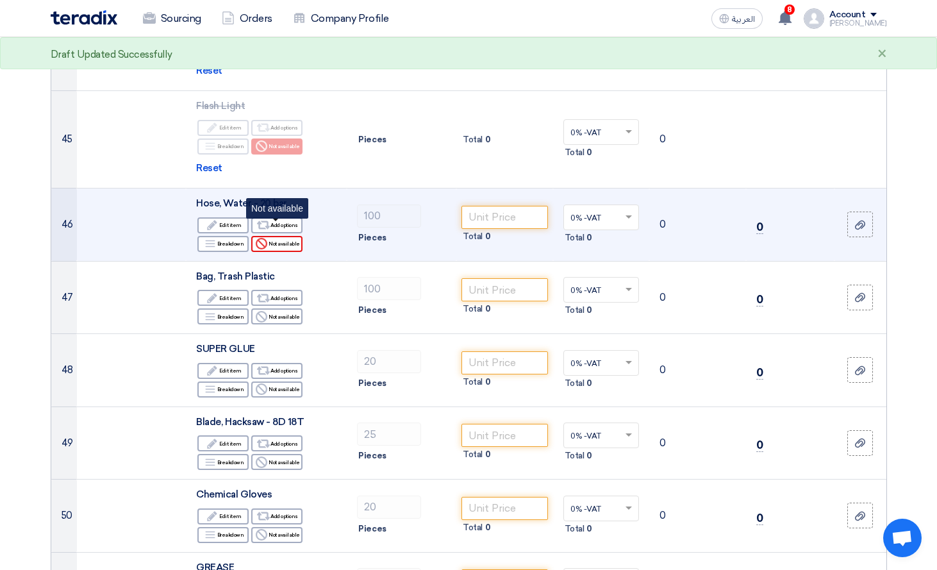
click at [279, 236] on div "Reject Not available" at bounding box center [276, 244] width 51 height 16
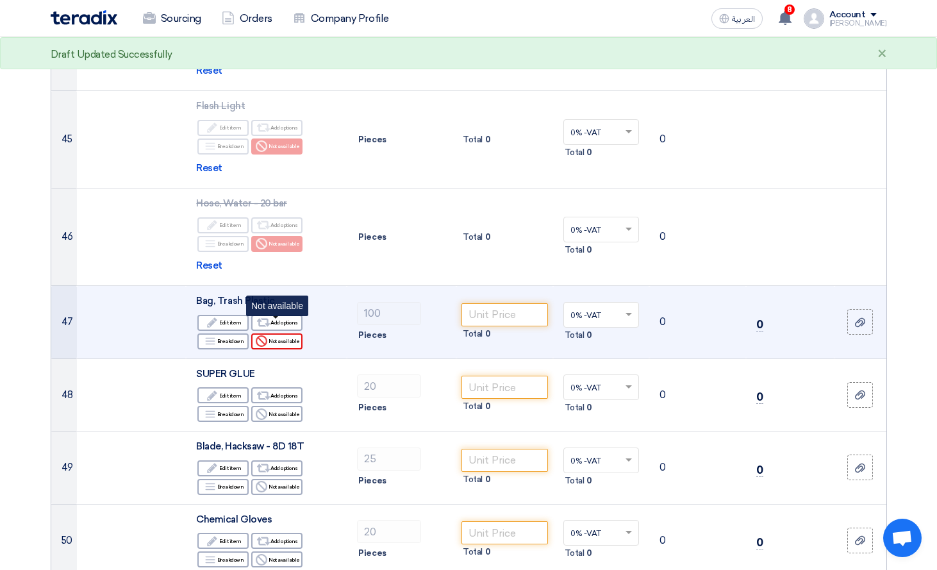
click at [287, 333] on div "Reject Not available" at bounding box center [276, 341] width 51 height 16
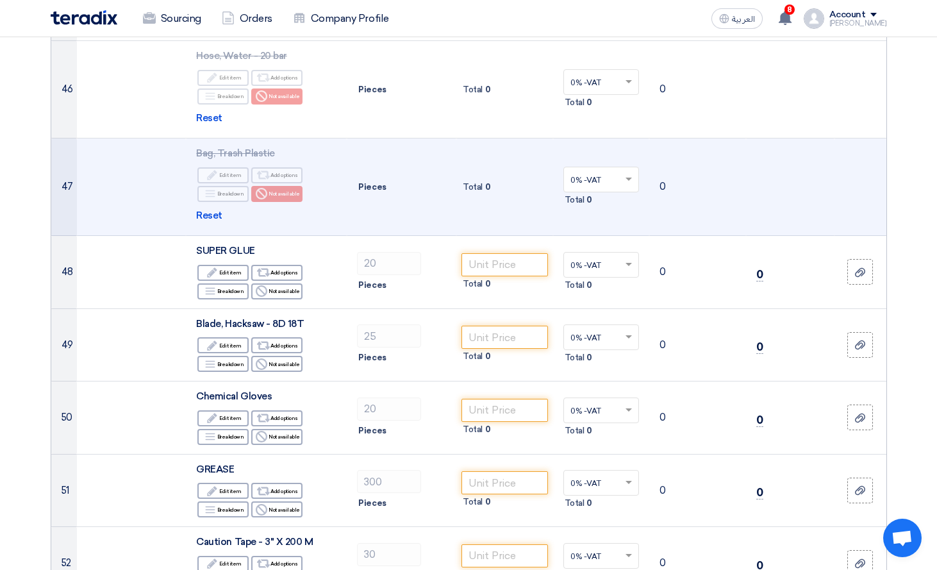
scroll to position [4421, 0]
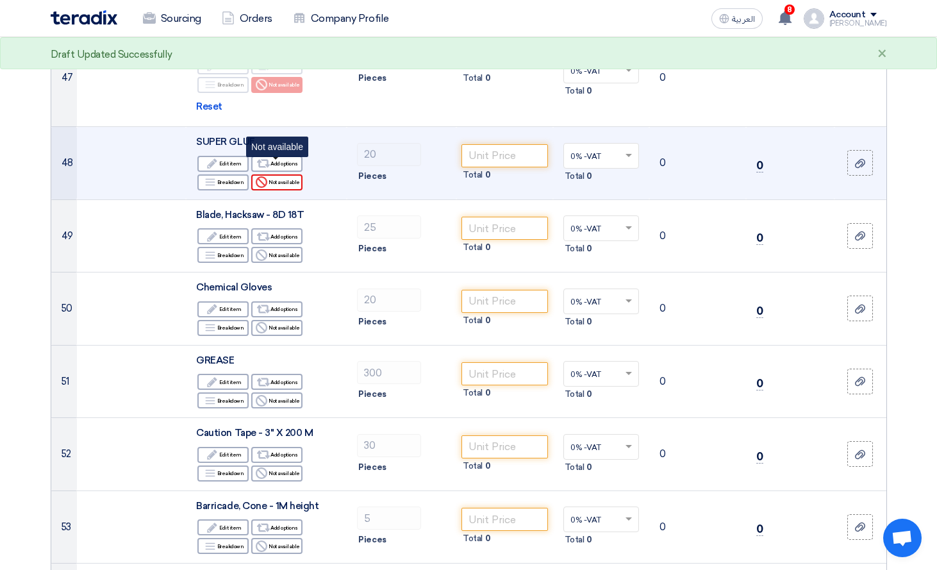
click at [269, 174] on div "Reject Not available" at bounding box center [276, 182] width 51 height 16
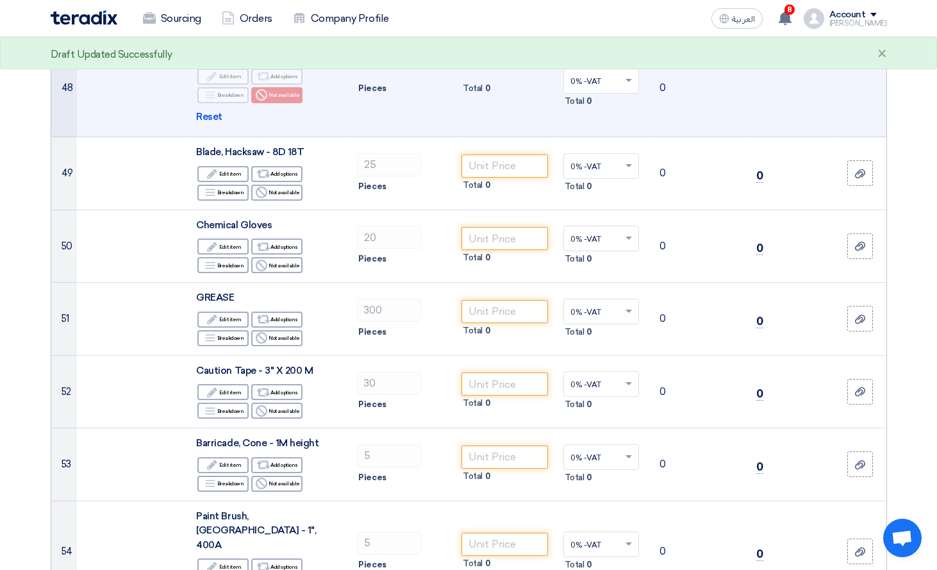
scroll to position [4549, 0]
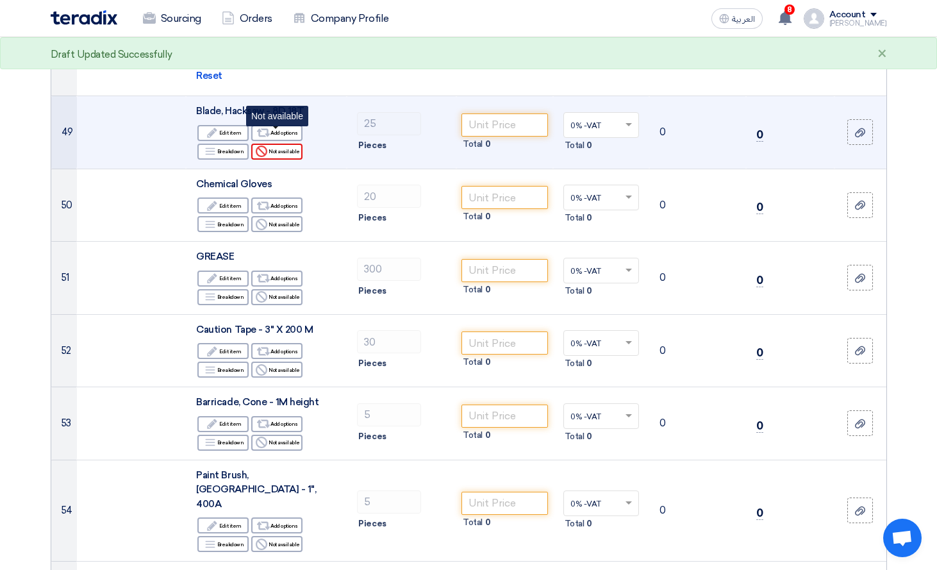
click at [283, 144] on div "Reject Not available" at bounding box center [276, 152] width 51 height 16
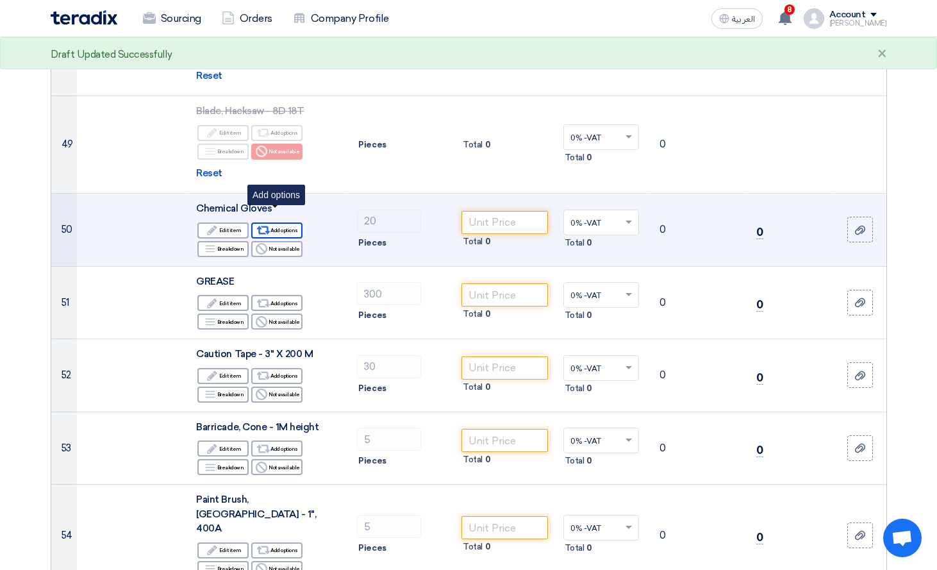
click at [257, 224] on icon "Alternative" at bounding box center [263, 230] width 13 height 13
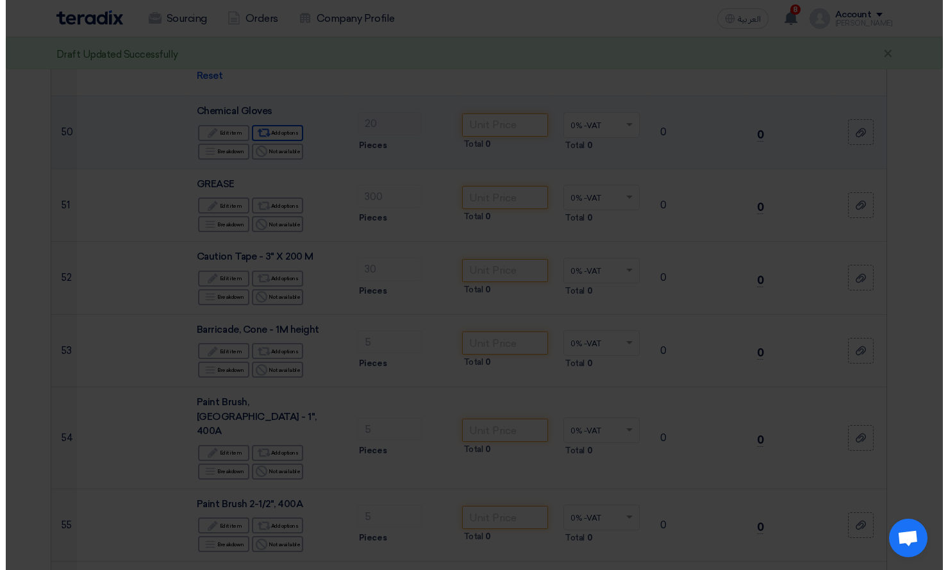
scroll to position [4452, 0]
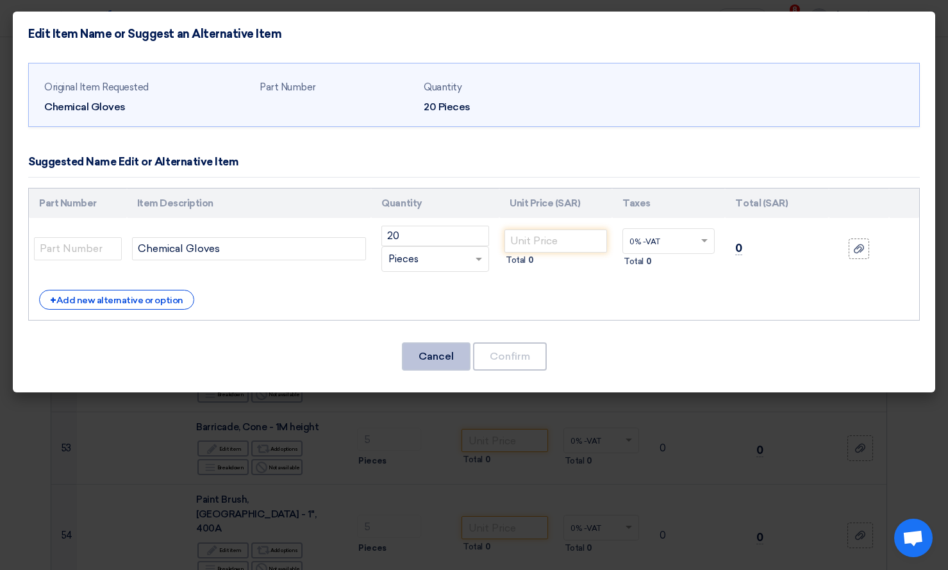
click at [441, 356] on button "Cancel" at bounding box center [436, 356] width 69 height 28
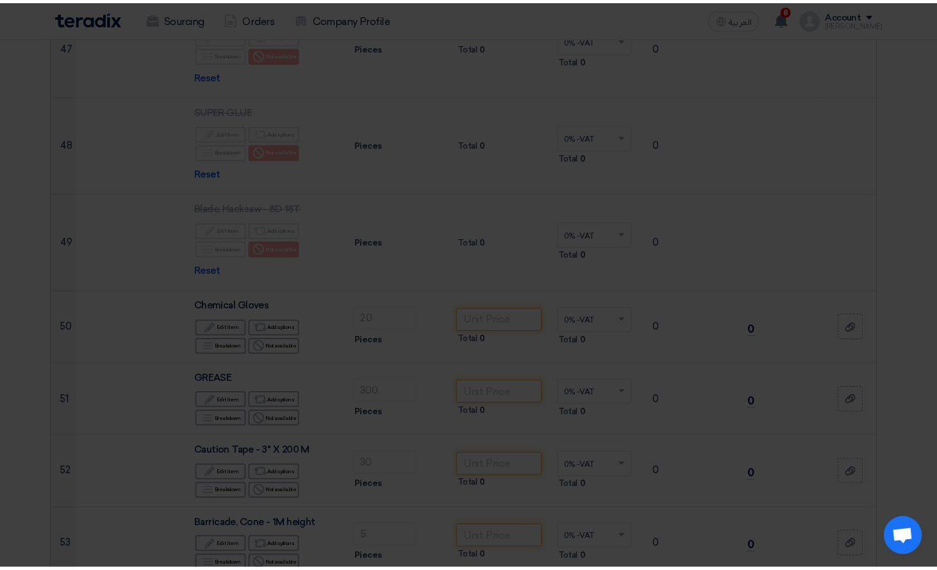
scroll to position [4549, 0]
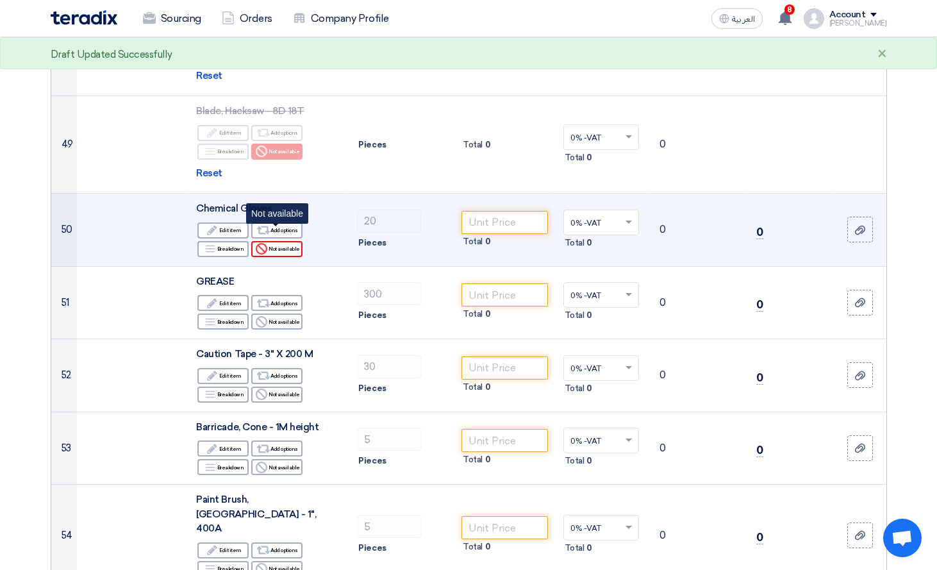
click at [280, 241] on div "Reject Not available" at bounding box center [276, 249] width 51 height 16
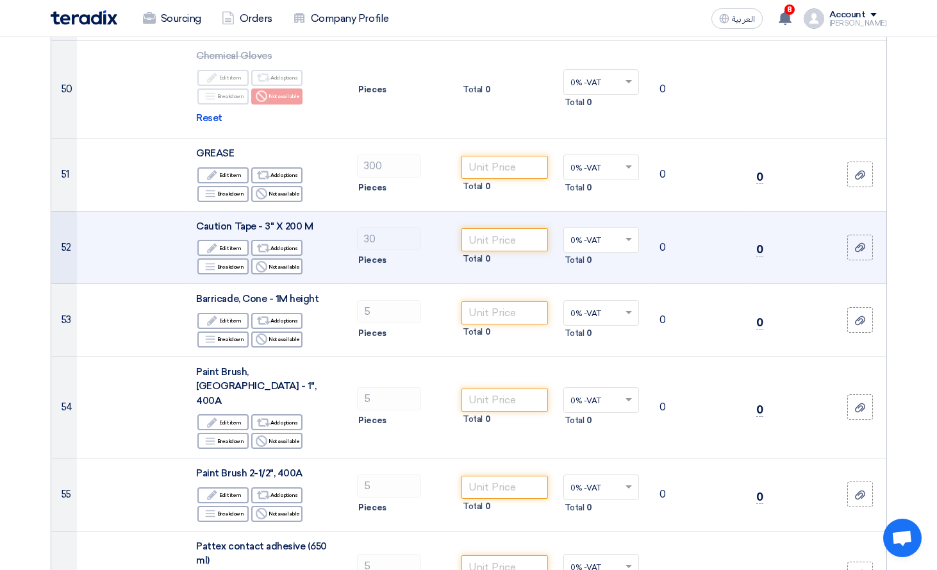
scroll to position [4677, 0]
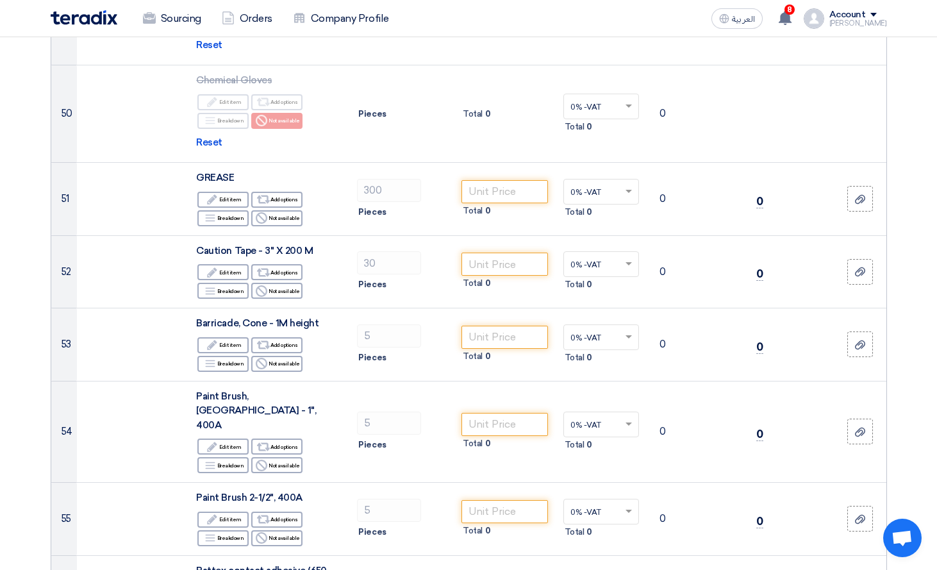
drag, startPoint x: 5, startPoint y: 175, endPoint x: 28, endPoint y: 181, distance: 23.9
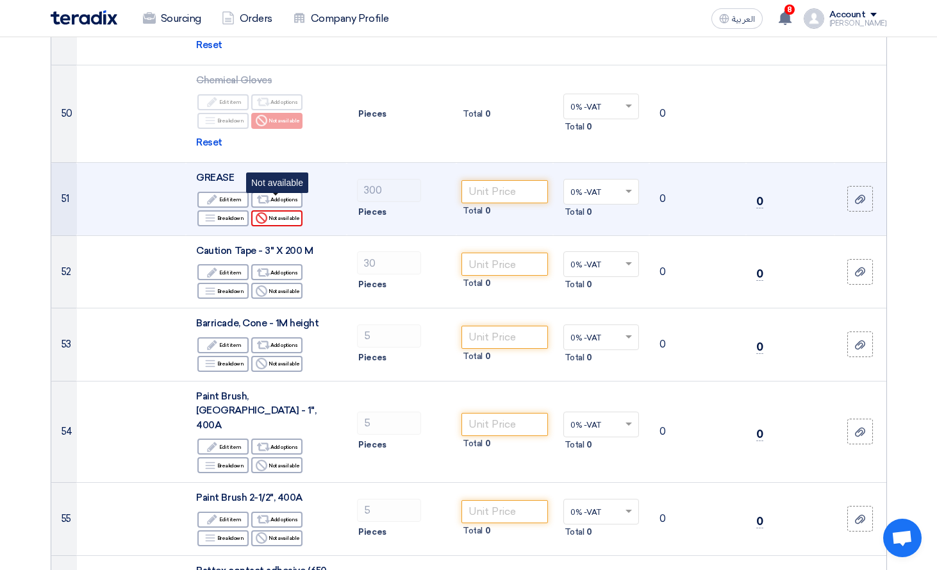
click at [283, 210] on div "Reject Not available" at bounding box center [276, 218] width 51 height 16
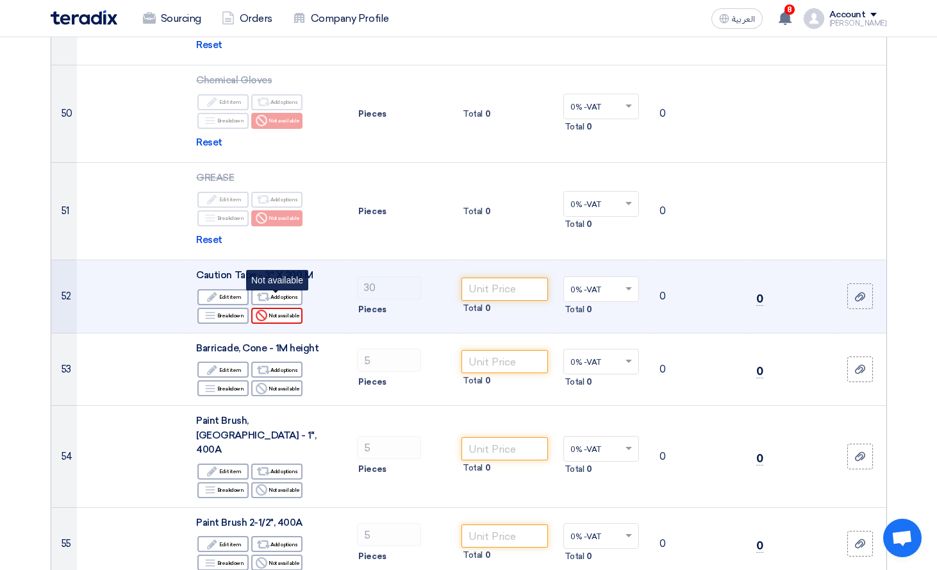
click at [276, 308] on div "Reject Not available" at bounding box center [276, 316] width 51 height 16
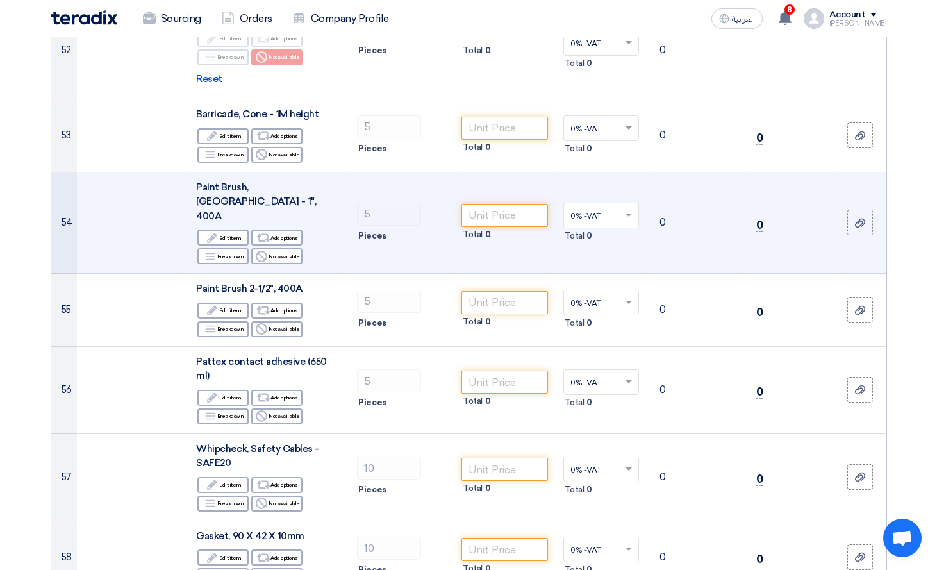
scroll to position [4934, 0]
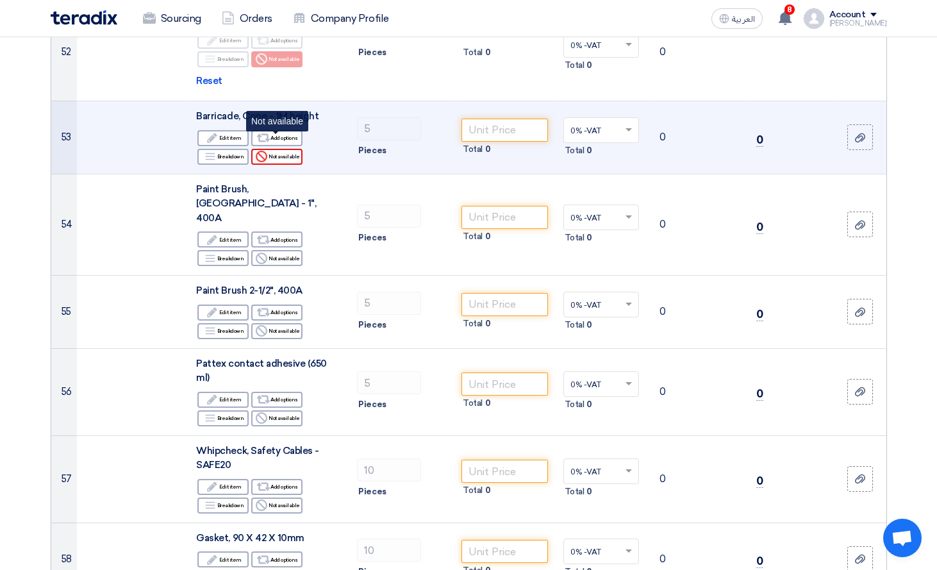
click at [278, 149] on div "Reject Not available" at bounding box center [276, 157] width 51 height 16
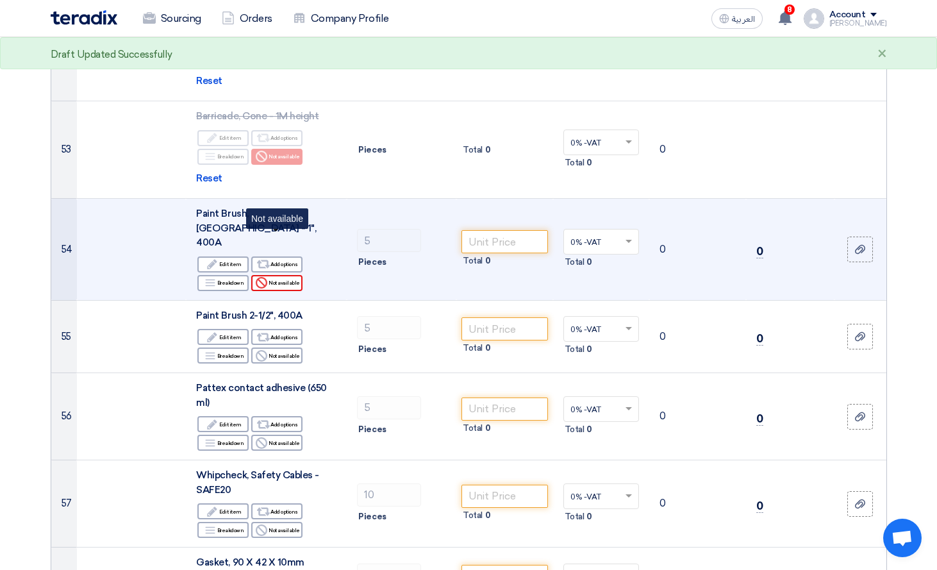
click at [272, 275] on div "Reject Not available" at bounding box center [276, 283] width 51 height 16
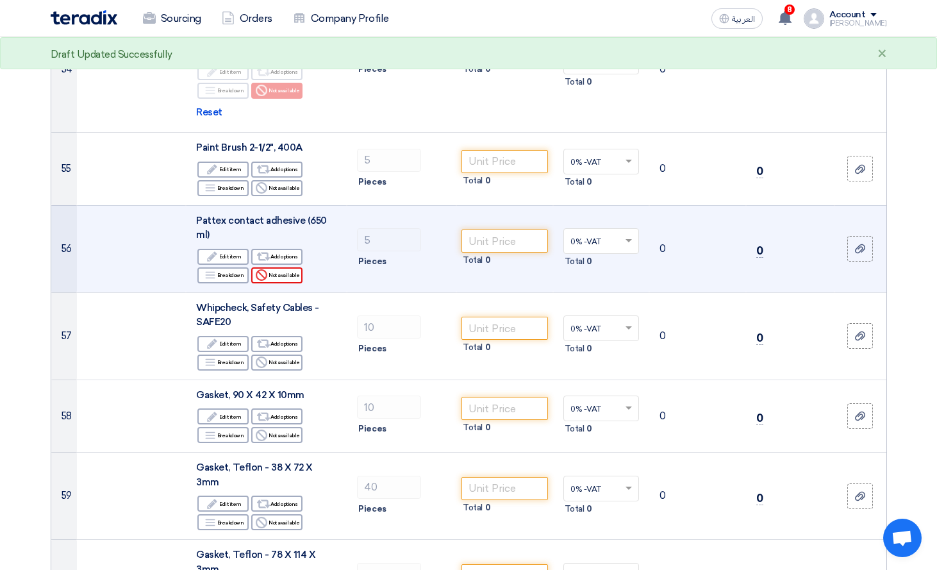
scroll to position [5062, 0]
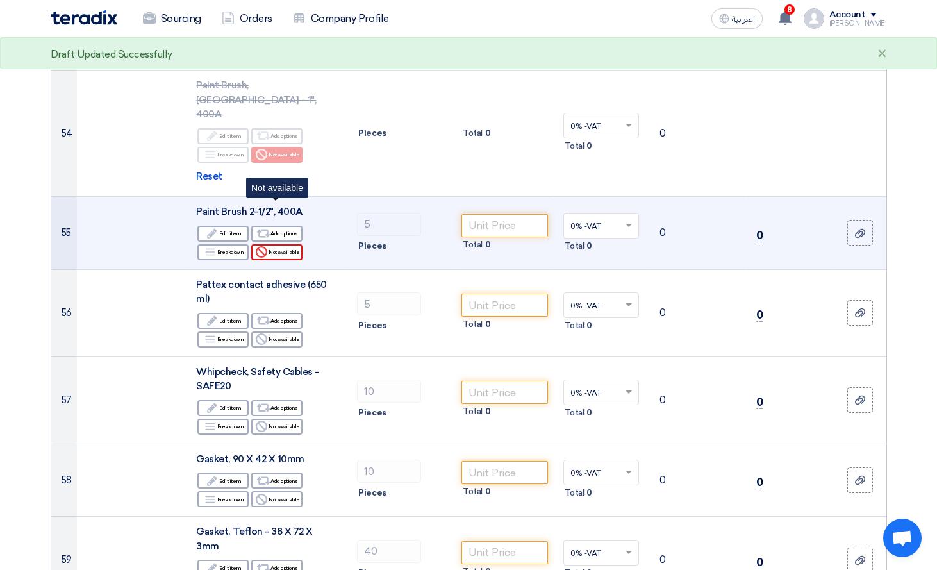
click at [261, 246] on icon "Reject" at bounding box center [262, 252] width 12 height 12
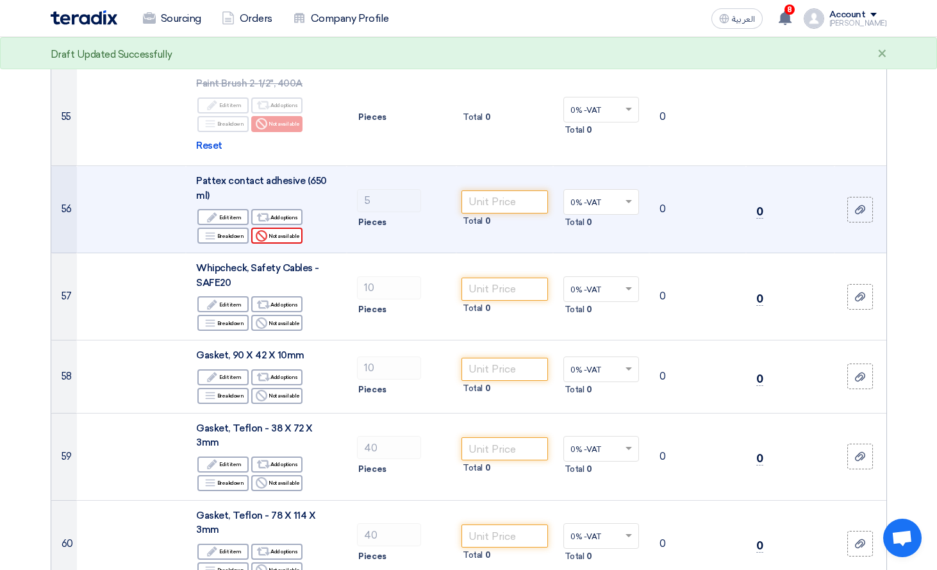
click at [283, 227] on div "Reject Not available" at bounding box center [276, 235] width 51 height 16
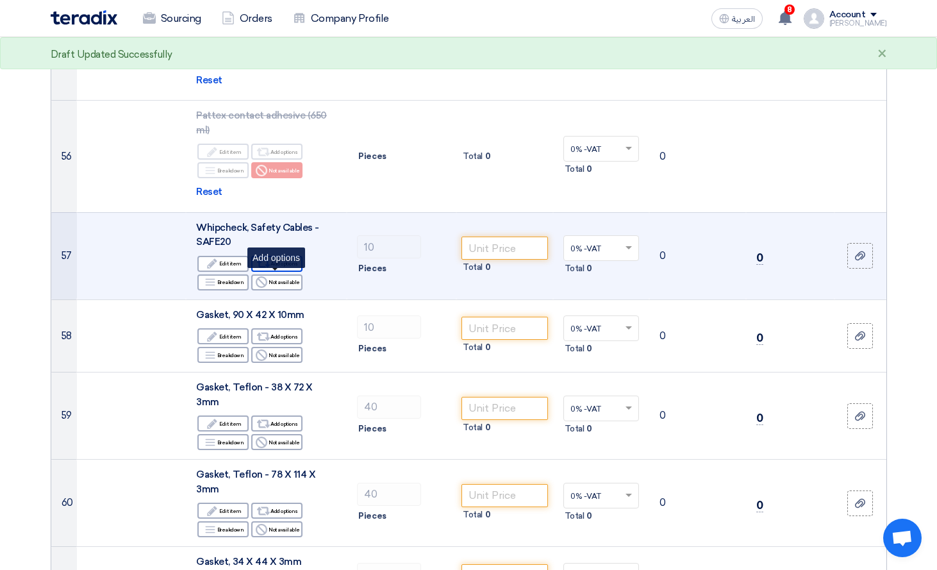
scroll to position [5254, 0]
click at [272, 276] on div "Reject Not available" at bounding box center [276, 284] width 51 height 16
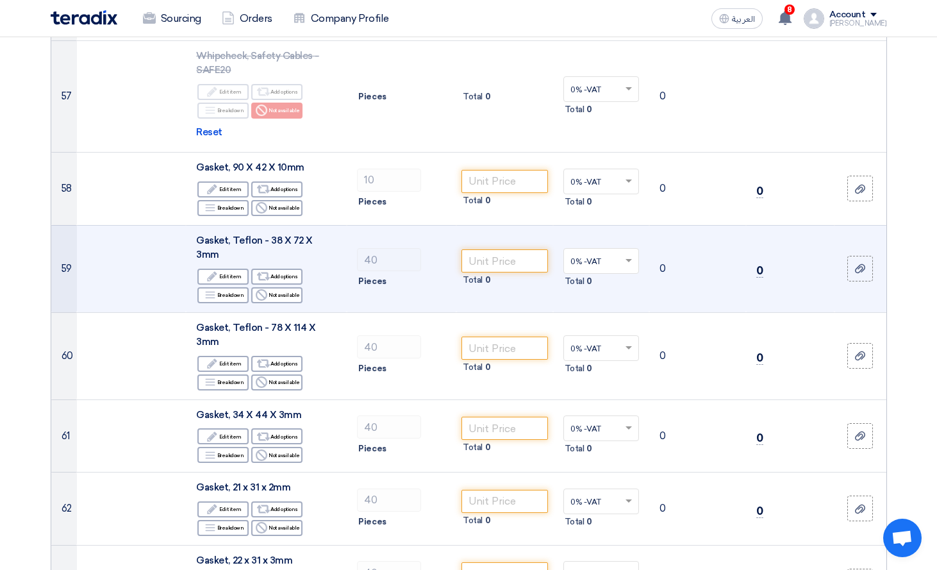
scroll to position [5382, 0]
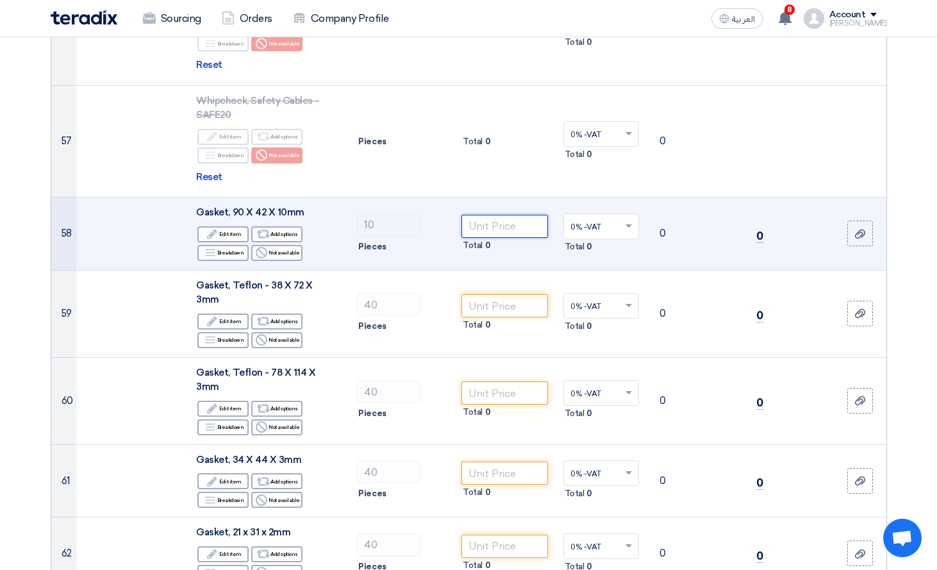
click at [525, 215] on input "number" at bounding box center [504, 226] width 87 height 23
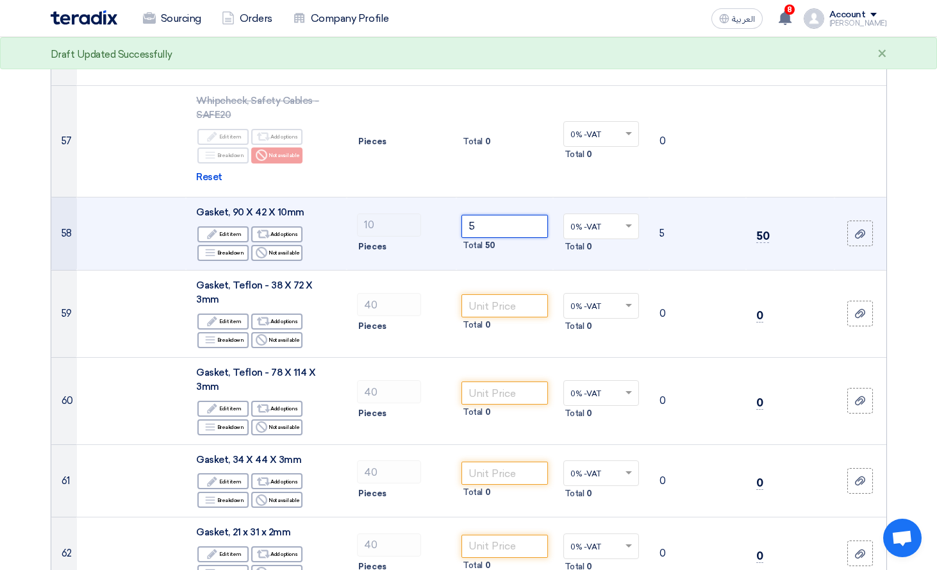
type input "5.5"
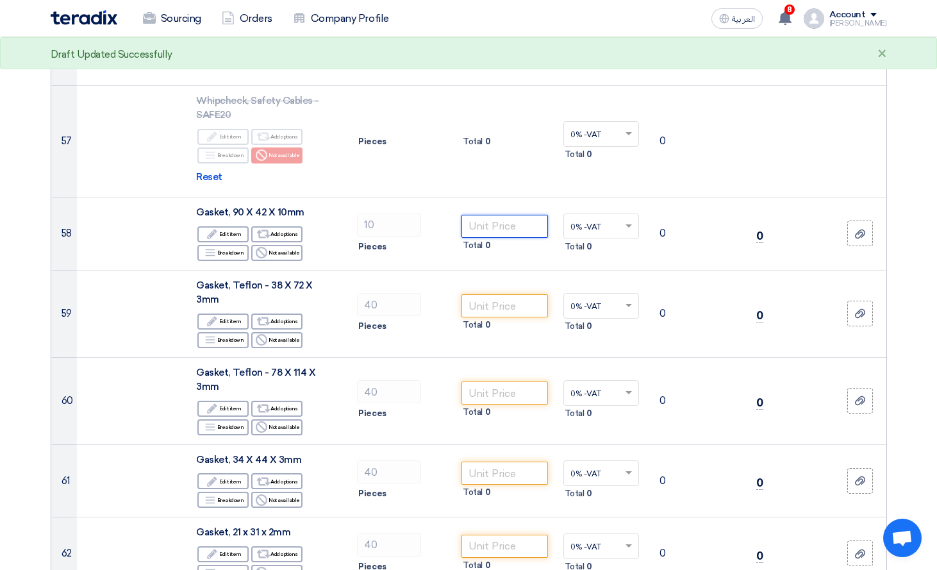
type input "5.5"
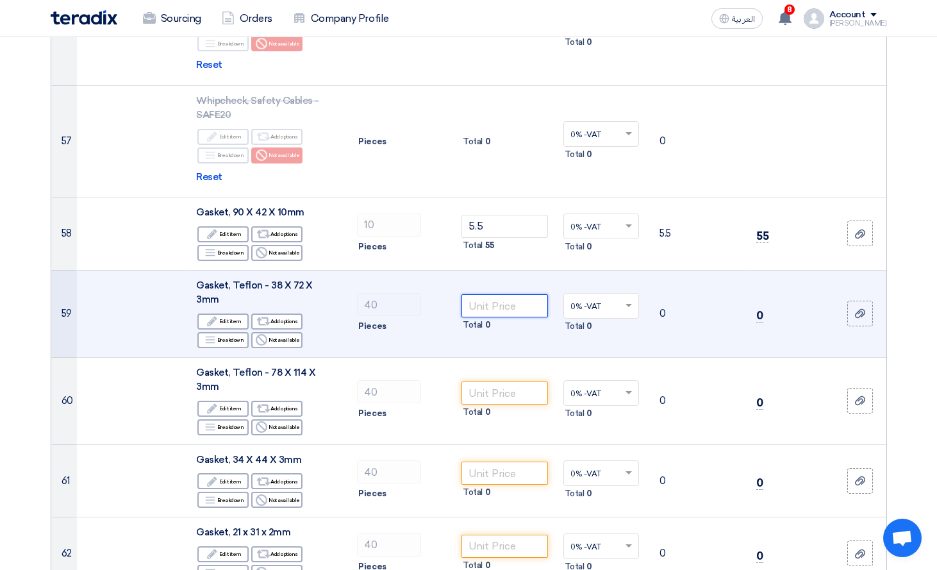
click at [479, 294] on input "number" at bounding box center [504, 305] width 87 height 23
click at [506, 294] on input "number" at bounding box center [504, 305] width 87 height 23
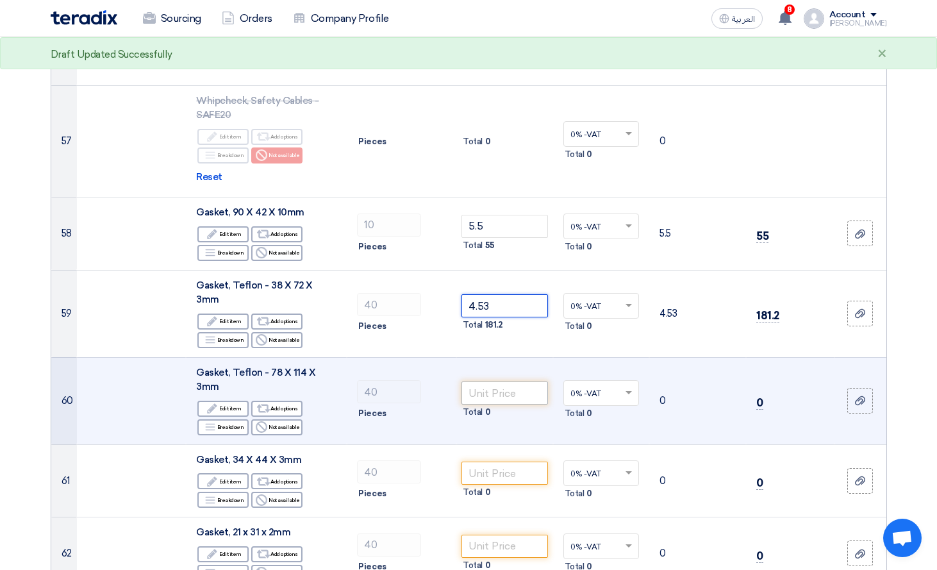
type input "4.53"
click at [525, 381] on input "number" at bounding box center [504, 392] width 87 height 23
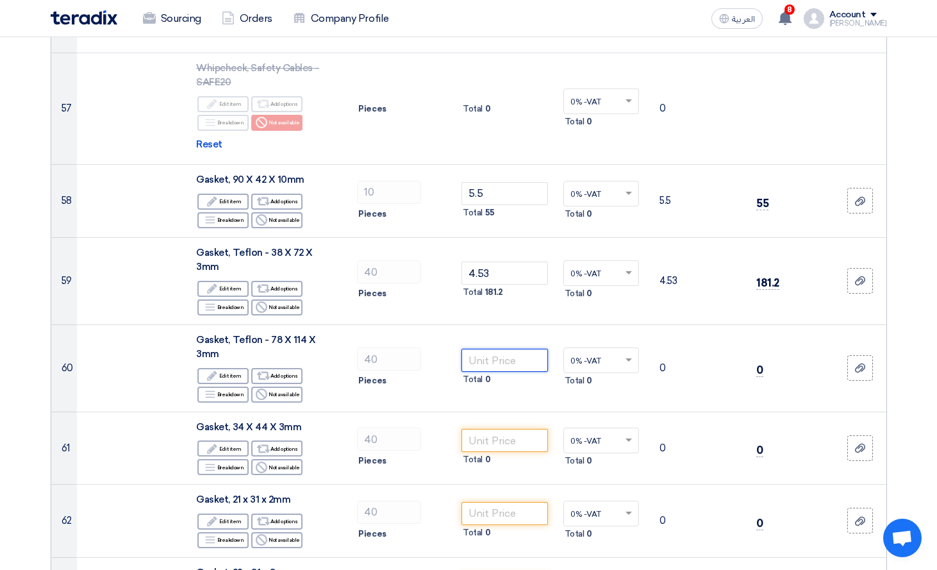
scroll to position [5446, 0]
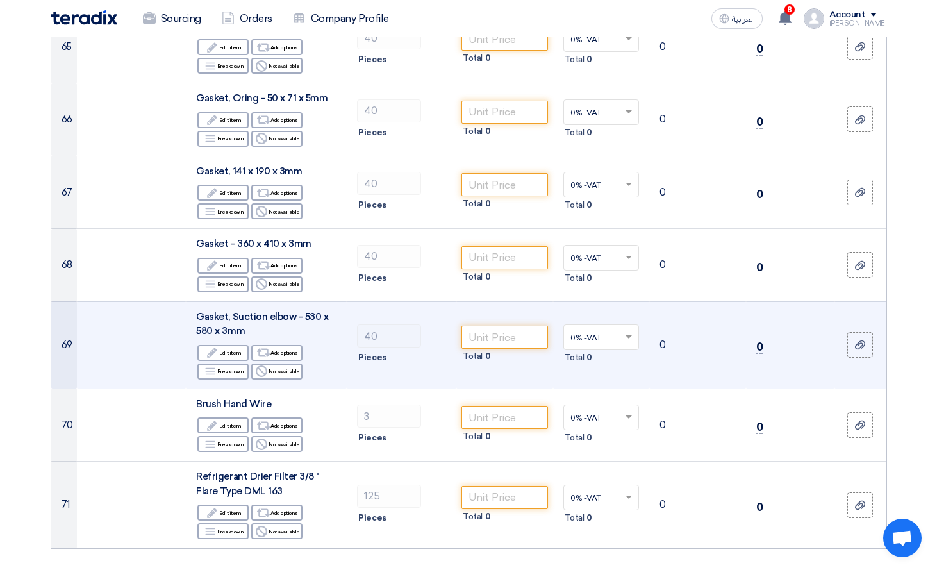
scroll to position [6151, 0]
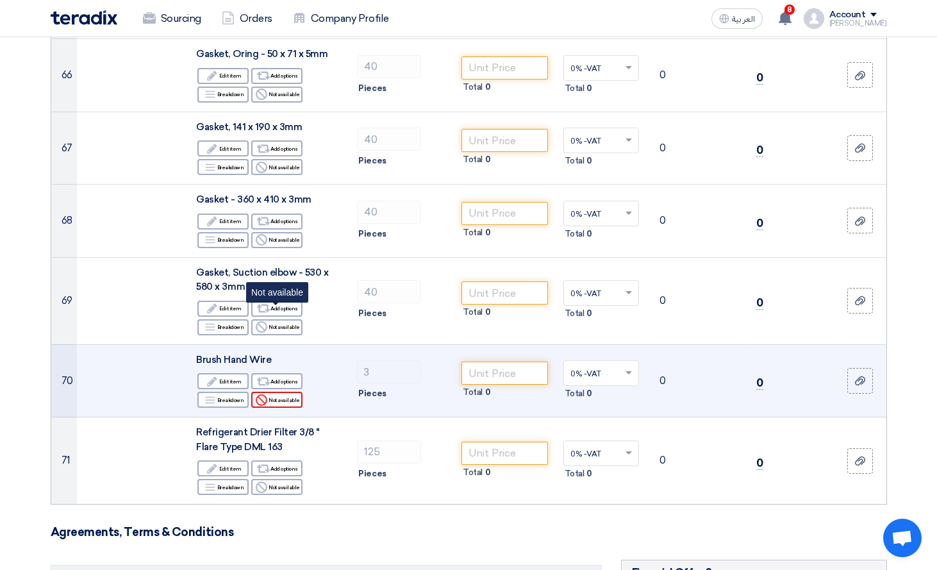
click at [283, 391] on div "Reject Not available" at bounding box center [276, 399] width 51 height 16
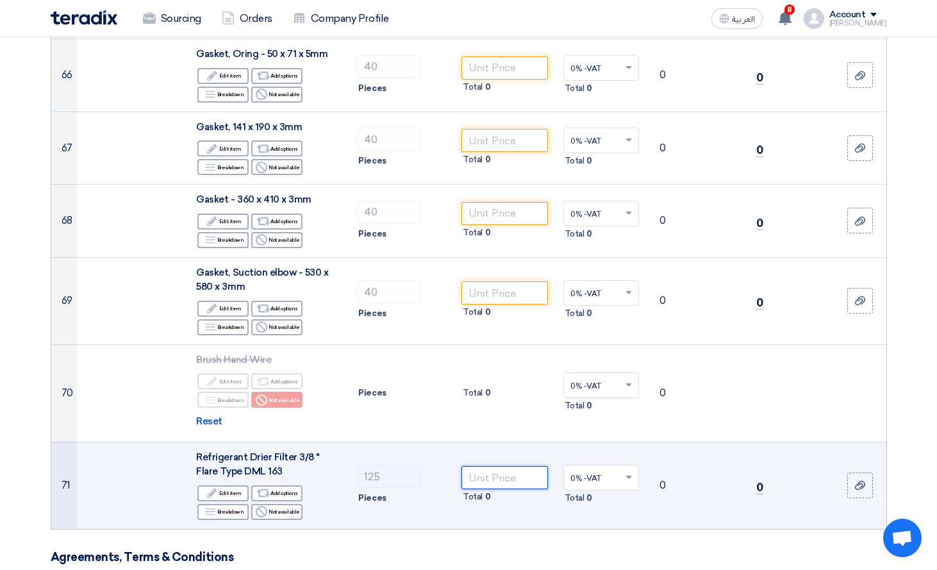
click at [490, 466] on input "number" at bounding box center [504, 477] width 87 height 23
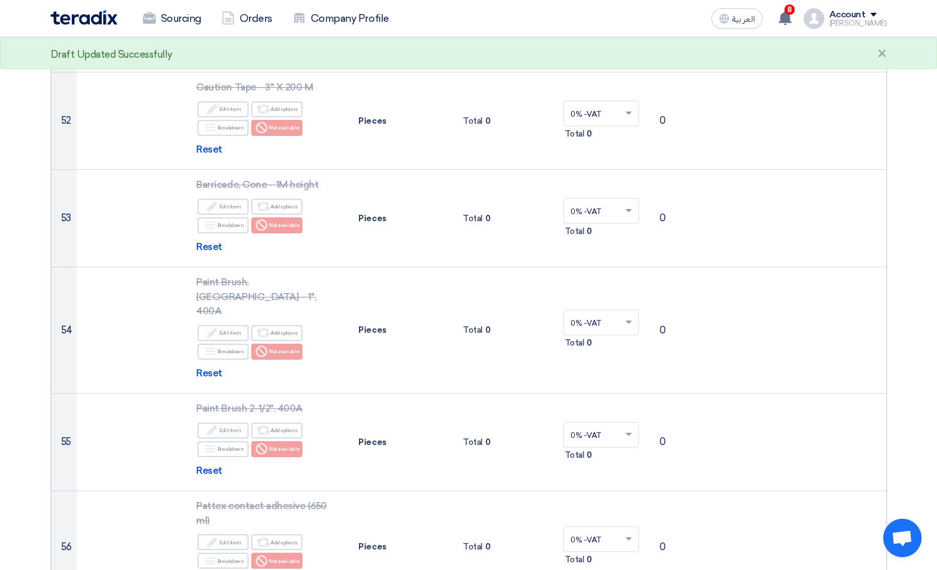
scroll to position [4874, 0]
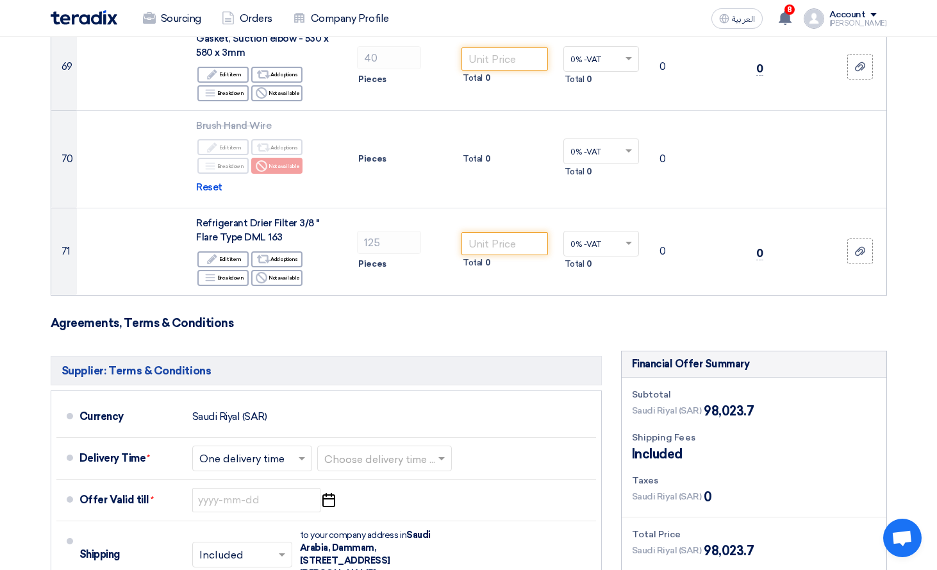
scroll to position [6348, 0]
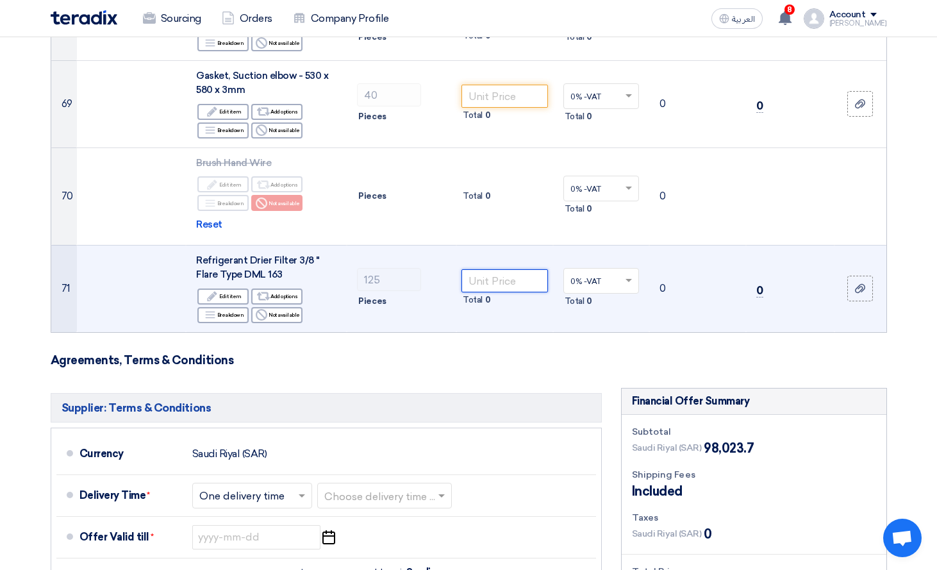
click at [489, 269] on input "number" at bounding box center [504, 280] width 87 height 23
click at [526, 269] on input "number" at bounding box center [504, 280] width 87 height 23
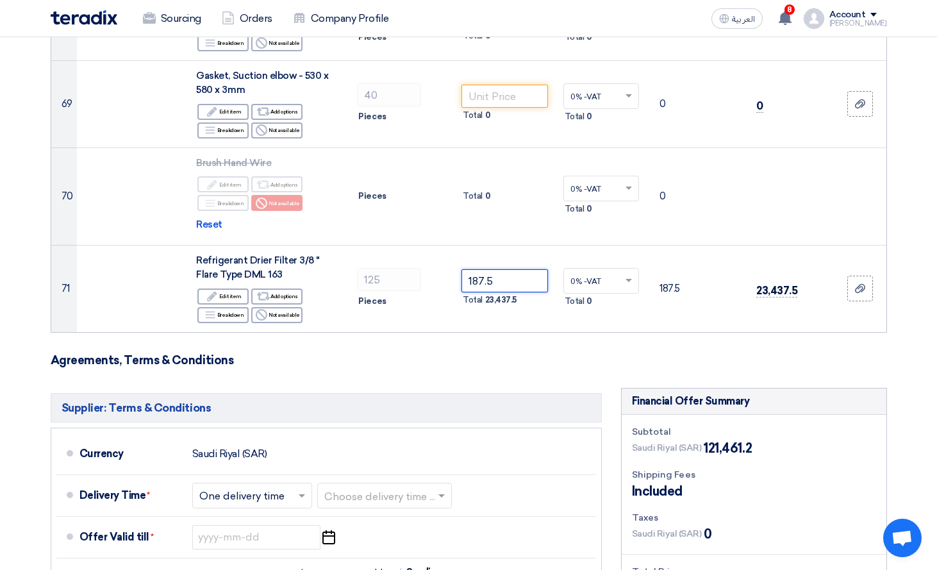
type input "187.5"
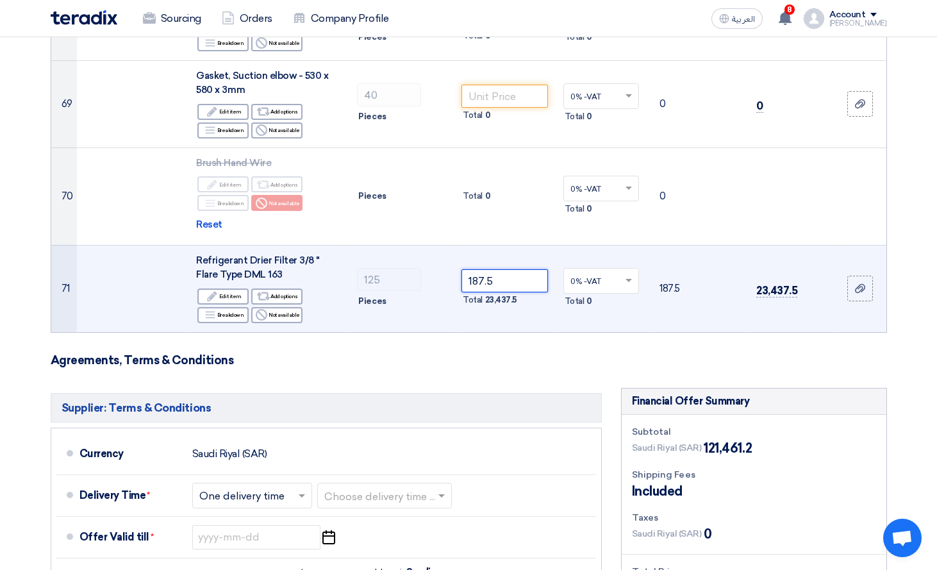
click at [524, 269] on input "187.5" at bounding box center [504, 280] width 87 height 23
click at [543, 245] on td "187.5 Total 23,437.5" at bounding box center [504, 288] width 97 height 87
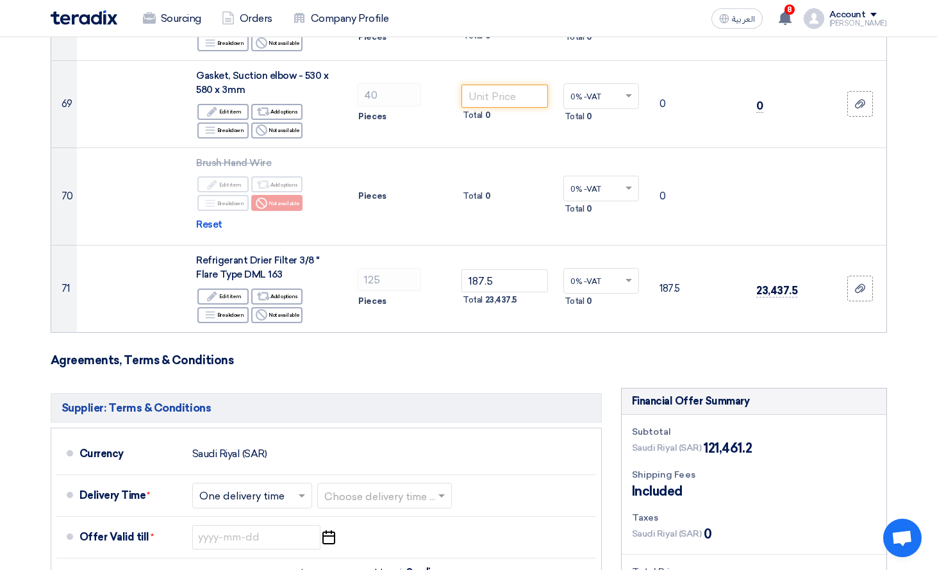
click at [652, 353] on h3 "Agreements, Terms & Conditions" at bounding box center [469, 360] width 836 height 14
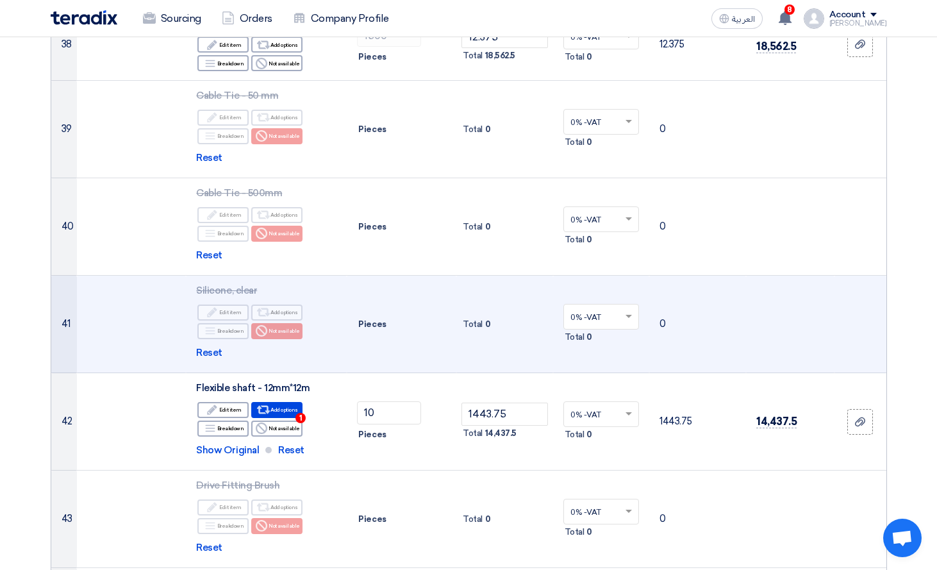
scroll to position [3593, 0]
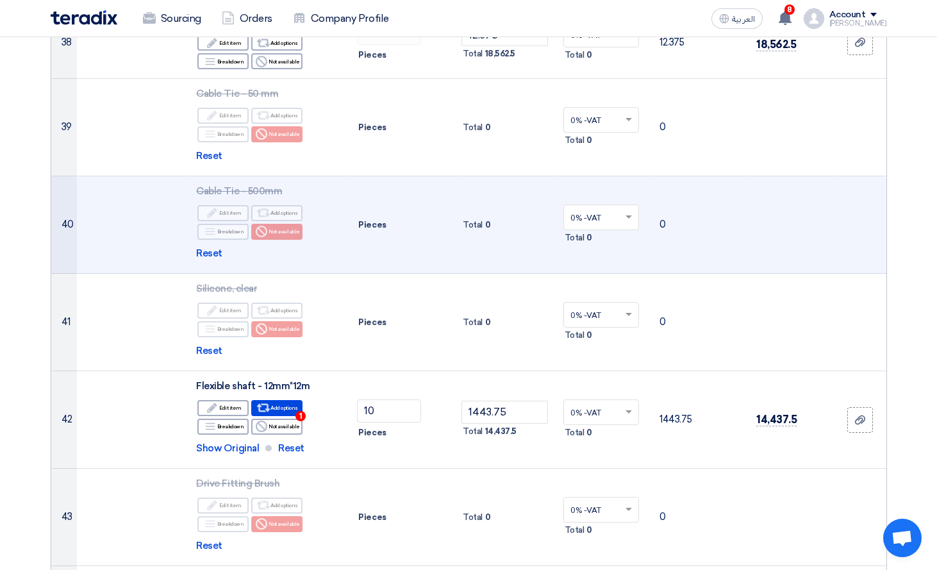
click at [832, 179] on td at bounding box center [790, 224] width 88 height 97
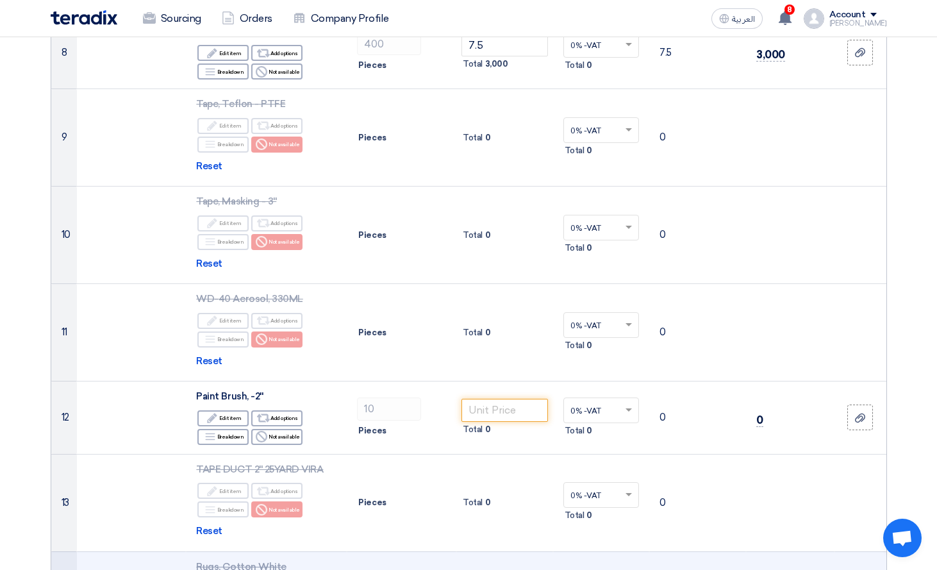
scroll to position [837, 0]
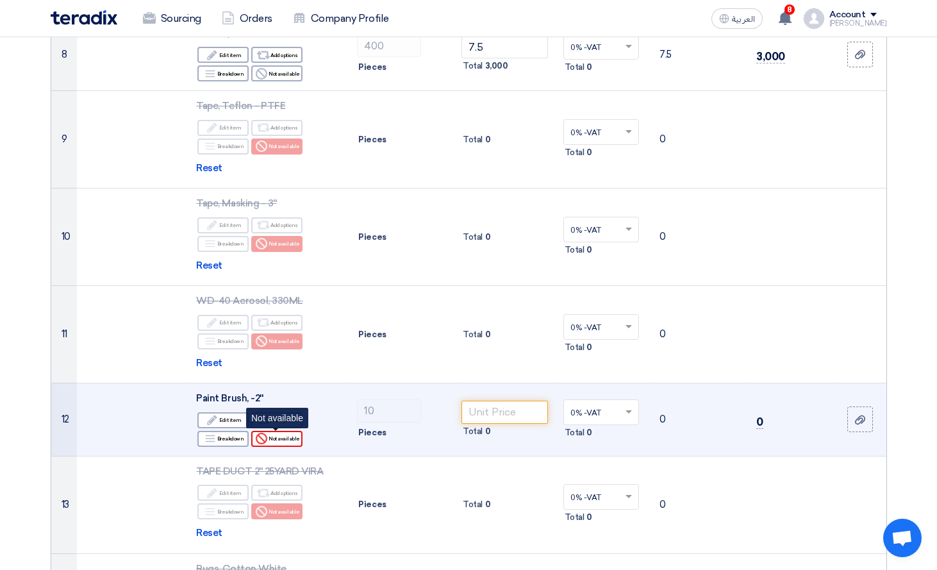
click at [276, 439] on div "Reject Not available" at bounding box center [276, 439] width 51 height 16
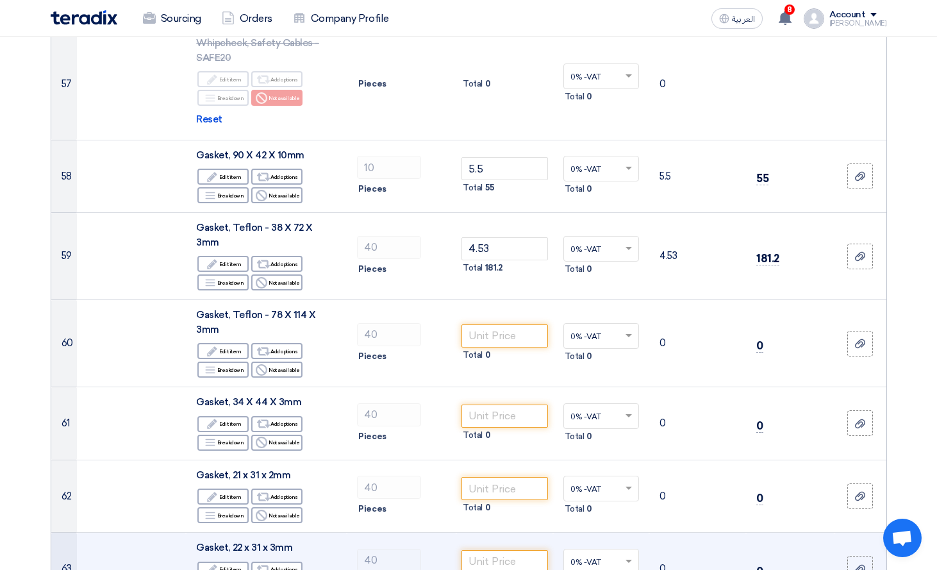
scroll to position [5446, 0]
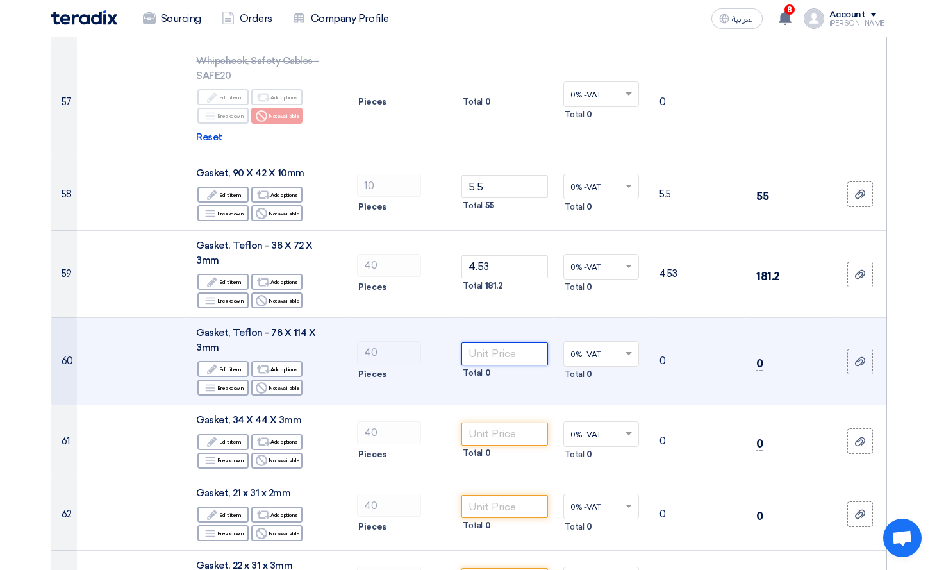
click at [506, 342] on input "number" at bounding box center [504, 353] width 87 height 23
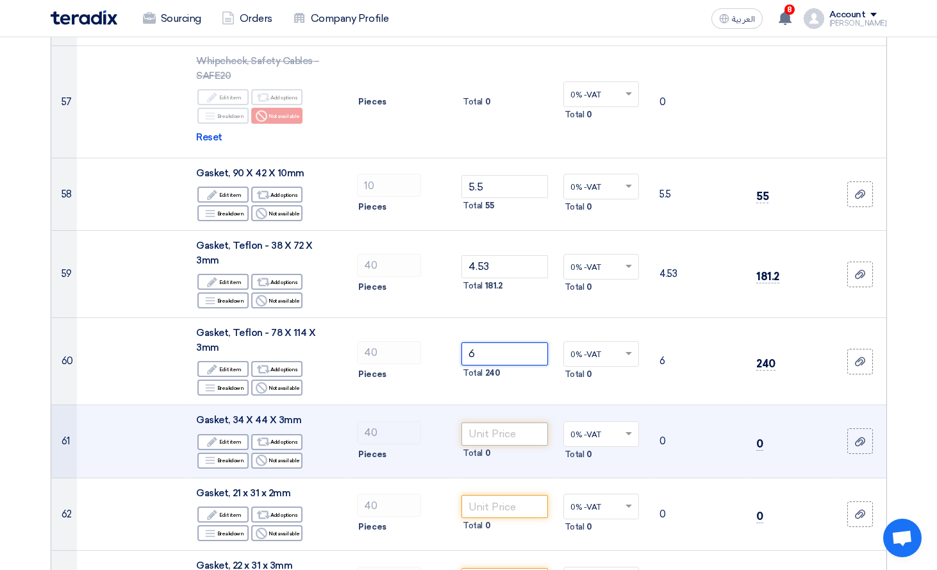
type input "6"
click at [513, 422] on input "number" at bounding box center [504, 433] width 87 height 23
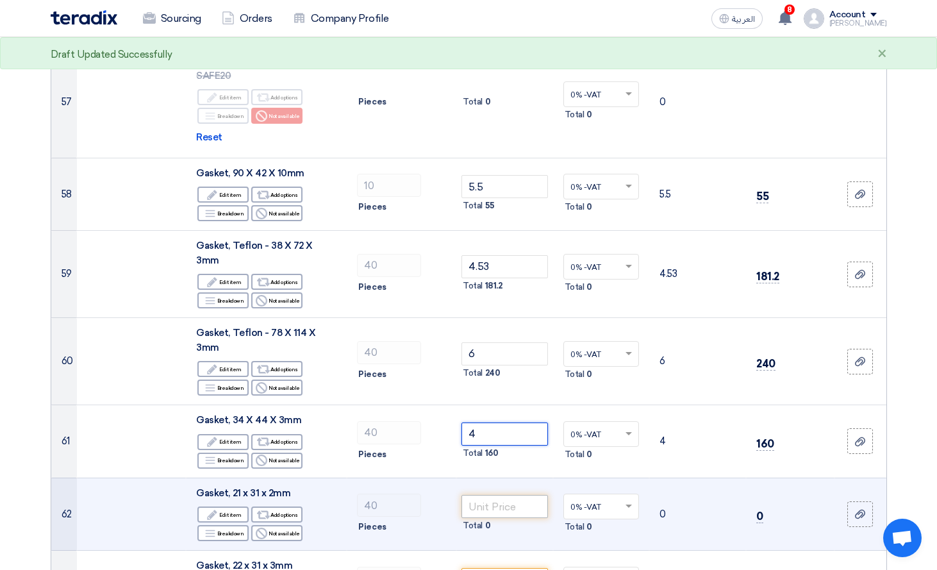
type input "4"
click at [509, 495] on input "number" at bounding box center [504, 506] width 87 height 23
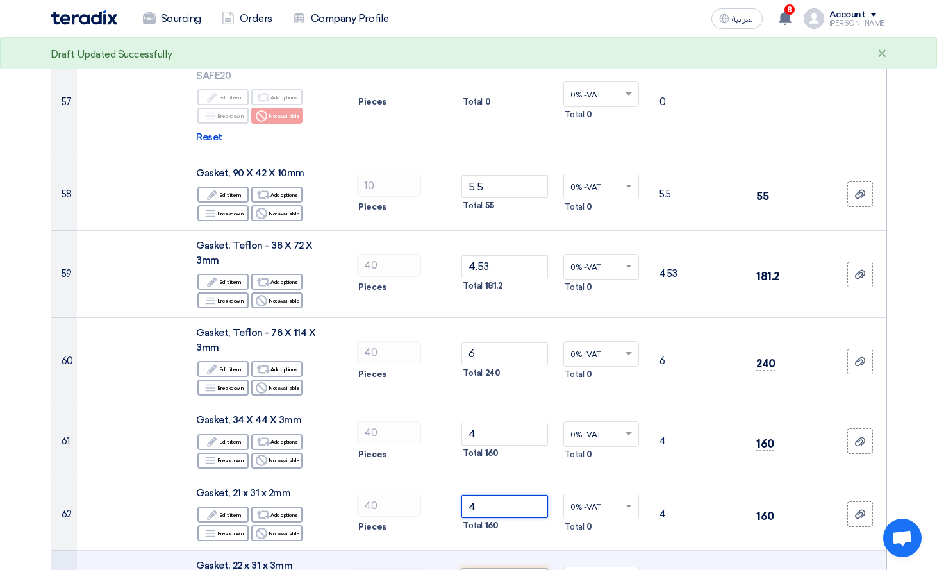
type input "4"
click at [503, 568] on input "number" at bounding box center [504, 579] width 87 height 23
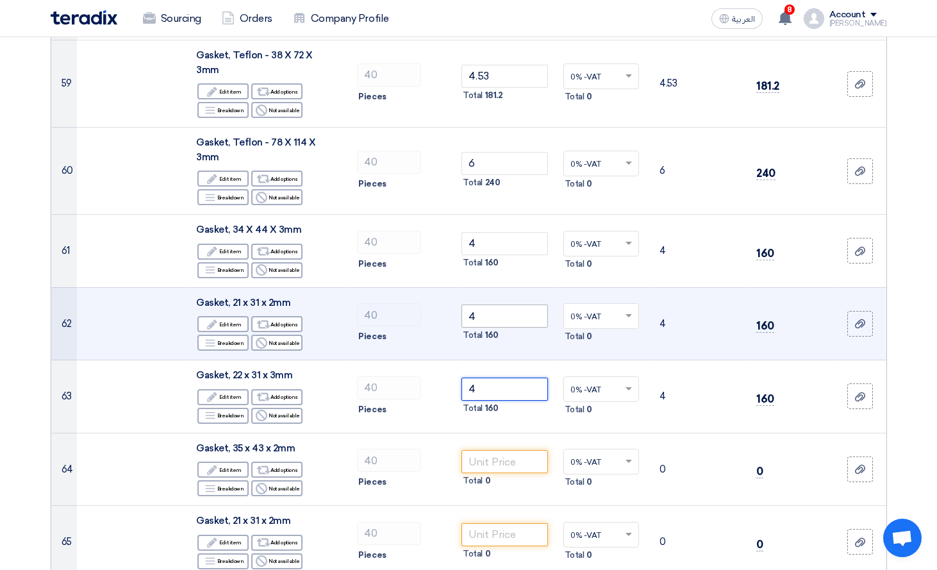
scroll to position [5703, 0]
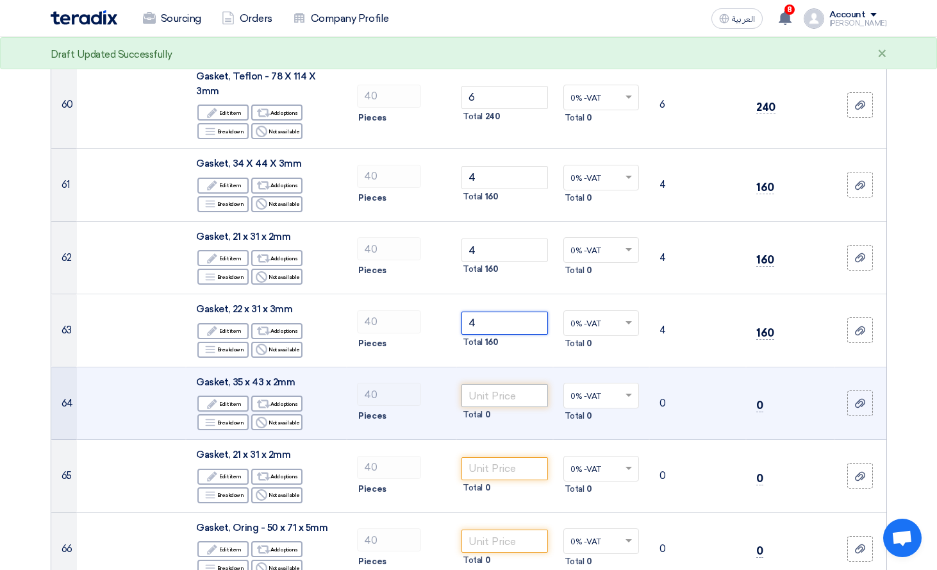
type input "4"
click at [490, 384] on input "number" at bounding box center [504, 395] width 87 height 23
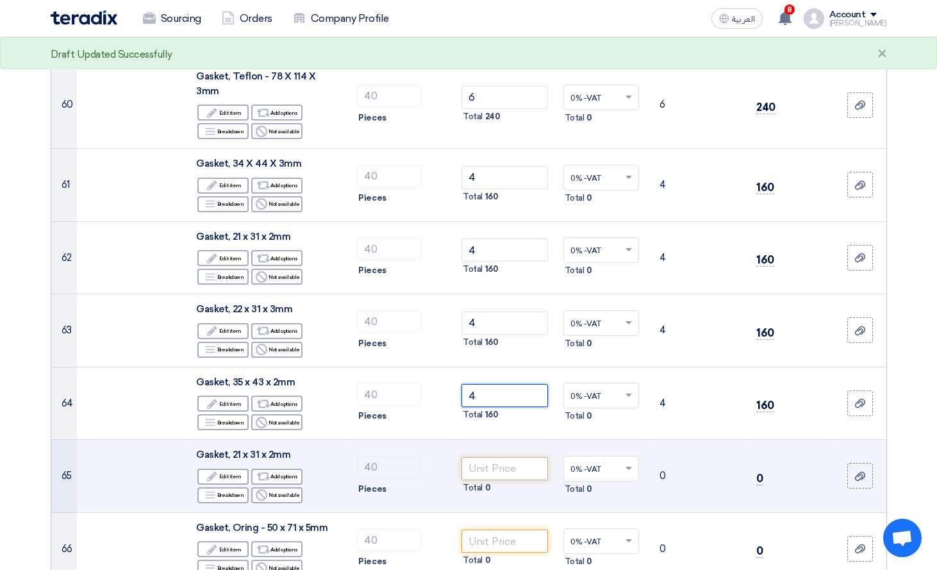
type input "4"
click at [500, 457] on input "number" at bounding box center [504, 468] width 87 height 23
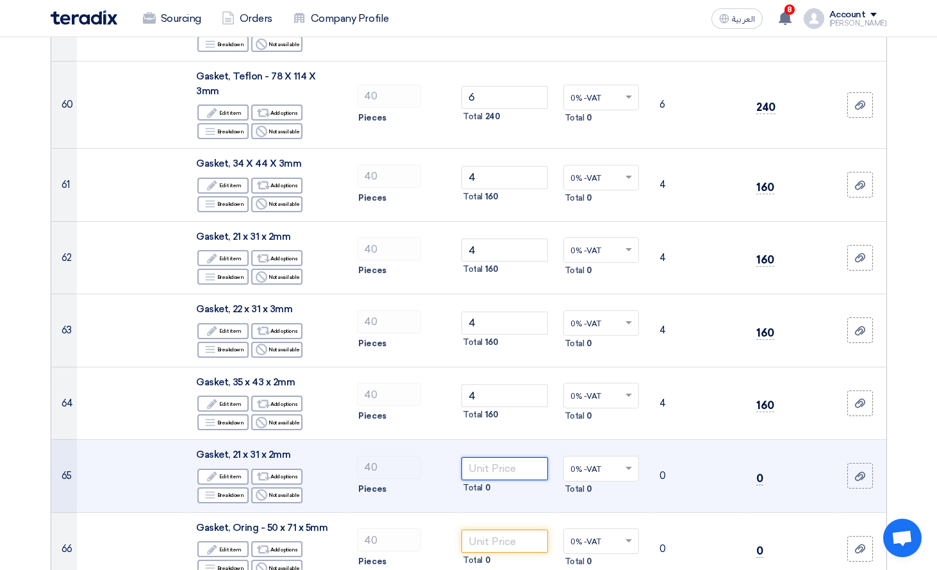
type input "4"
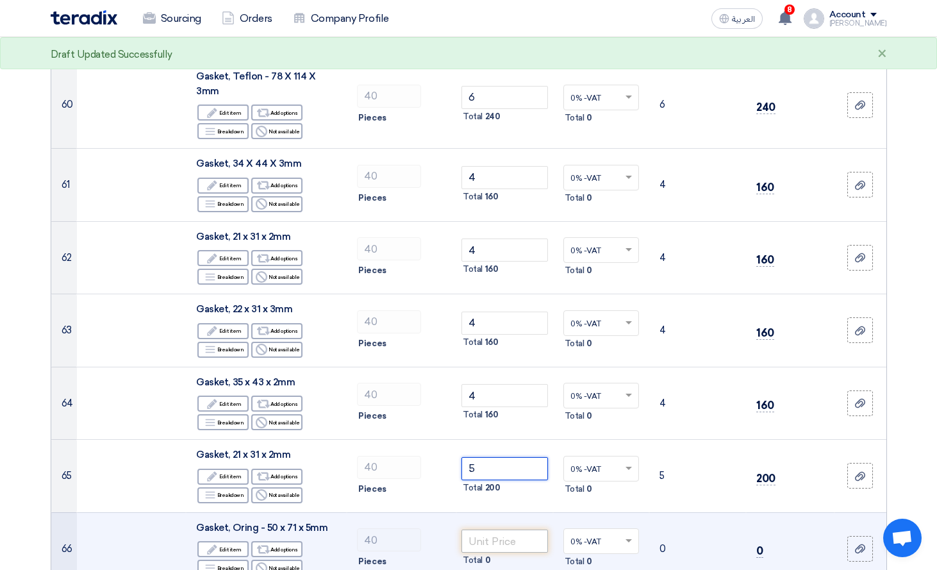
type input "5"
click at [504, 529] on input "number" at bounding box center [504, 540] width 87 height 23
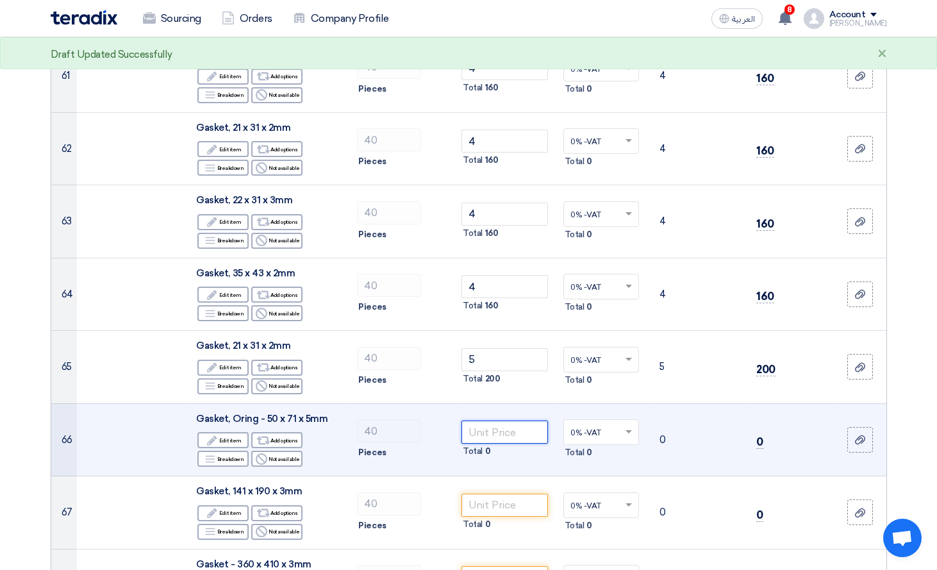
scroll to position [5895, 0]
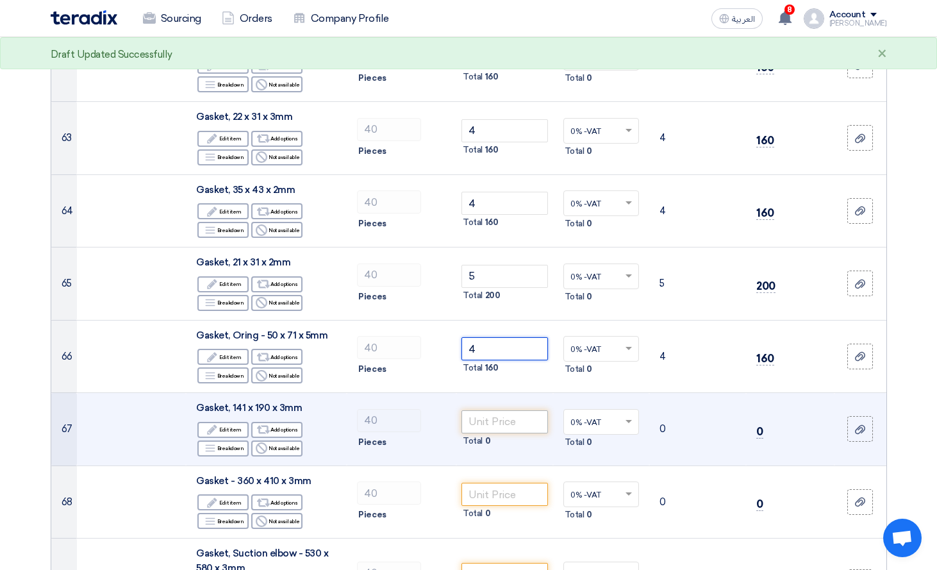
type input "4"
click at [511, 410] on input "number" at bounding box center [504, 421] width 87 height 23
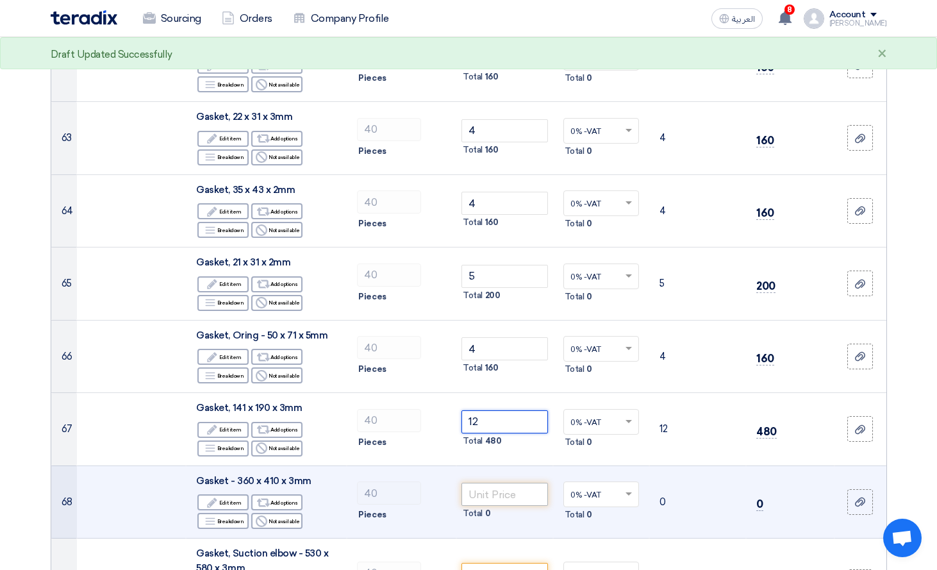
type input "12"
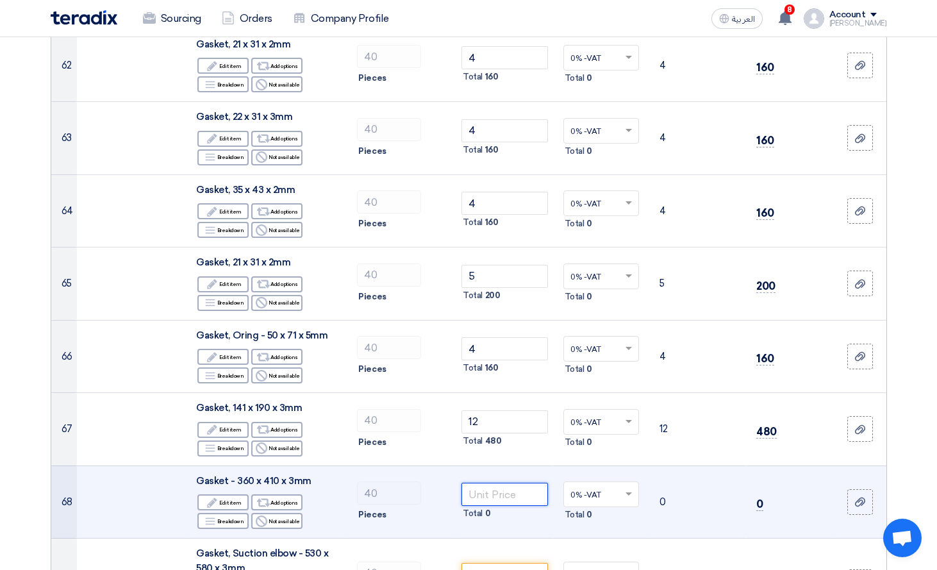
click at [507, 482] on input "number" at bounding box center [504, 493] width 87 height 23
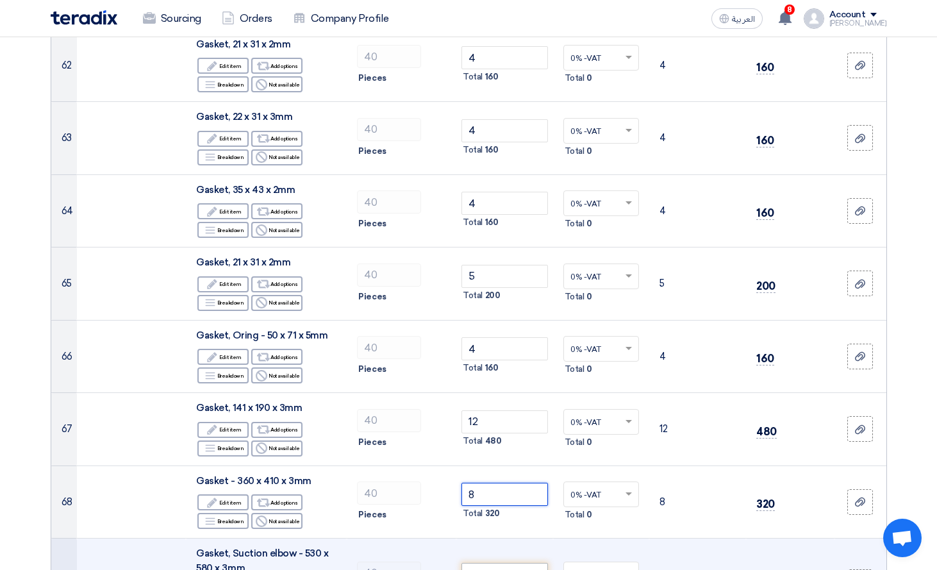
type input "8"
click at [500, 563] on input "number" at bounding box center [504, 574] width 87 height 23
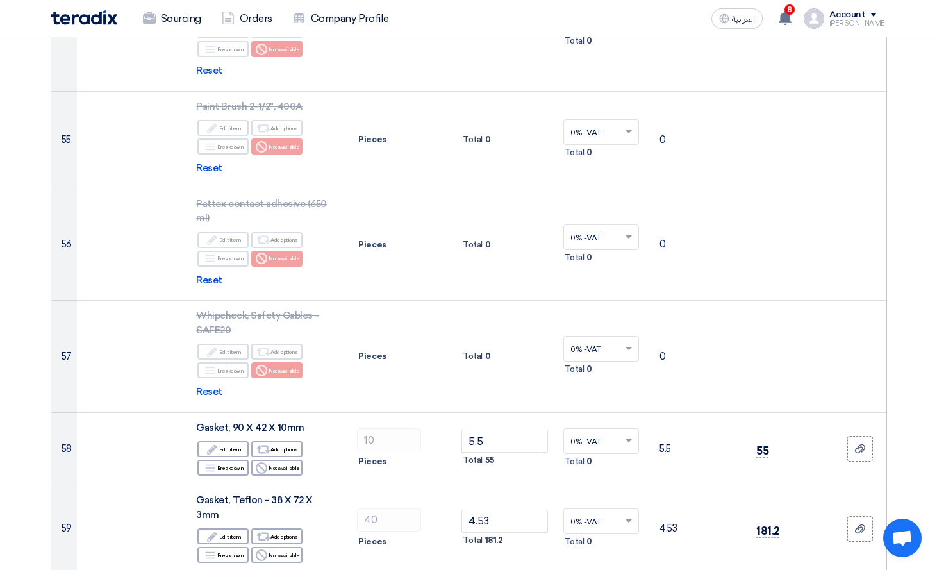
scroll to position [5190, 0]
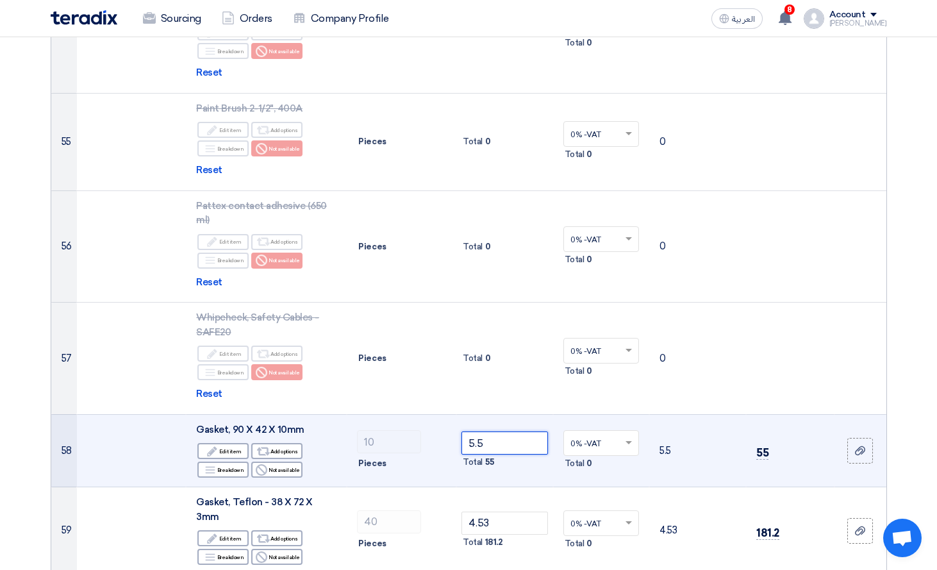
click at [522, 431] on input "5.5" at bounding box center [504, 442] width 87 height 23
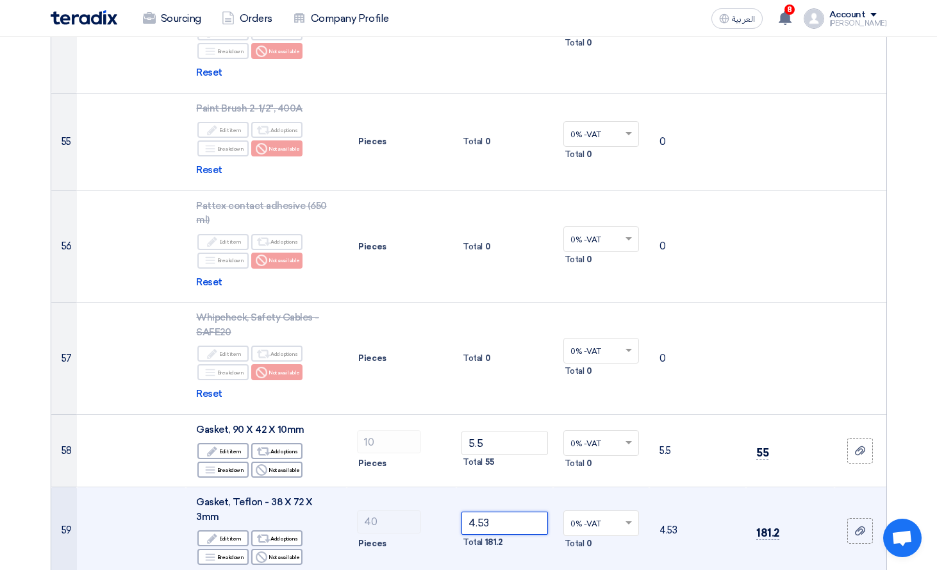
click at [518, 511] on input "4.53" at bounding box center [504, 522] width 87 height 23
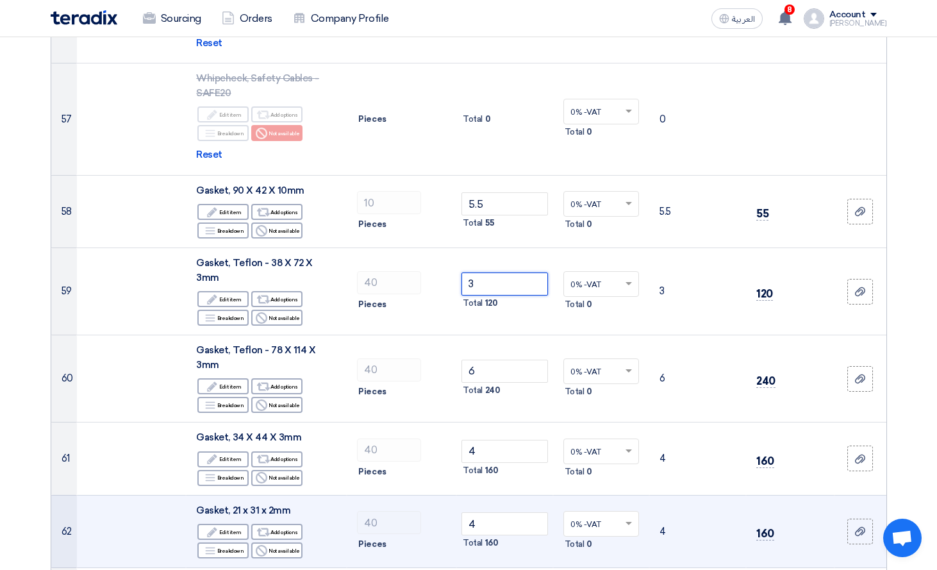
scroll to position [5446, 0]
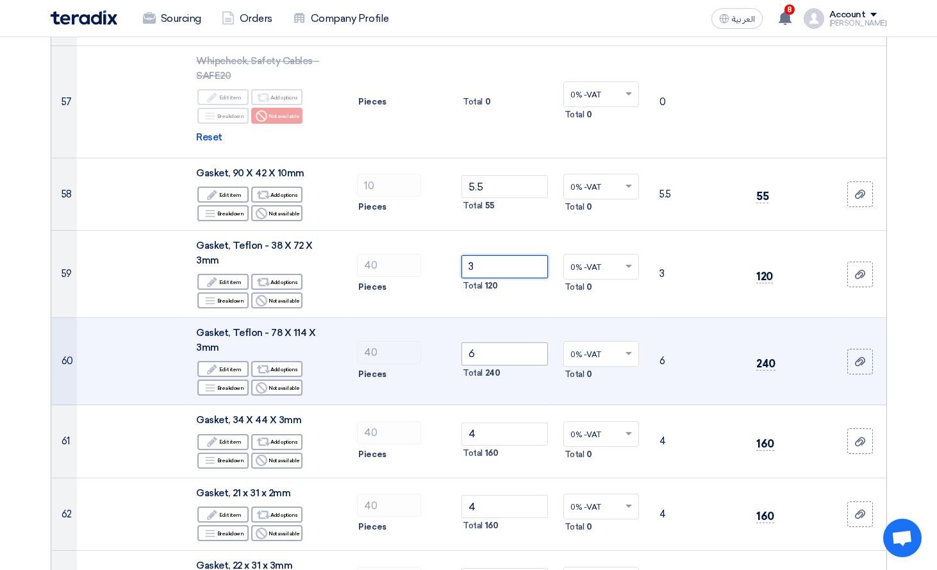
type input "3"
click at [516, 342] on input "6" at bounding box center [504, 353] width 87 height 23
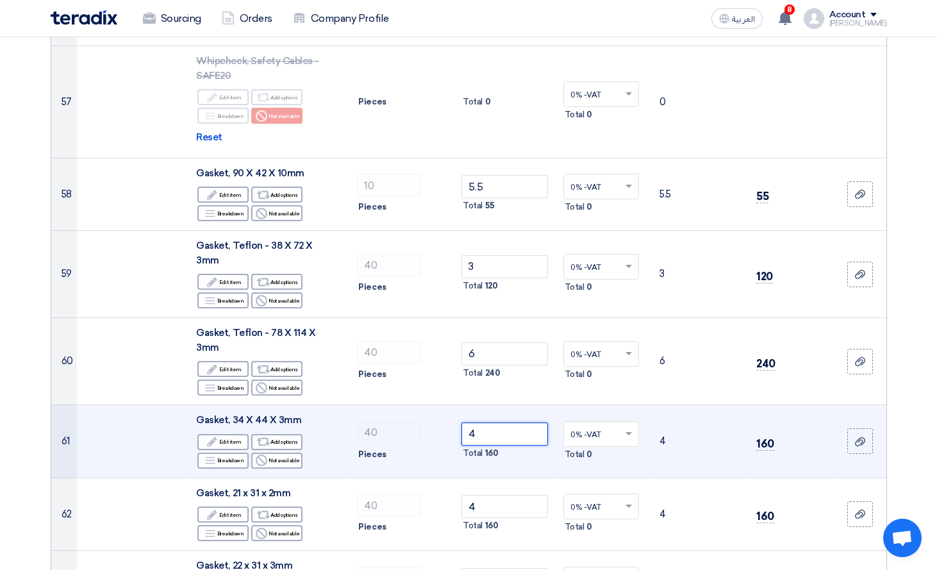
click at [527, 422] on input "4" at bounding box center [504, 433] width 87 height 23
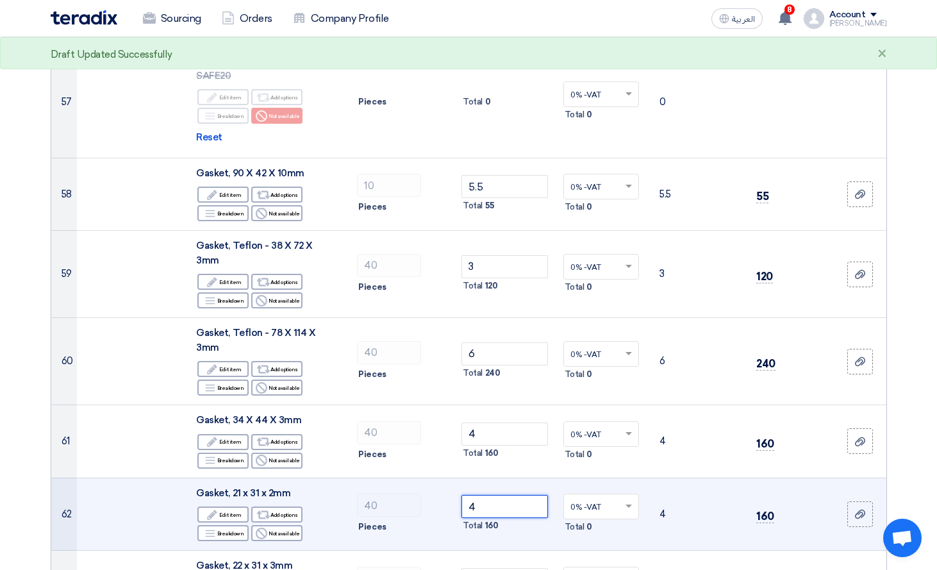
click at [513, 495] on input "4" at bounding box center [504, 506] width 87 height 23
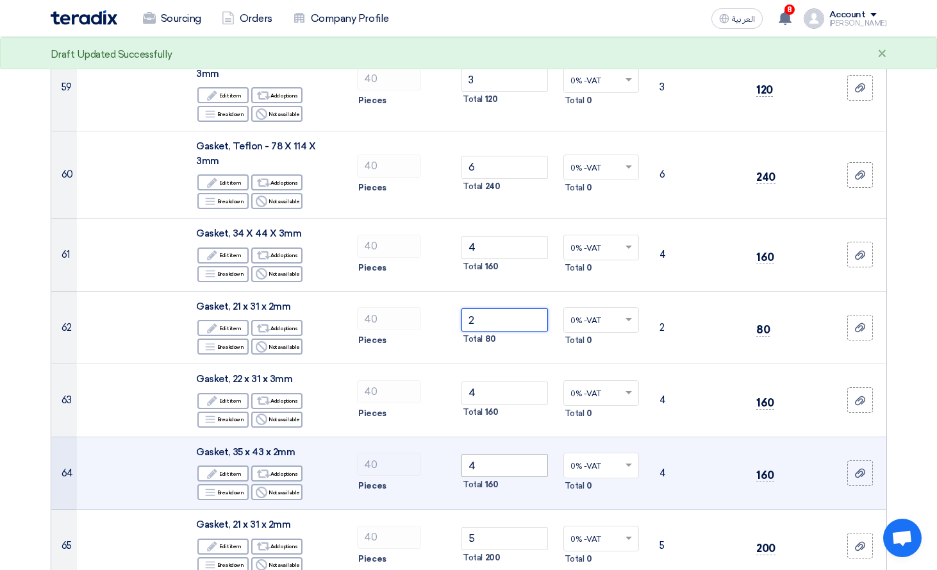
scroll to position [5639, 0]
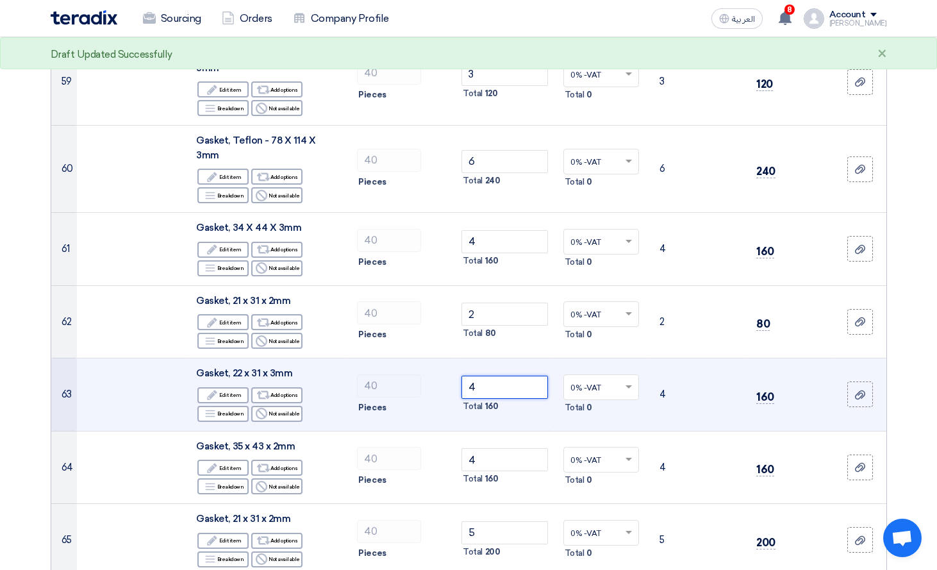
click at [524, 375] on input "4" at bounding box center [504, 386] width 87 height 23
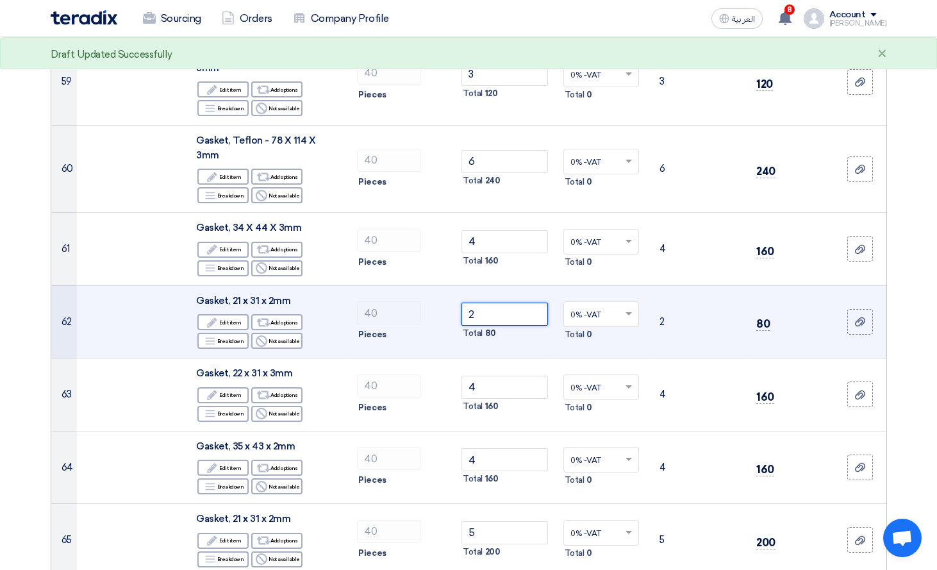
drag, startPoint x: 504, startPoint y: 225, endPoint x: 456, endPoint y: 229, distance: 48.3
click at [456, 285] on tr "62 Gasket, 21 x 31 x 2mm Edit Edit item Alternative Add options Breakdown" at bounding box center [468, 321] width 835 height 73
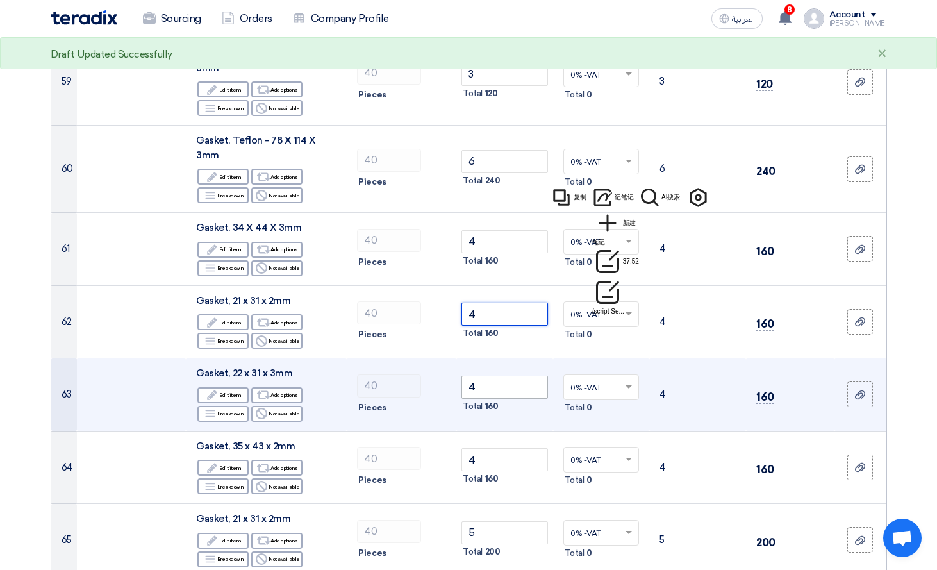
type input "4"
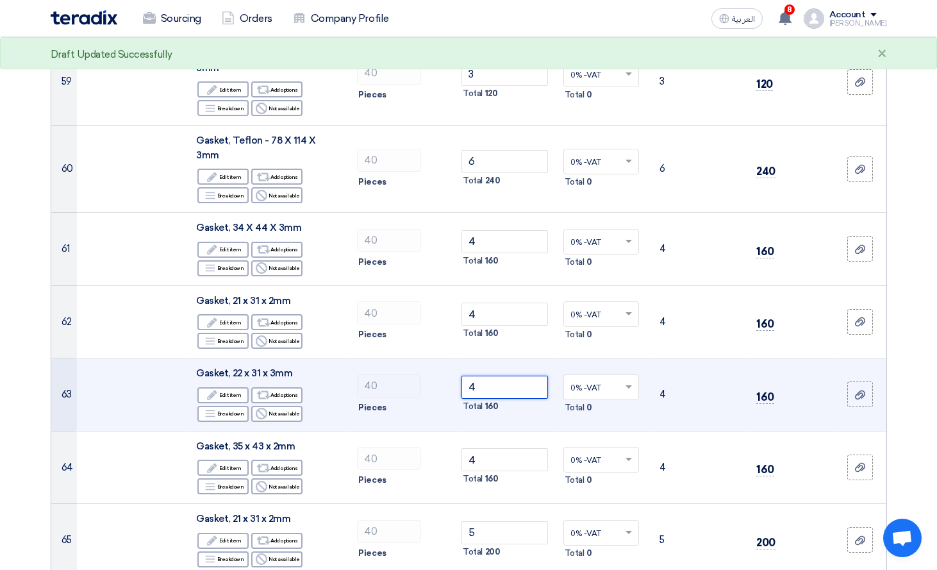
click at [509, 375] on input "4" at bounding box center [504, 386] width 87 height 23
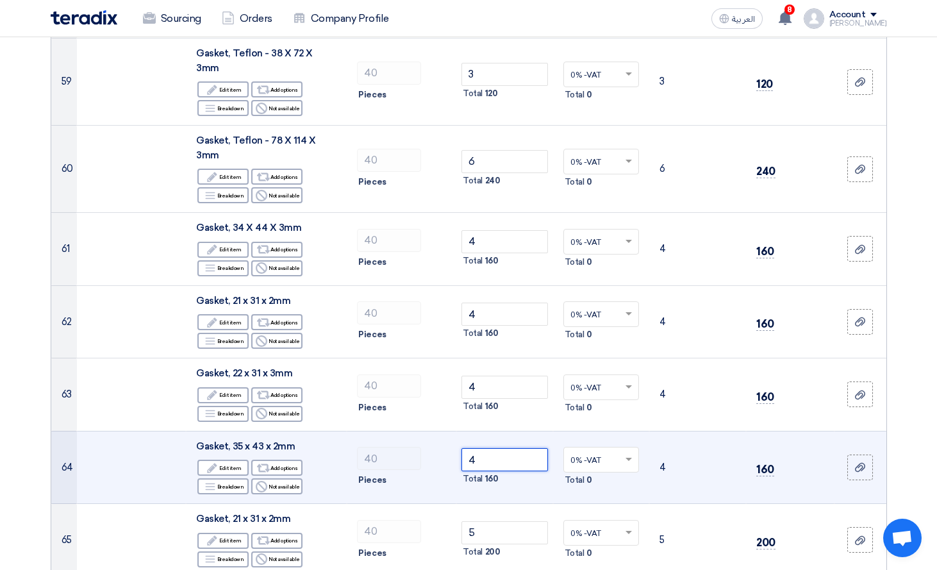
click at [500, 448] on input "4" at bounding box center [504, 459] width 87 height 23
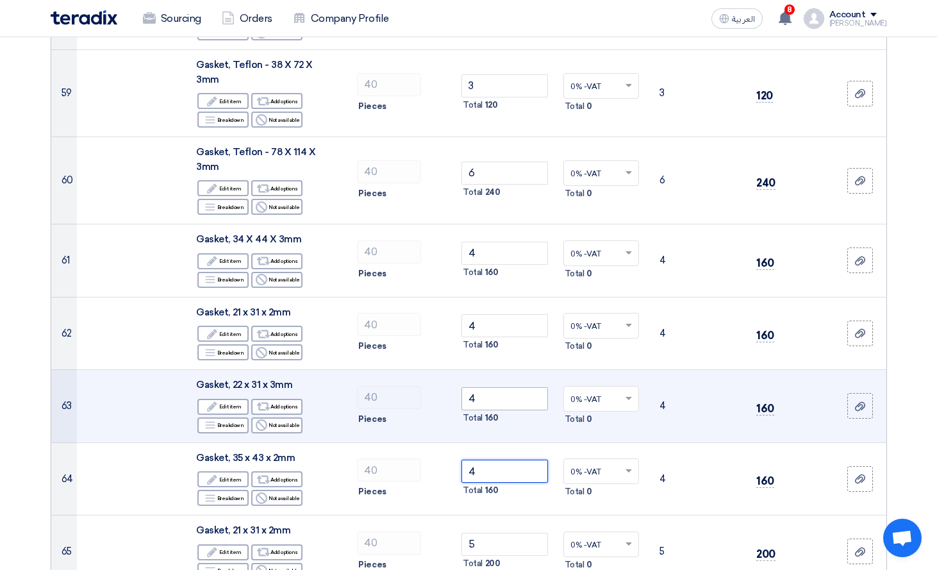
scroll to position [5767, 0]
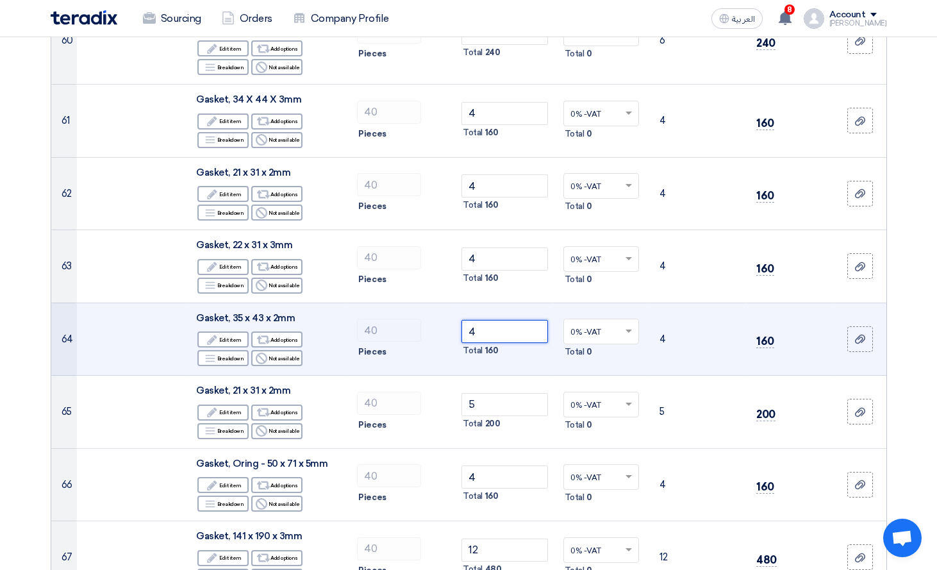
drag, startPoint x: 486, startPoint y: 242, endPoint x: 464, endPoint y: 242, distance: 21.8
click at [464, 320] on input "4" at bounding box center [504, 331] width 87 height 23
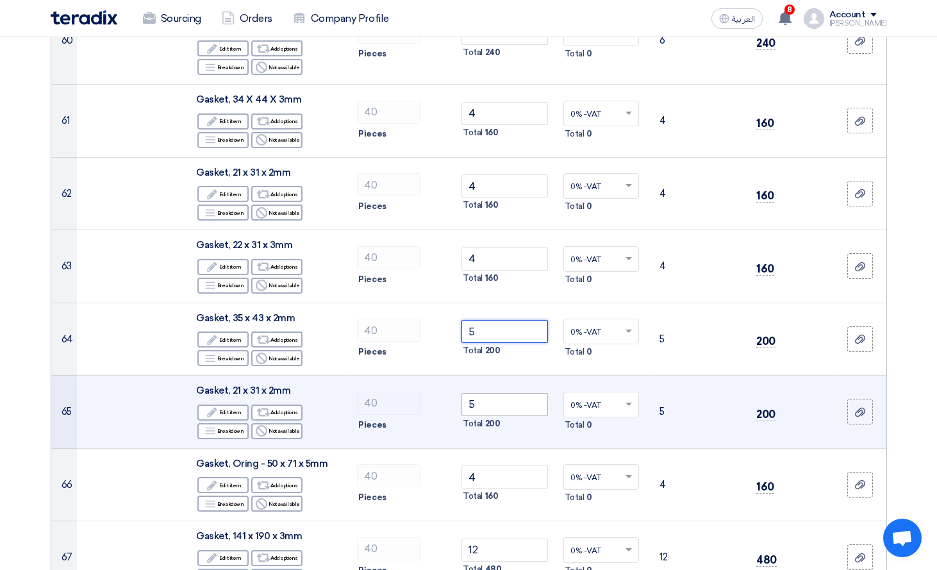
type input "5"
drag, startPoint x: 510, startPoint y: 318, endPoint x: 459, endPoint y: 317, distance: 50.7
click at [459, 375] on td "5 Total 200" at bounding box center [504, 411] width 97 height 73
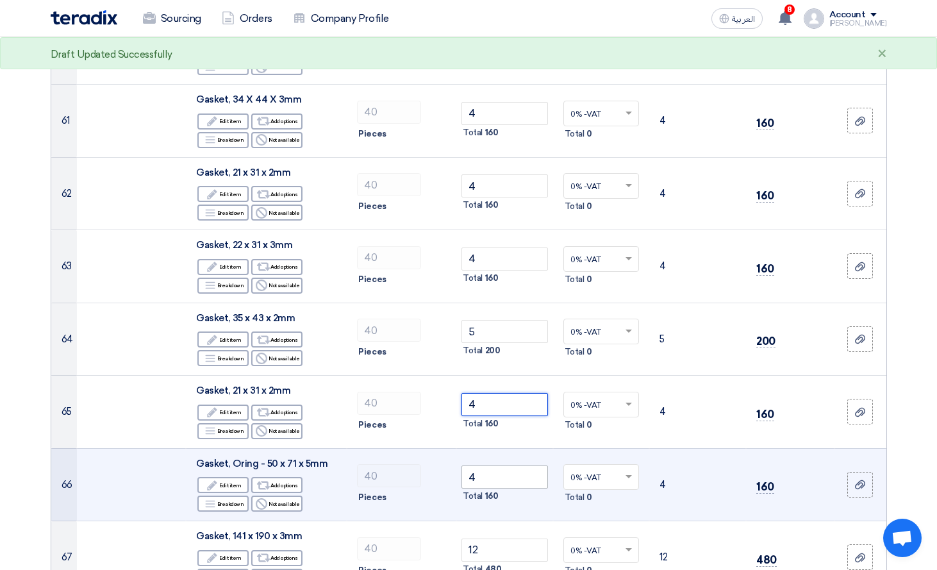
type input "4"
drag, startPoint x: 518, startPoint y: 385, endPoint x: 455, endPoint y: 392, distance: 63.2
click at [455, 448] on tr "66 Gasket, Oring - 50 x 71 x 5mm Edit Edit item Alternative Add options Breakdo…" at bounding box center [468, 484] width 835 height 73
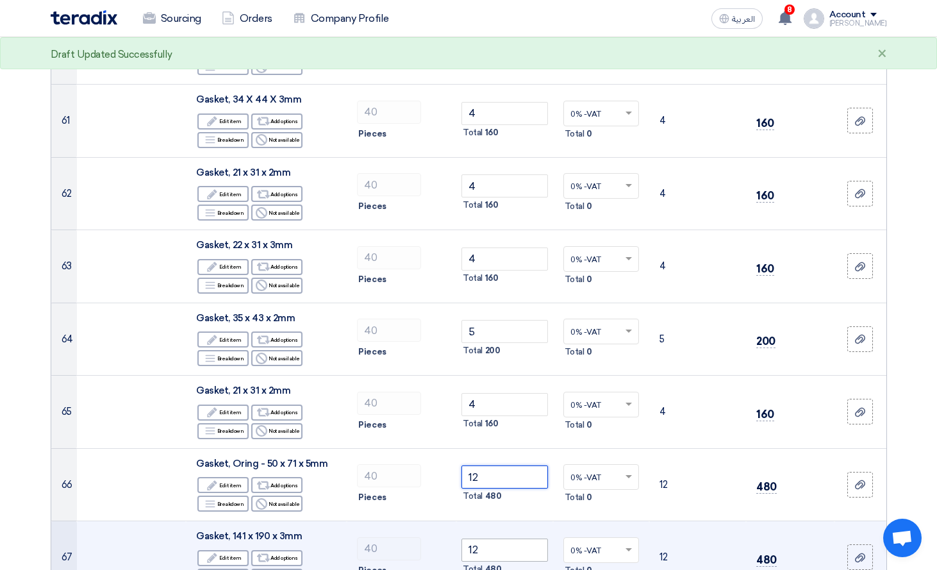
type input "12"
click at [507, 538] on input "12" at bounding box center [504, 549] width 87 height 23
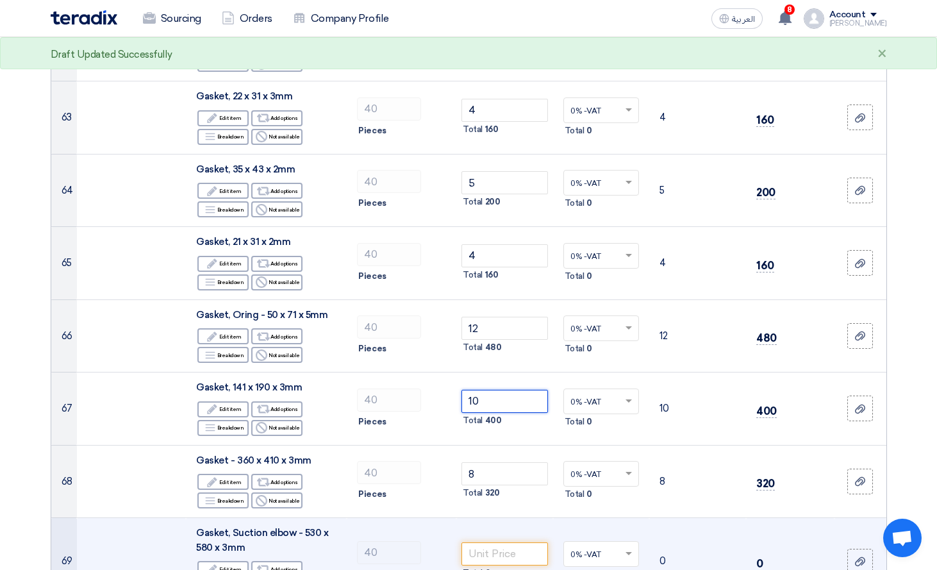
scroll to position [5959, 0]
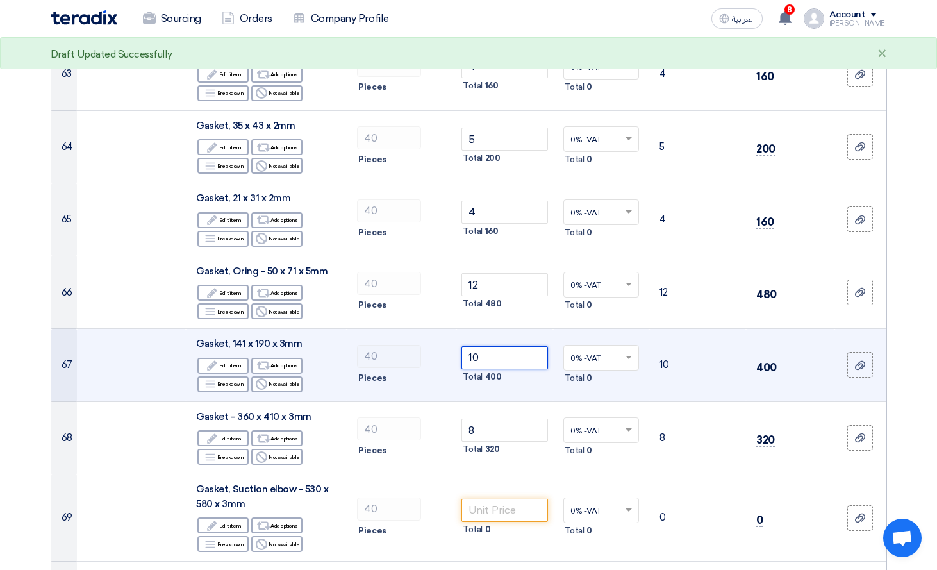
drag, startPoint x: 472, startPoint y: 270, endPoint x: 461, endPoint y: 272, distance: 11.1
click at [461, 329] on td "10 Total 400" at bounding box center [504, 365] width 97 height 73
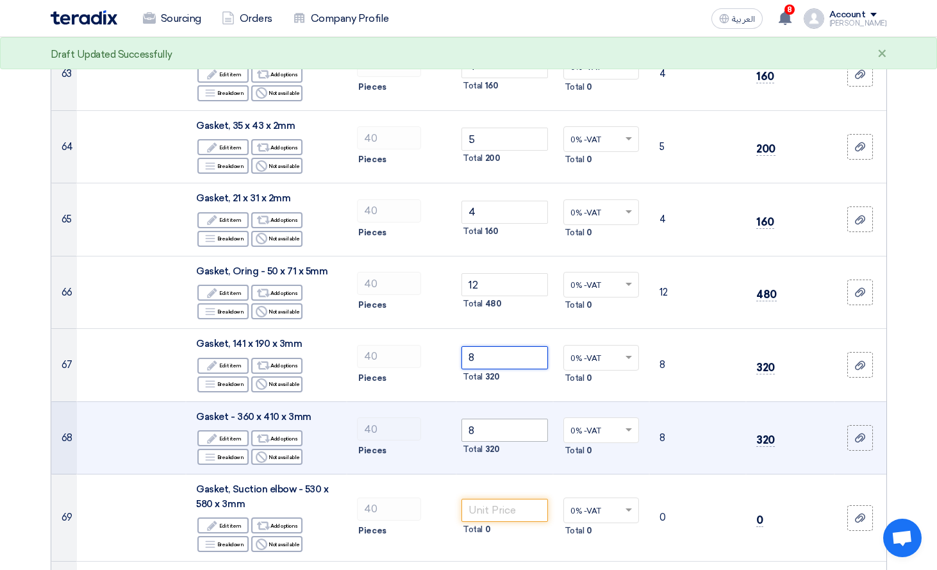
type input "8"
drag, startPoint x: 506, startPoint y: 344, endPoint x: 437, endPoint y: 346, distance: 69.2
click at [437, 401] on tr "68 Gasket - 360 x 410 x 3mm Edit Edit item Alternative Add options Breakdown Re…" at bounding box center [468, 437] width 835 height 73
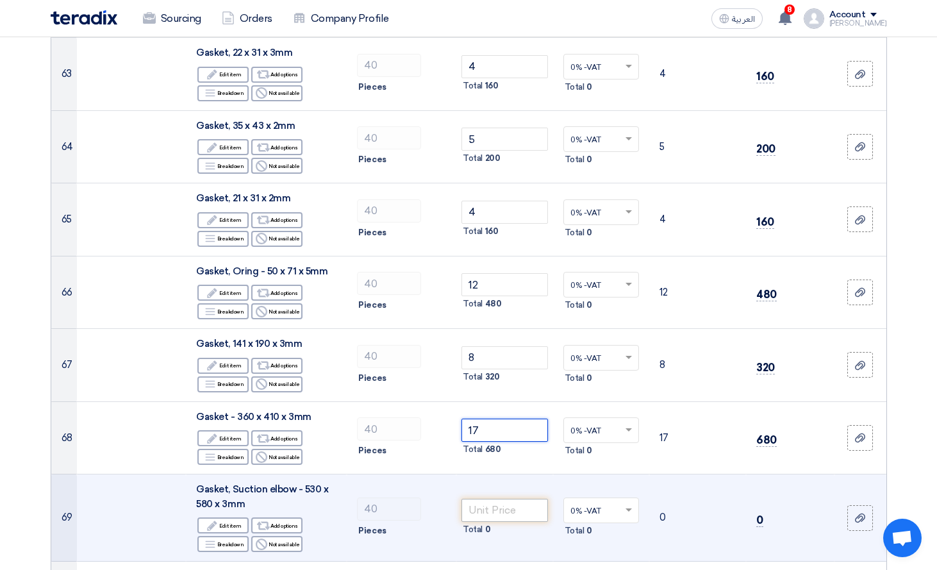
type input "17"
click at [487, 499] on input "number" at bounding box center [504, 510] width 87 height 23
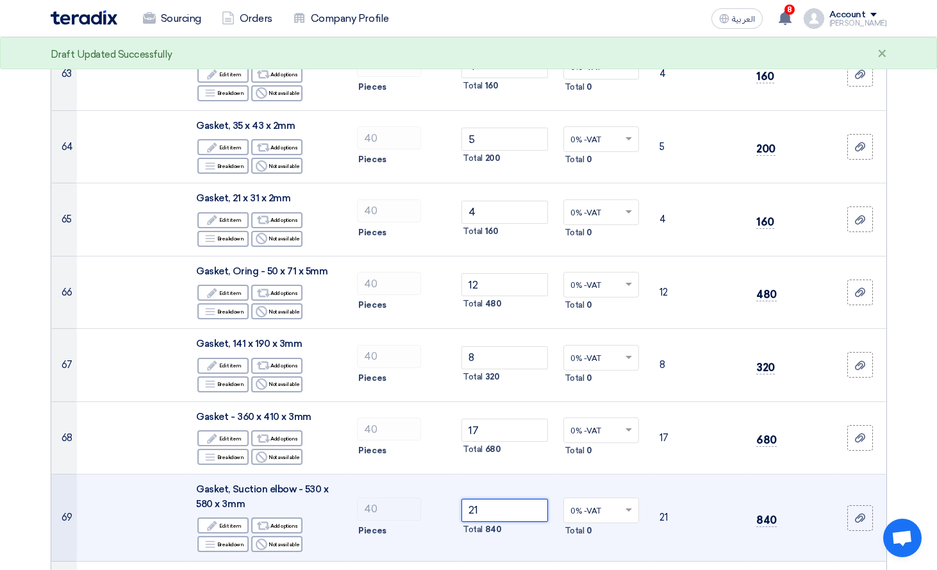
type input "21"
click at [546, 474] on td "21 Total 840" at bounding box center [504, 517] width 97 height 87
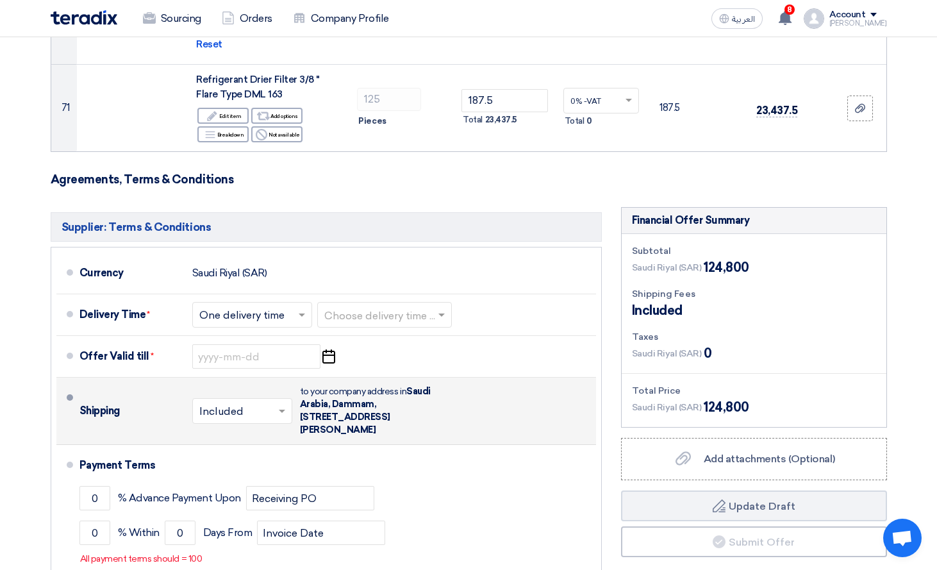
scroll to position [6600, 0]
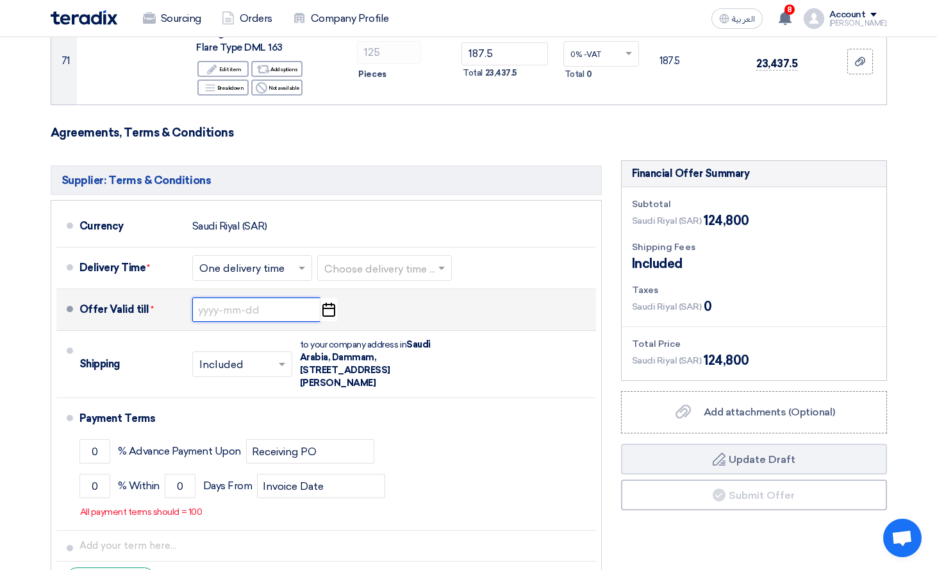
click at [243, 297] on input at bounding box center [256, 309] width 128 height 24
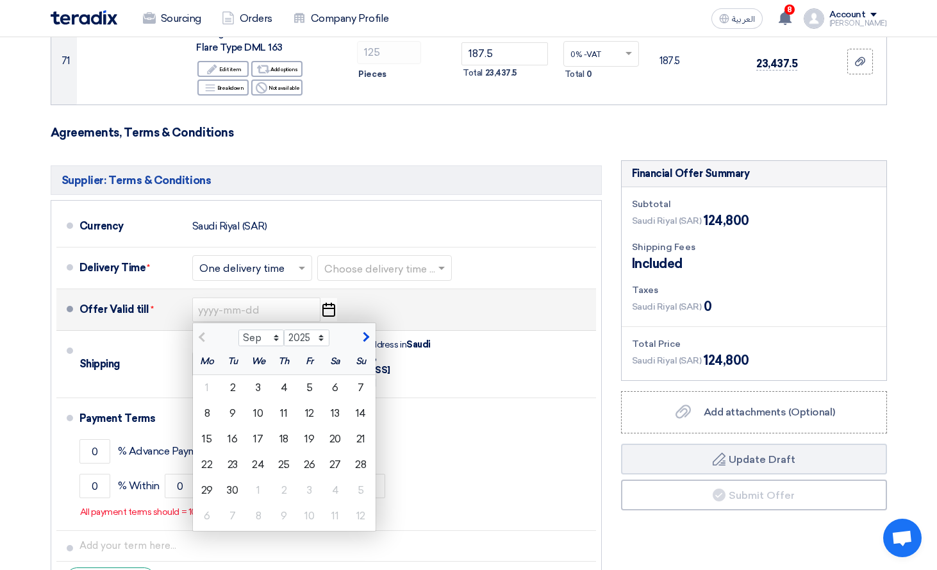
click at [365, 331] on span "button" at bounding box center [364, 337] width 7 height 12
select select "10"
click at [284, 426] on div "16" at bounding box center [284, 439] width 26 height 26
type input "[DATE]"
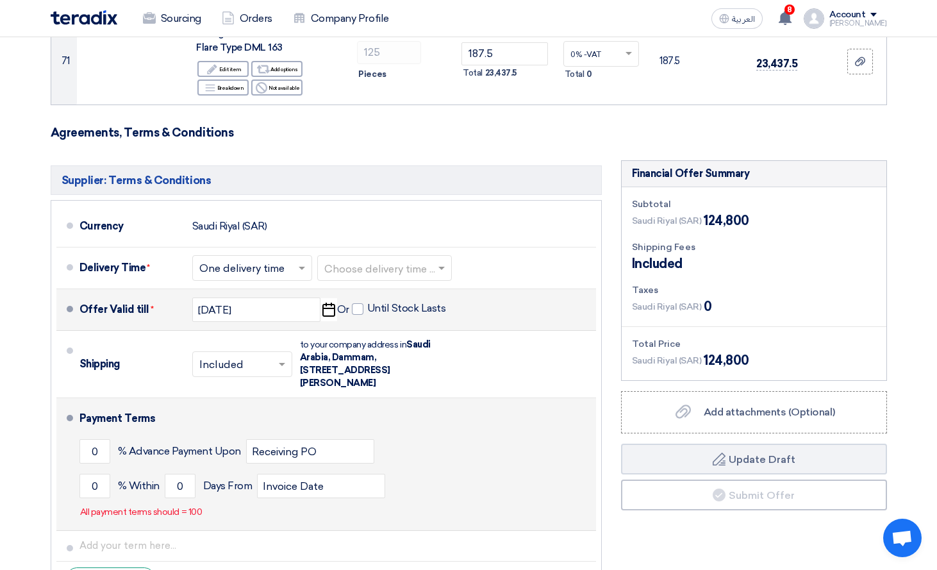
click at [397, 403] on div "Payment Terms" at bounding box center [329, 418] width 501 height 31
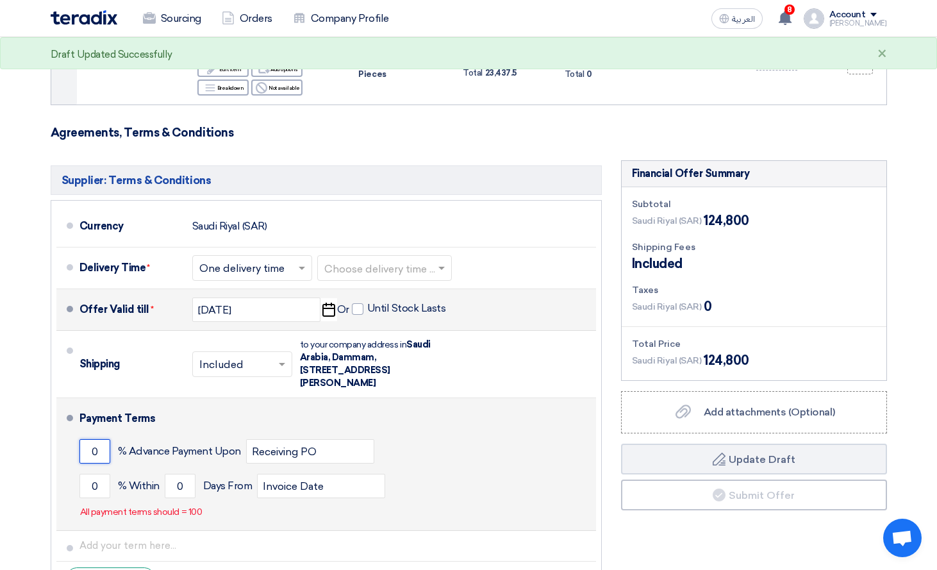
drag, startPoint x: 111, startPoint y: 360, endPoint x: 83, endPoint y: 360, distance: 28.8
click at [83, 434] on div "0 % Advance Payment Upon Receiving PO" at bounding box center [334, 451] width 511 height 35
type input "15"
drag, startPoint x: 97, startPoint y: 401, endPoint x: 66, endPoint y: 402, distance: 30.8
click at [66, 402] on li "Payment Terms 15 % Advance Payment Upon Receiving PO 0 % Within 0" at bounding box center [326, 464] width 540 height 133
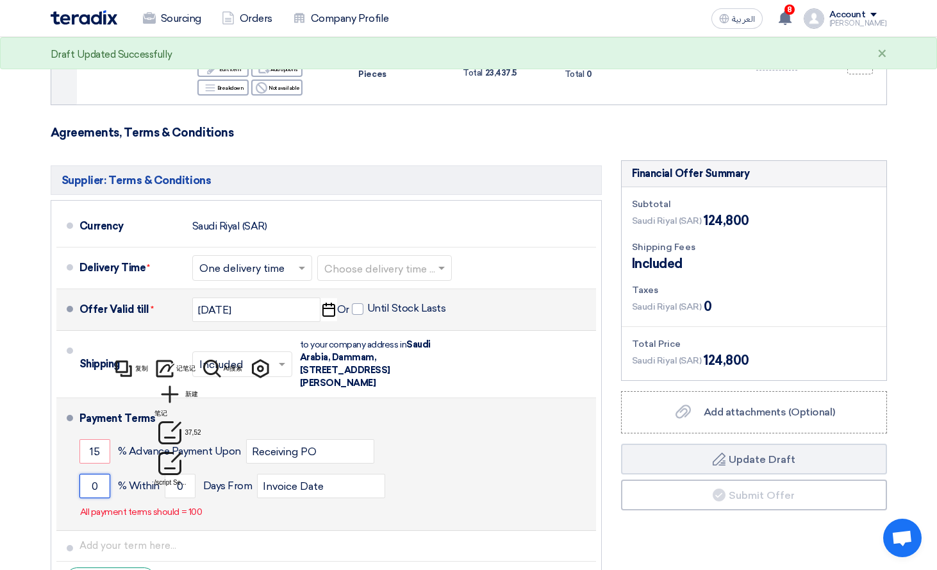
type input "2"
type input "50"
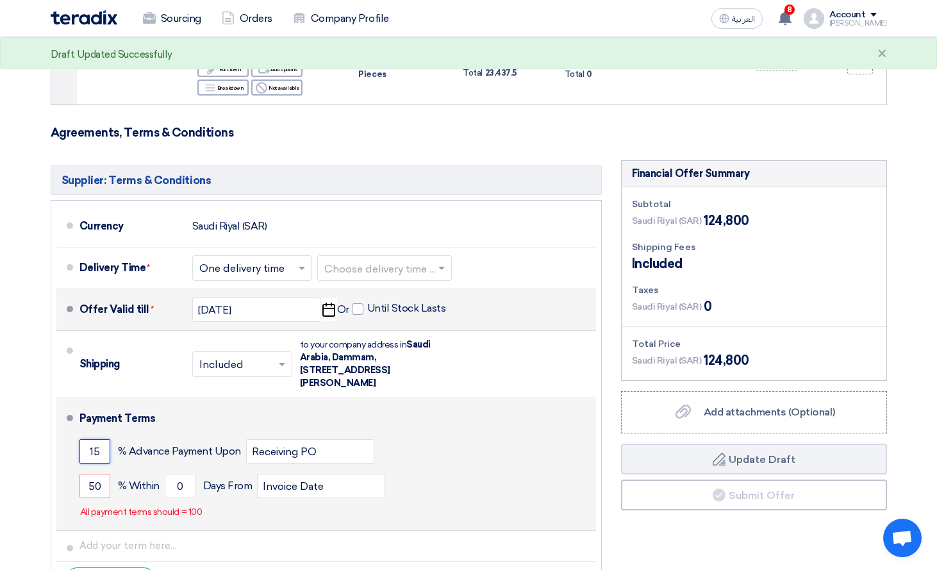
drag, startPoint x: 97, startPoint y: 362, endPoint x: 72, endPoint y: 365, distance: 24.5
click at [72, 398] on li "Payment Terms 15 % Advance Payment Upon Receiving PO 50 % Within 0" at bounding box center [326, 464] width 540 height 133
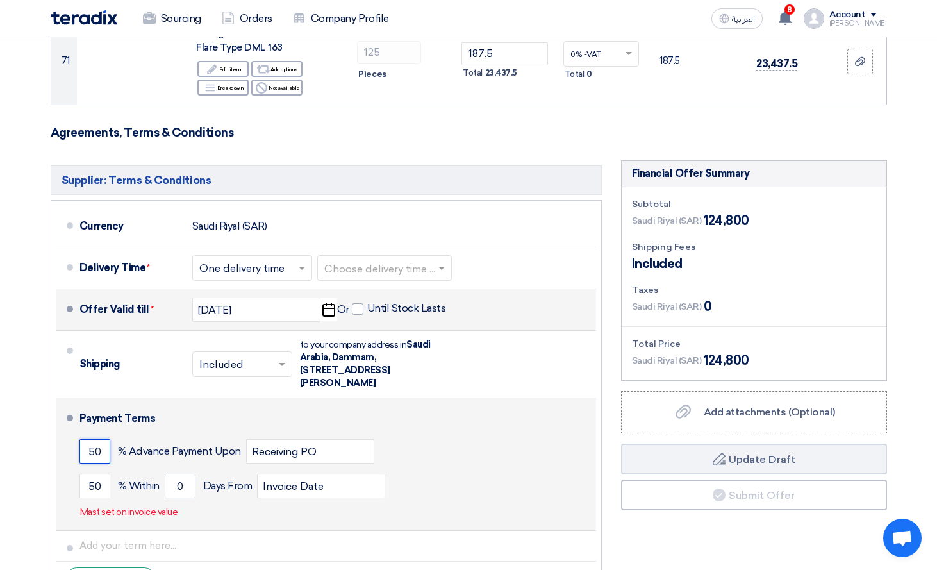
type input "50"
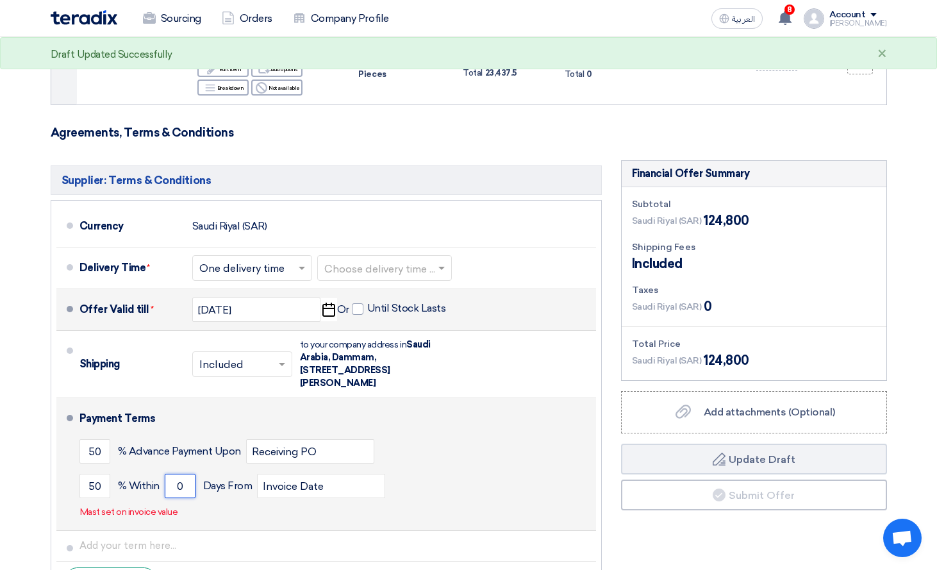
drag, startPoint x: 190, startPoint y: 399, endPoint x: 165, endPoint y: 397, distance: 25.8
click at [165, 474] on input "0" at bounding box center [180, 486] width 31 height 24
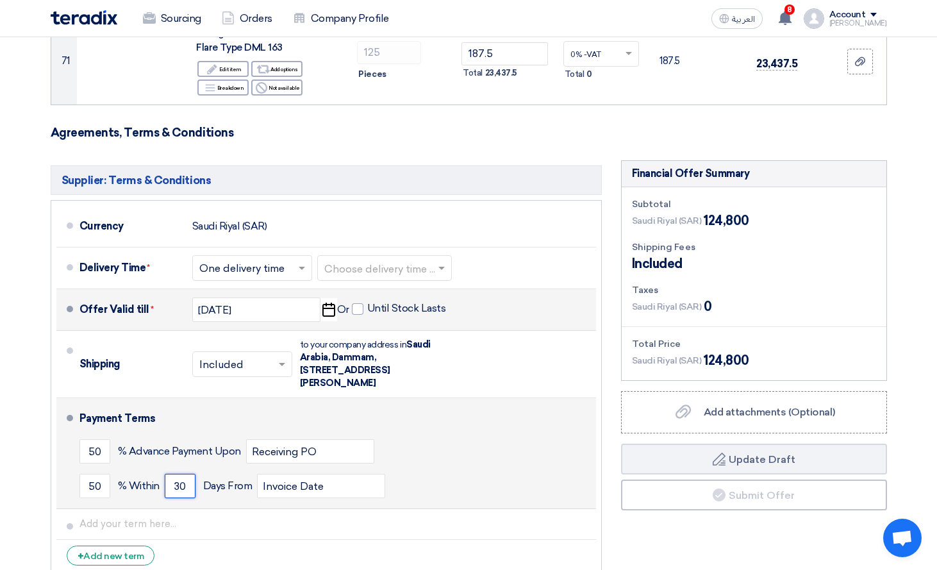
type input "30"
click at [452, 434] on div "50 % Advance Payment Upon Receiving PO" at bounding box center [334, 451] width 511 height 35
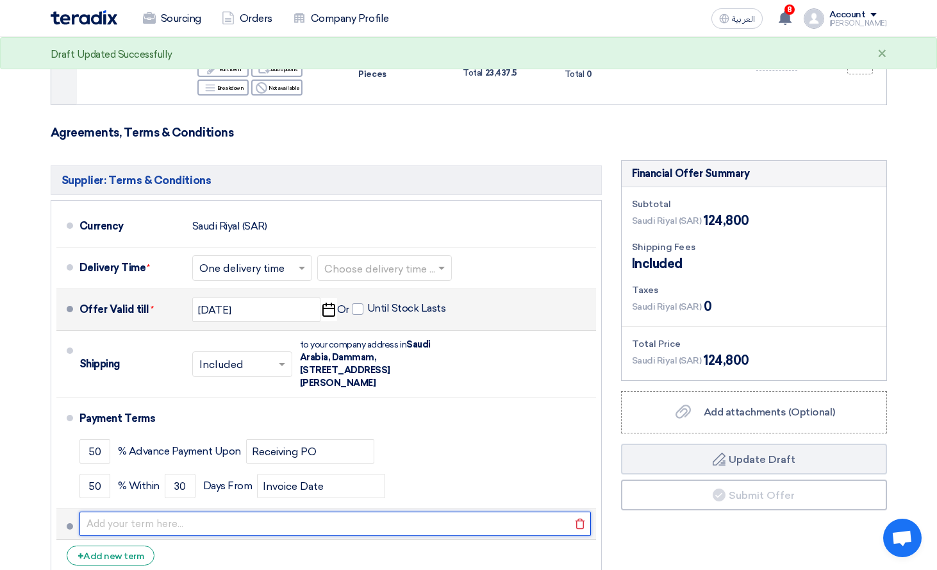
click at [129, 511] on input "text" at bounding box center [334, 523] width 511 height 24
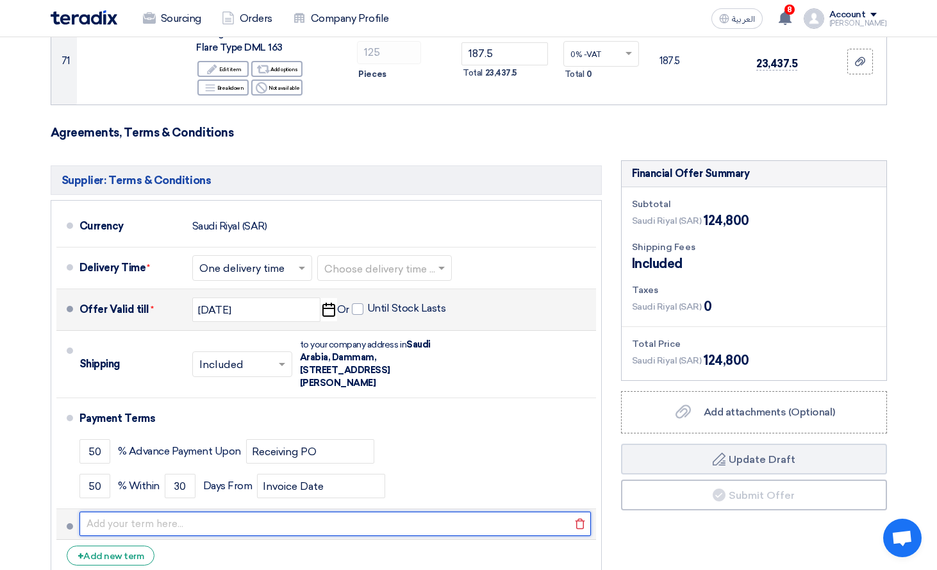
click at [192, 511] on input "text" at bounding box center [334, 523] width 511 height 24
paste input "Bank transfer 50% advance and balance 50% before shipping"
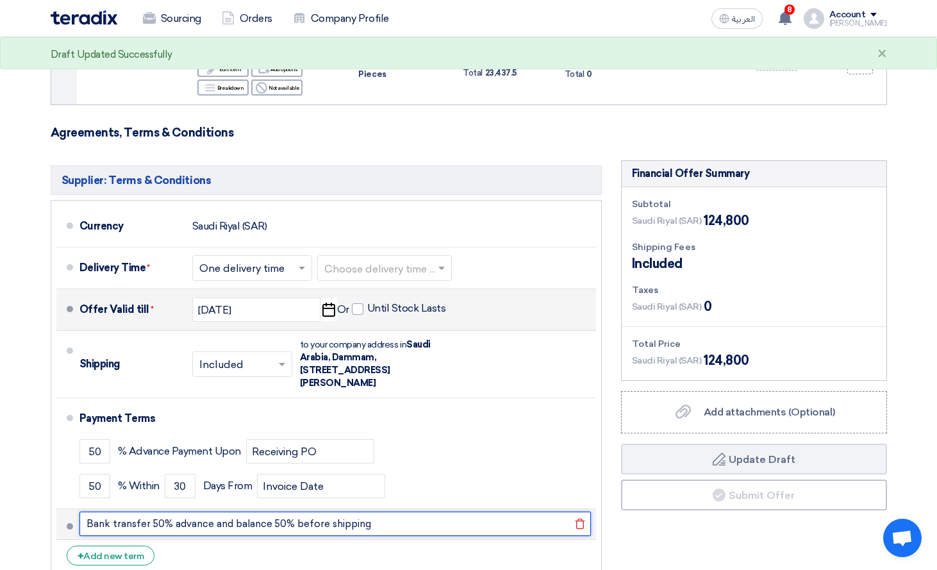
click at [90, 511] on input "Bank transfer 50% advance and balance 50% before shipping" at bounding box center [334, 523] width 511 height 24
paste input "Payment"
type input "Payment：Bank transfer 50% advance and balance 50% before shipping"
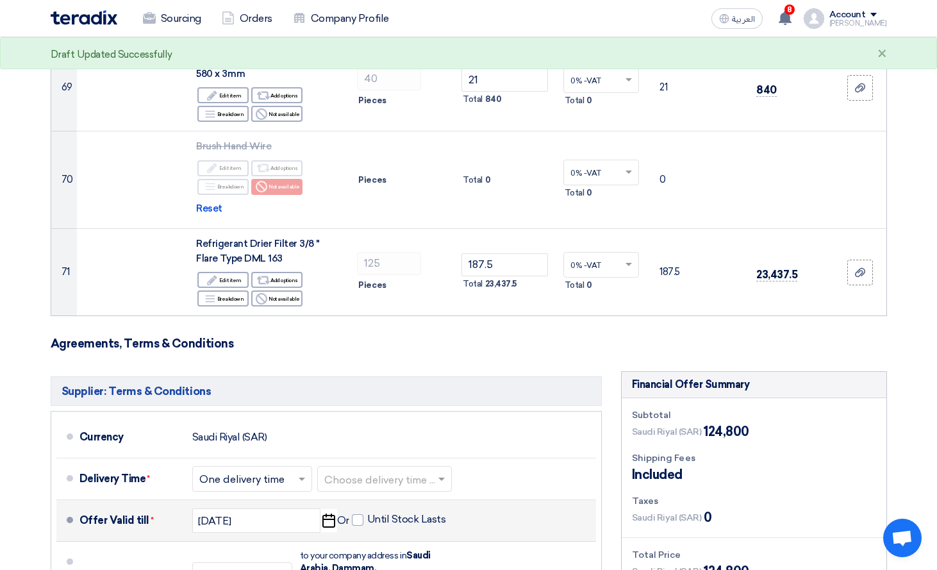
scroll to position [6728, 0]
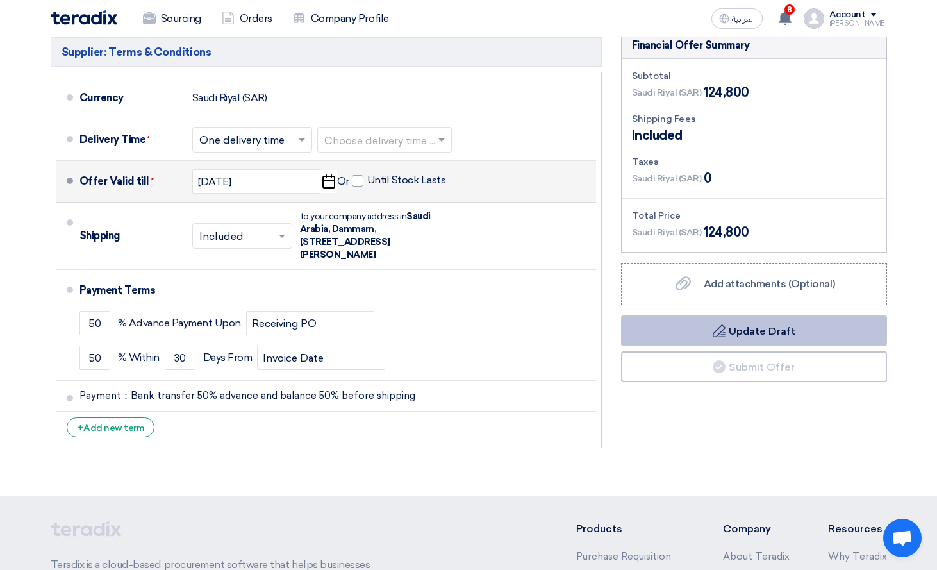
click at [754, 315] on button "Draft Update Draft" at bounding box center [754, 330] width 266 height 31
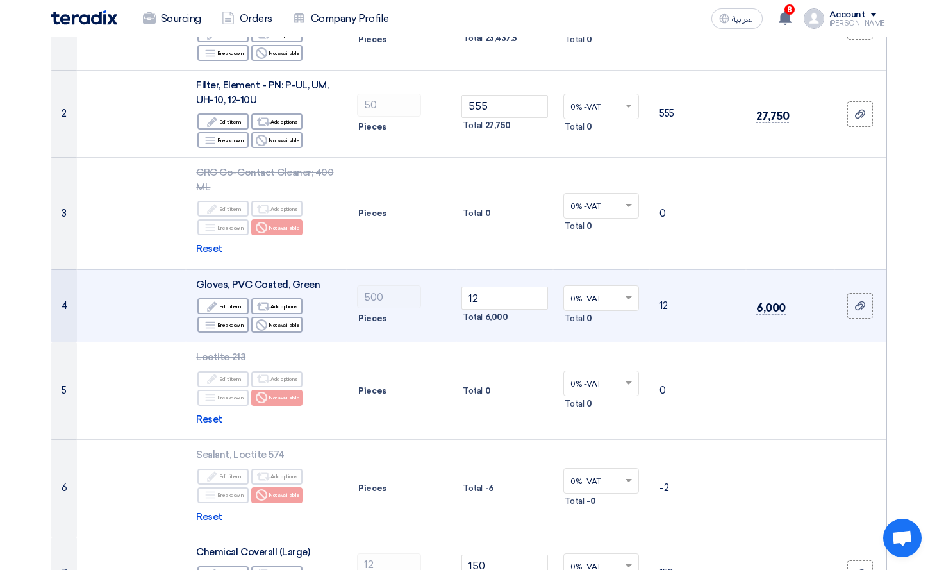
scroll to position [0, 0]
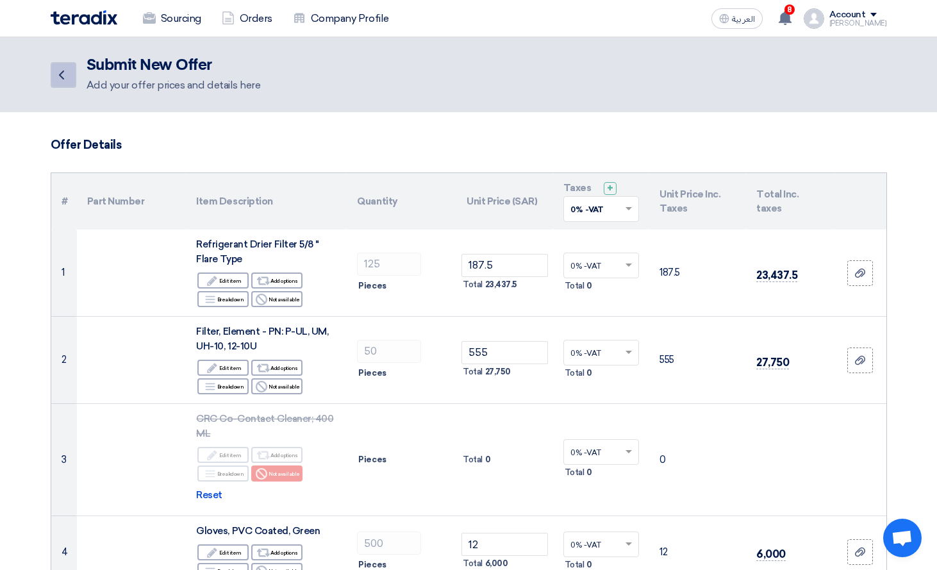
click at [61, 78] on icon "Back" at bounding box center [61, 74] width 15 height 15
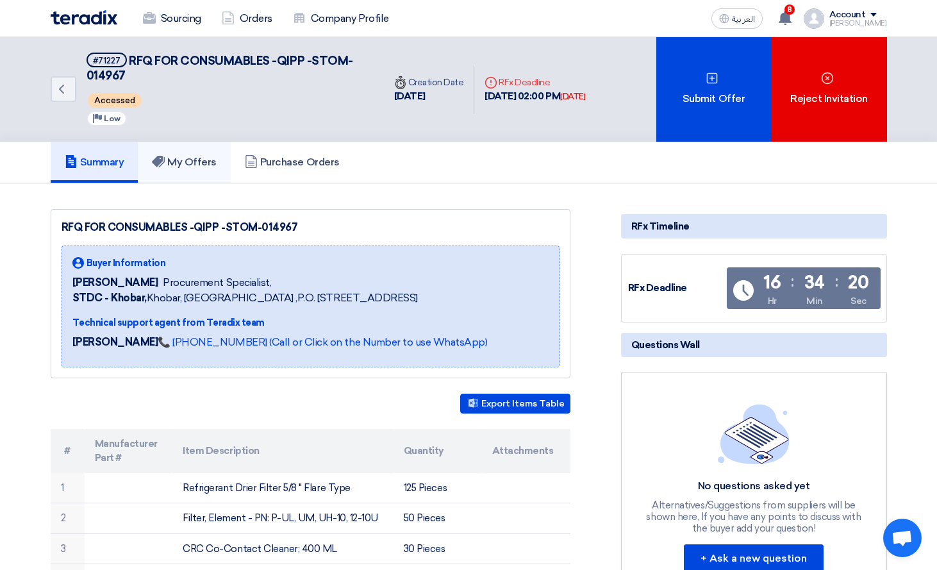
click at [187, 165] on h5 "My Offers" at bounding box center [184, 162] width 65 height 13
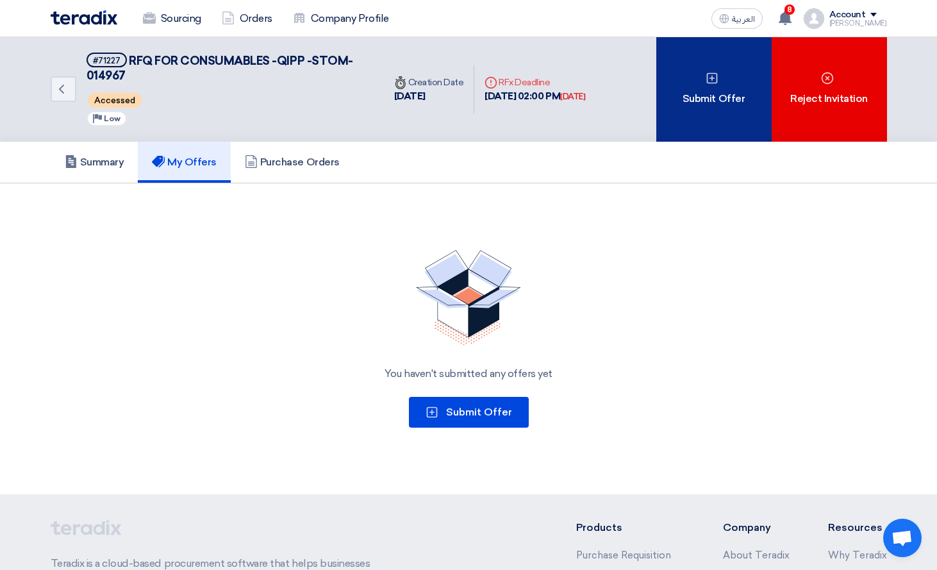
click at [717, 97] on div "Submit Offer" at bounding box center [713, 89] width 115 height 104
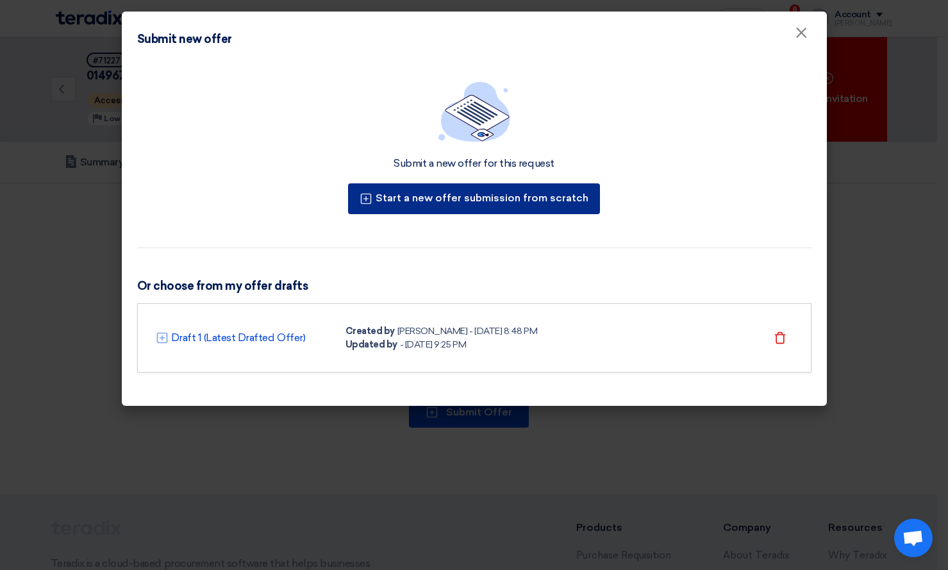
click at [493, 196] on button "Start a new offer submission from scratch" at bounding box center [474, 198] width 252 height 31
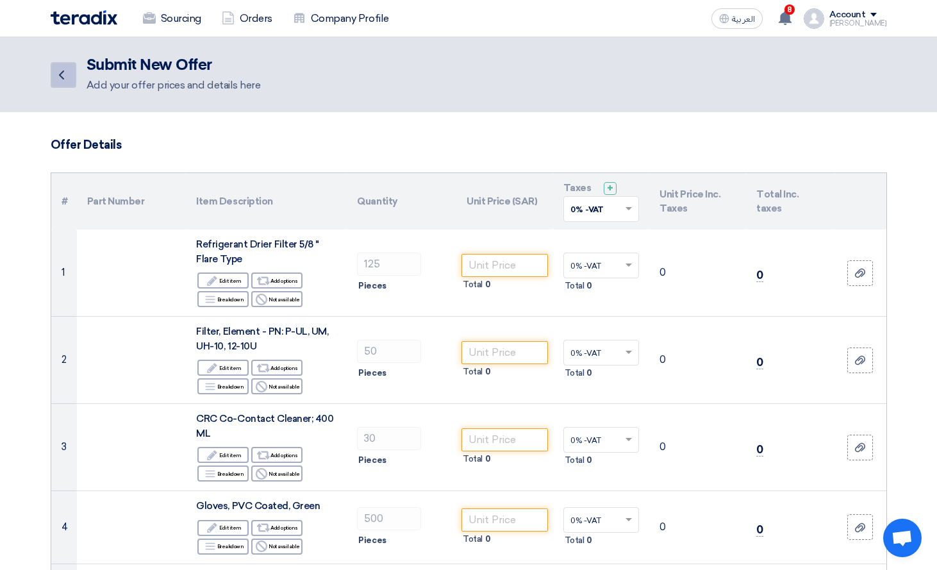
click at [72, 82] on link "Back" at bounding box center [64, 75] width 26 height 26
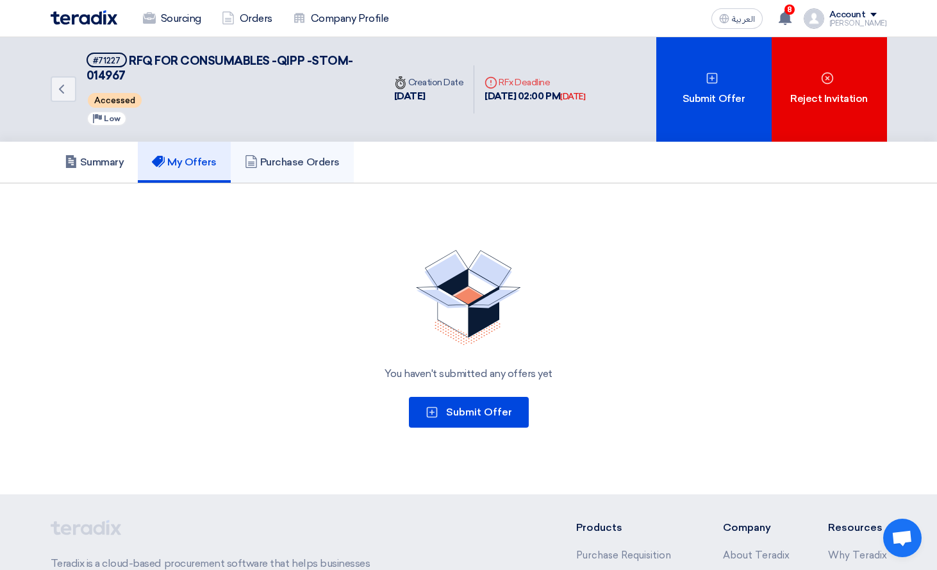
click at [299, 167] on h5 "Purchase Orders" at bounding box center [292, 162] width 95 height 13
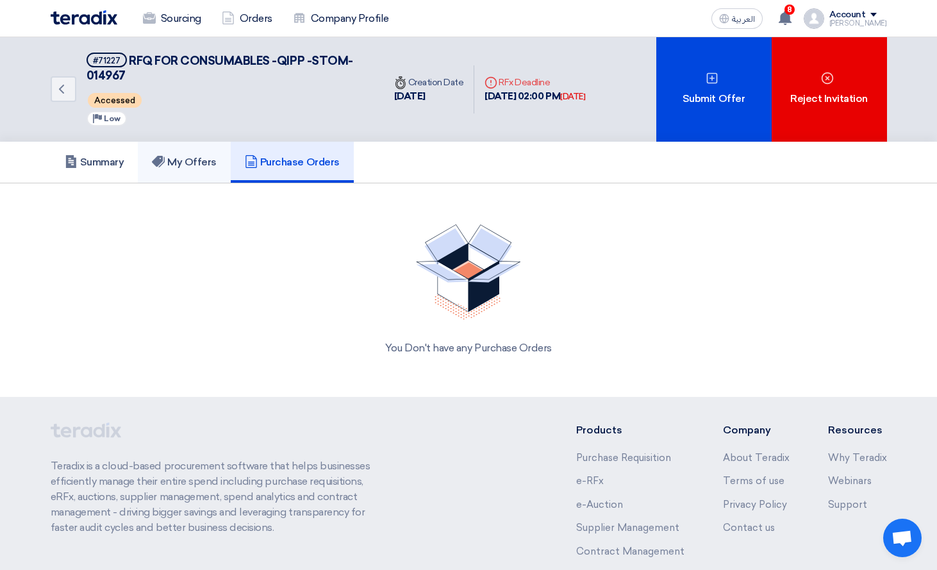
click at [174, 172] on link "My Offers" at bounding box center [184, 162] width 93 height 41
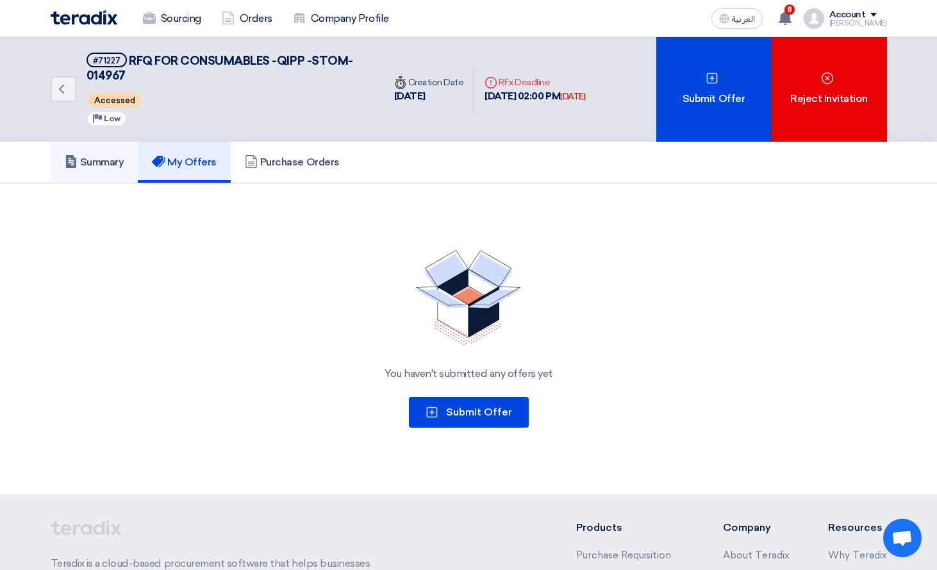
click at [81, 162] on h5 "Summary" at bounding box center [95, 162] width 60 height 13
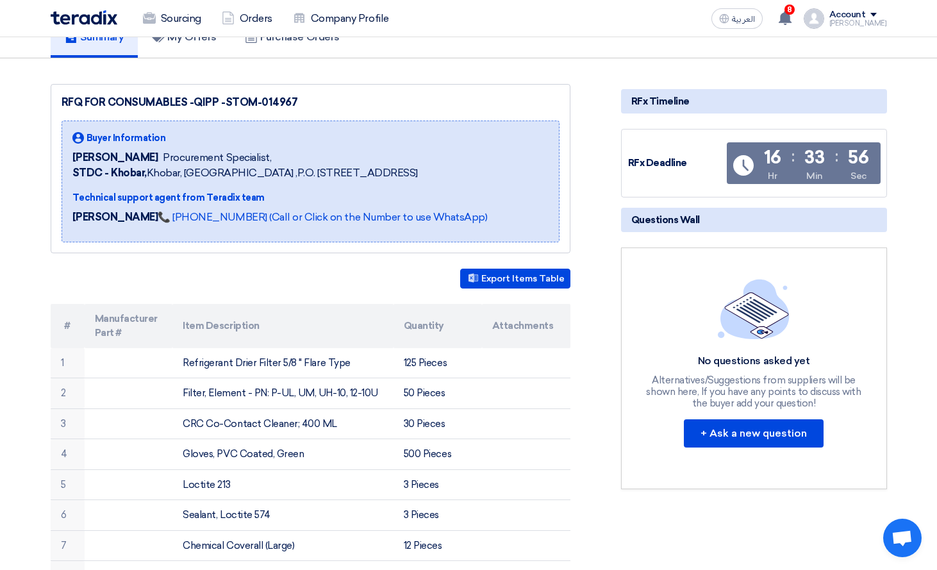
scroll to position [64, 0]
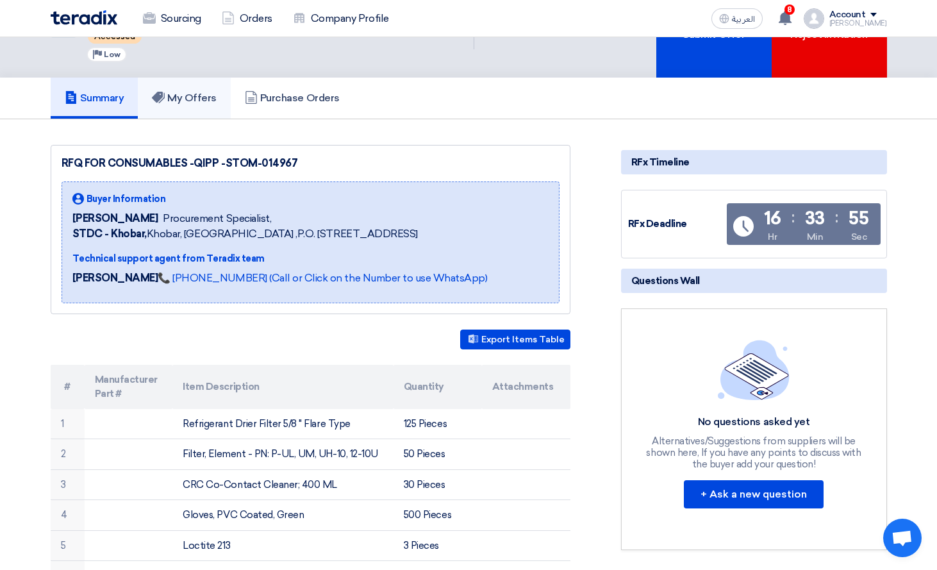
click at [185, 97] on h5 "My Offers" at bounding box center [184, 98] width 65 height 13
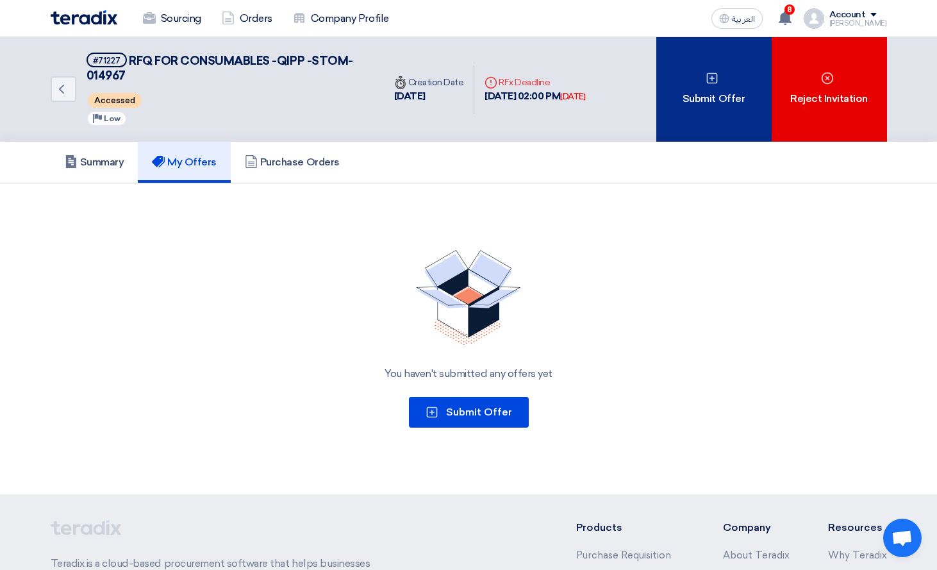
click at [705, 104] on div "Submit Offer" at bounding box center [713, 89] width 115 height 104
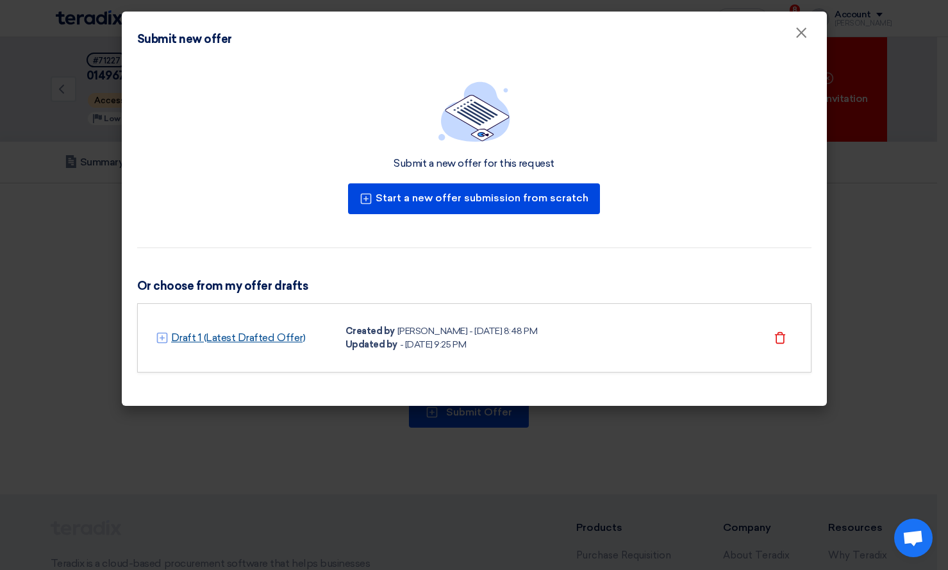
click at [213, 340] on link "Draft 1 (Latest Drafted Offer)" at bounding box center [238, 337] width 135 height 15
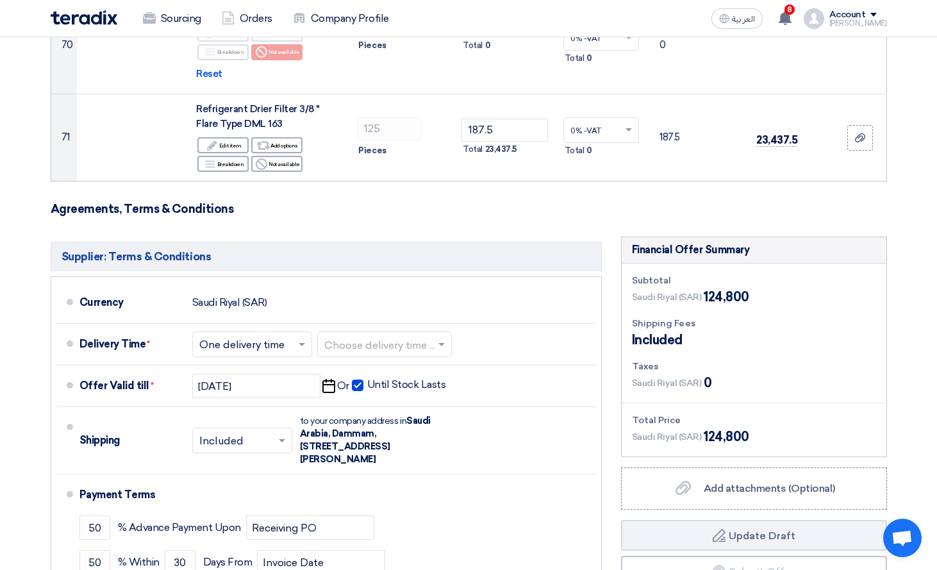
scroll to position [6537, 0]
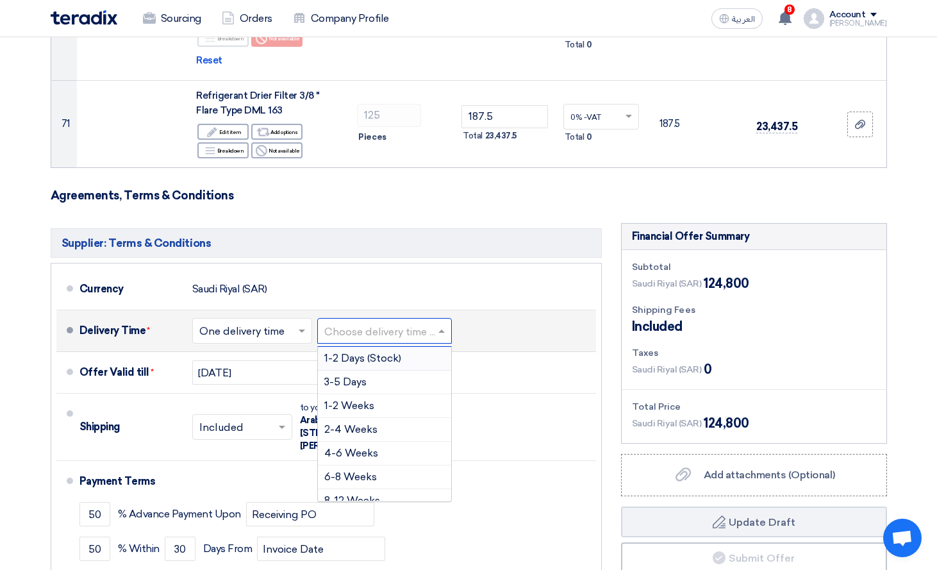
click at [430, 323] on input "text" at bounding box center [385, 332] width 122 height 19
click at [369, 423] on span "2-4 Weeks" at bounding box center [350, 429] width 53 height 12
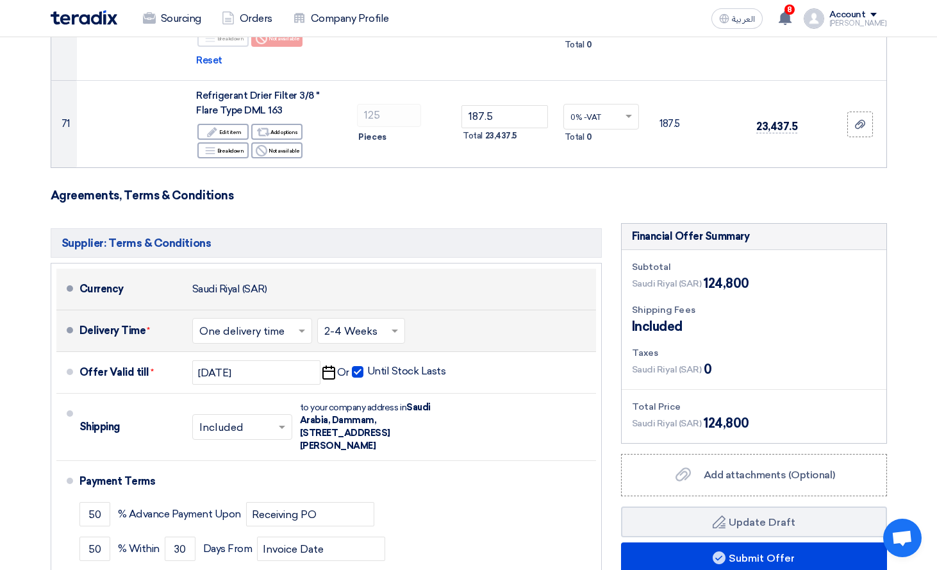
click at [514, 274] on div "Currency [GEOGRAPHIC_DATA] (SAR)" at bounding box center [334, 289] width 511 height 31
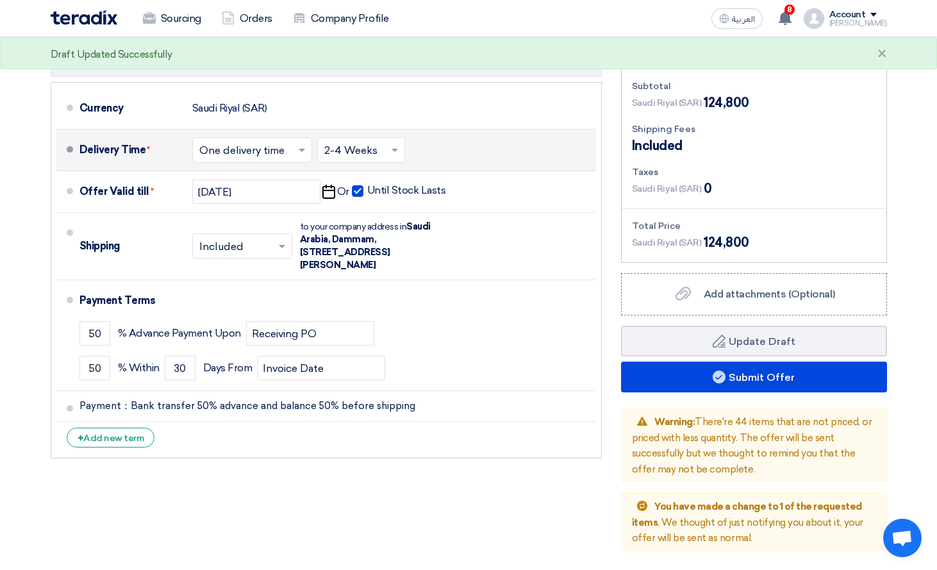
scroll to position [6729, 0]
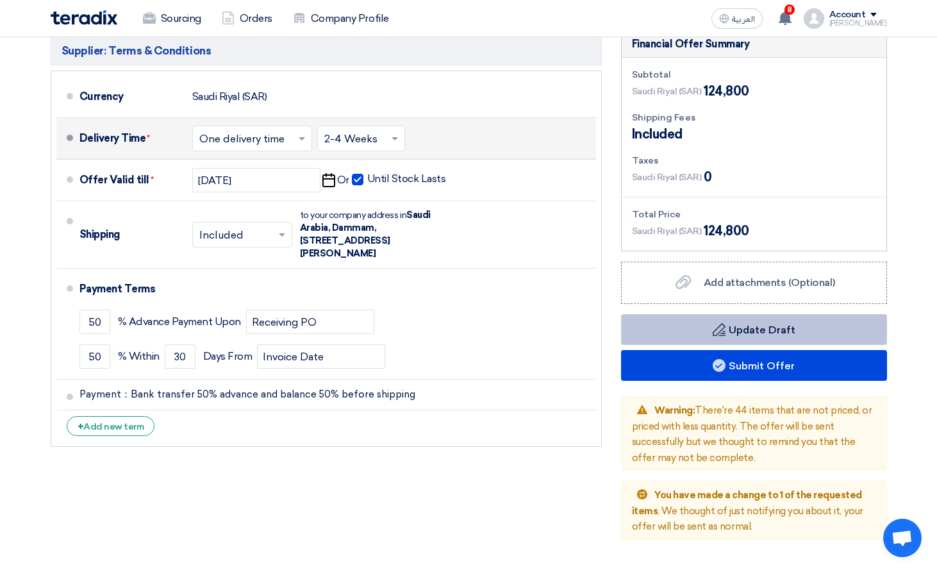
click at [728, 314] on button "Draft Update Draft" at bounding box center [754, 329] width 266 height 31
